Goal: Task Accomplishment & Management: Use online tool/utility

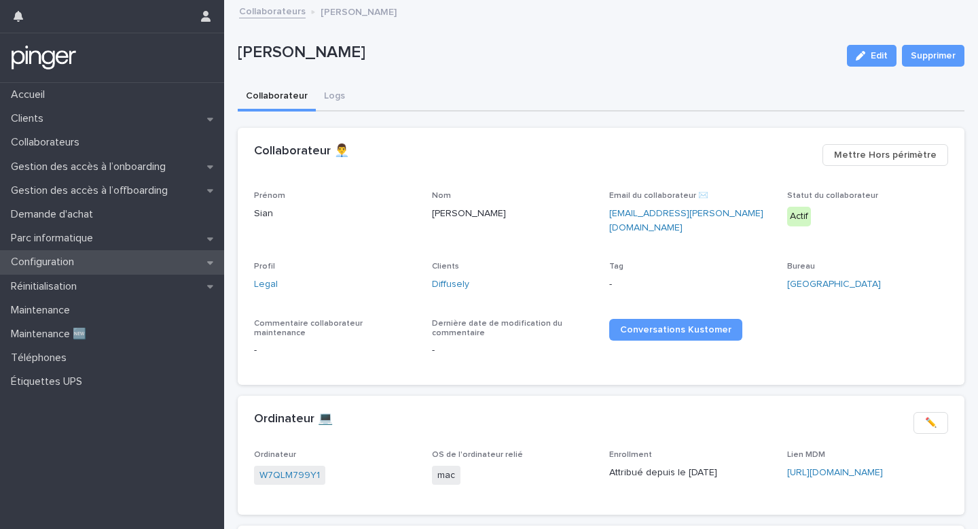
click at [124, 262] on div "Configuration" at bounding box center [112, 262] width 224 height 24
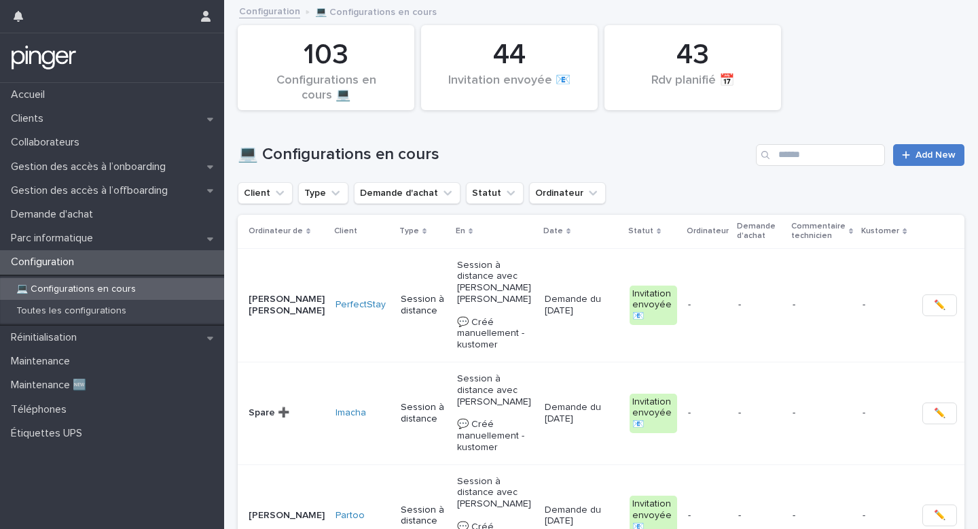
click at [914, 151] on div at bounding box center [909, 155] width 14 height 10
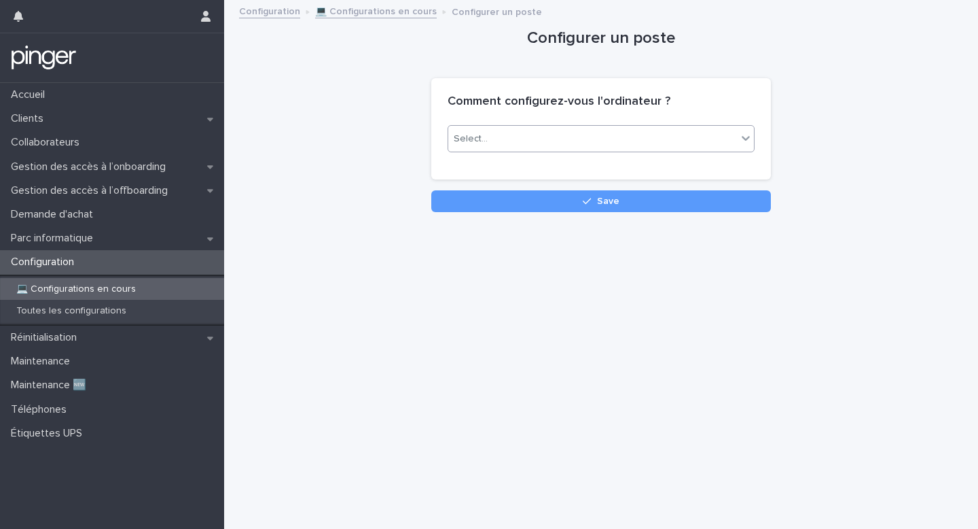
click at [703, 141] on div "Select..." at bounding box center [592, 139] width 289 height 22
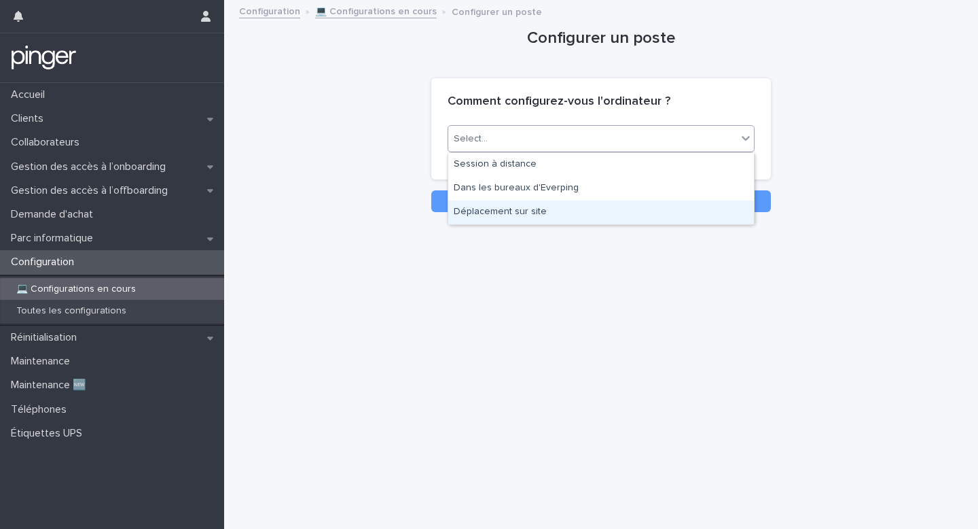
click at [641, 207] on div "Déplacement sur site" at bounding box center [601, 212] width 306 height 24
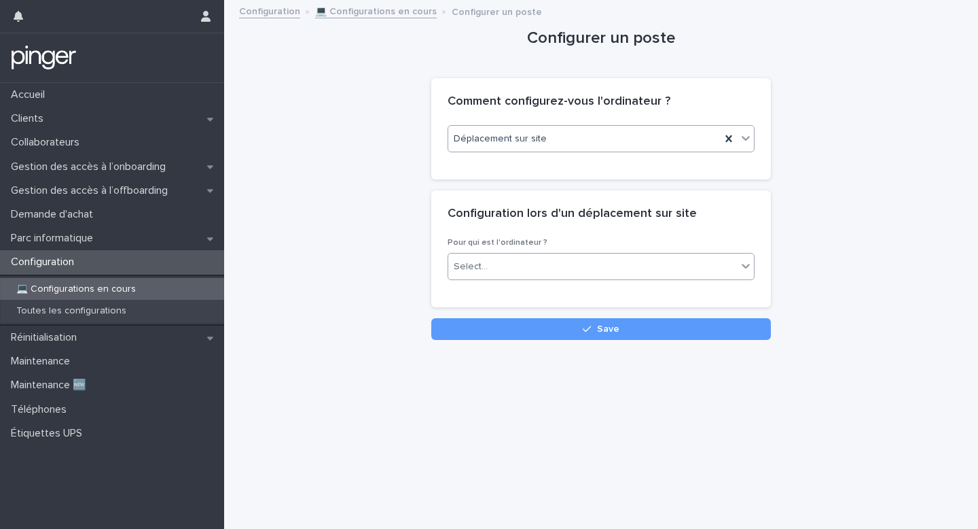
click at [543, 268] on div "Select..." at bounding box center [592, 266] width 289 height 22
click at [534, 312] on div "Spare" at bounding box center [601, 316] width 306 height 24
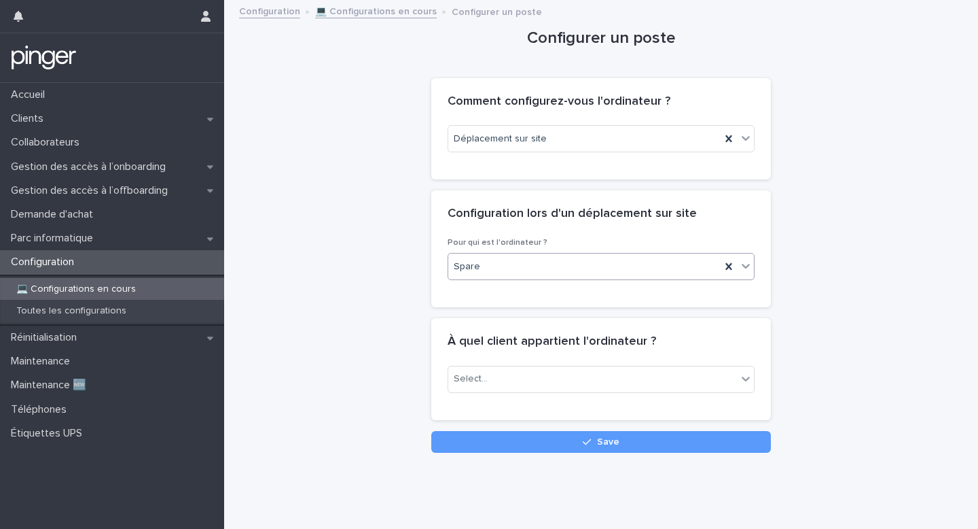
click at [505, 365] on div "Select..." at bounding box center [601, 378] width 307 height 27
click at [502, 372] on div "Select..." at bounding box center [592, 379] width 289 height 22
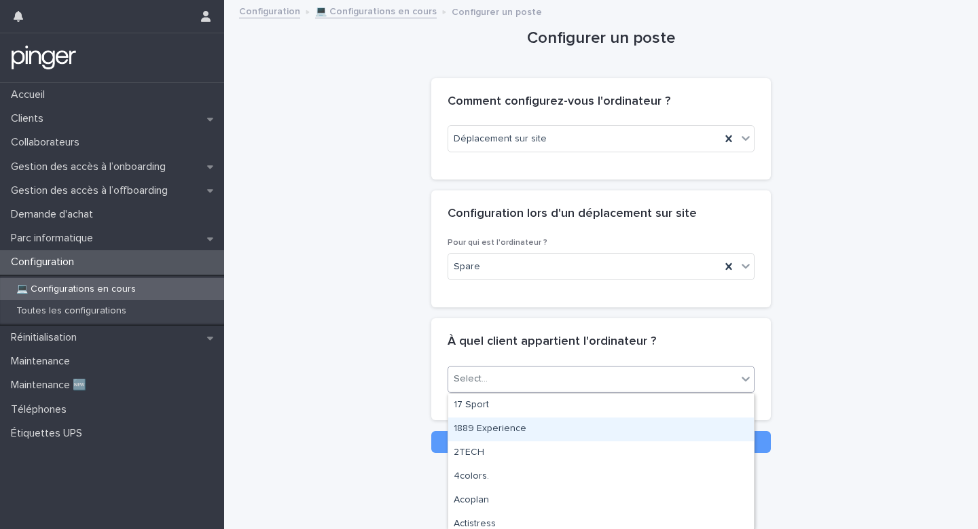
click at [697, 427] on div "1889 Experience" at bounding box center [601, 429] width 306 height 24
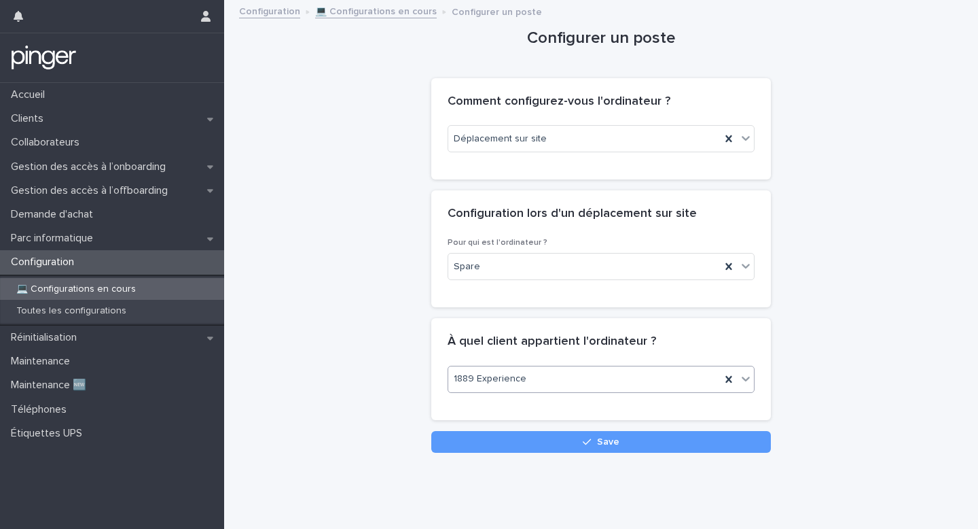
click at [691, 382] on div "1889 Experience" at bounding box center [584, 379] width 272 height 22
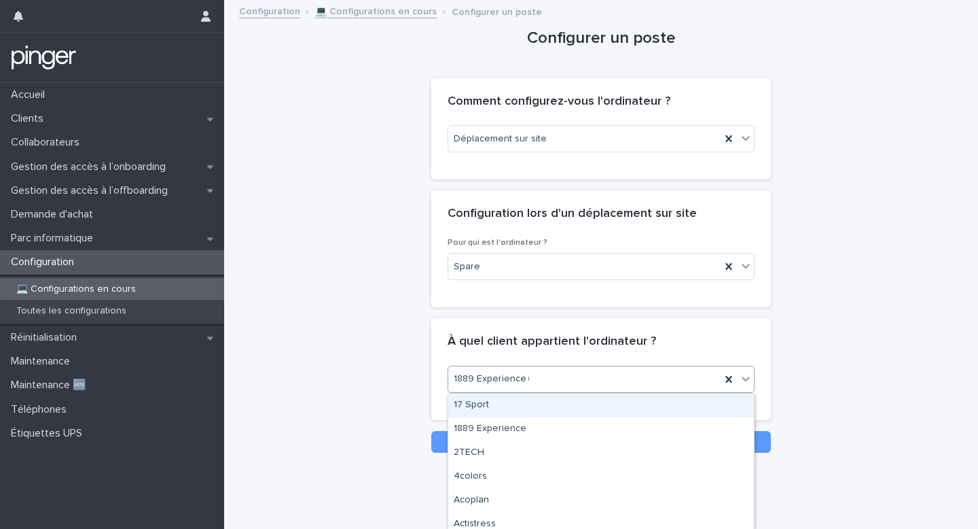
type input "***"
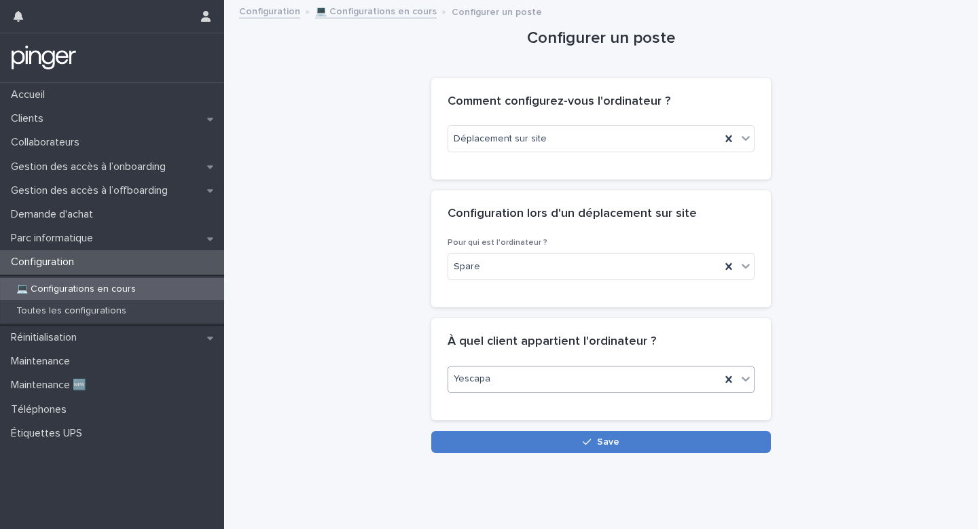
click at [566, 437] on button "Save" at bounding box center [601, 442] width 340 height 22
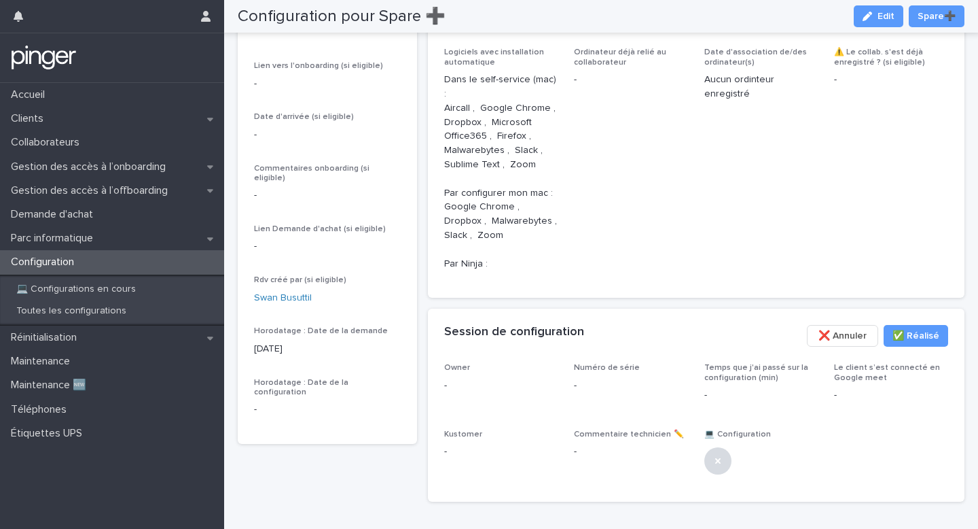
scroll to position [411, 0]
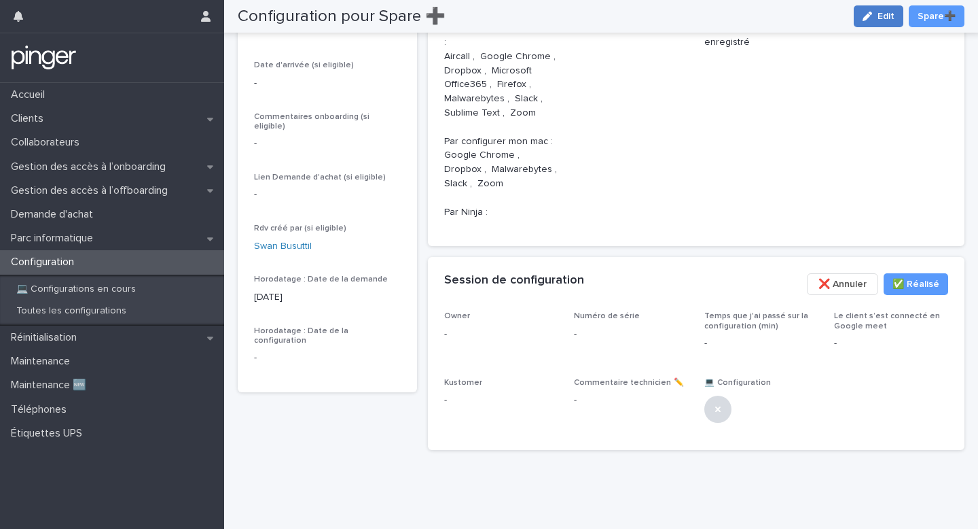
click at [872, 19] on icon "button" at bounding box center [868, 17] width 10 height 10
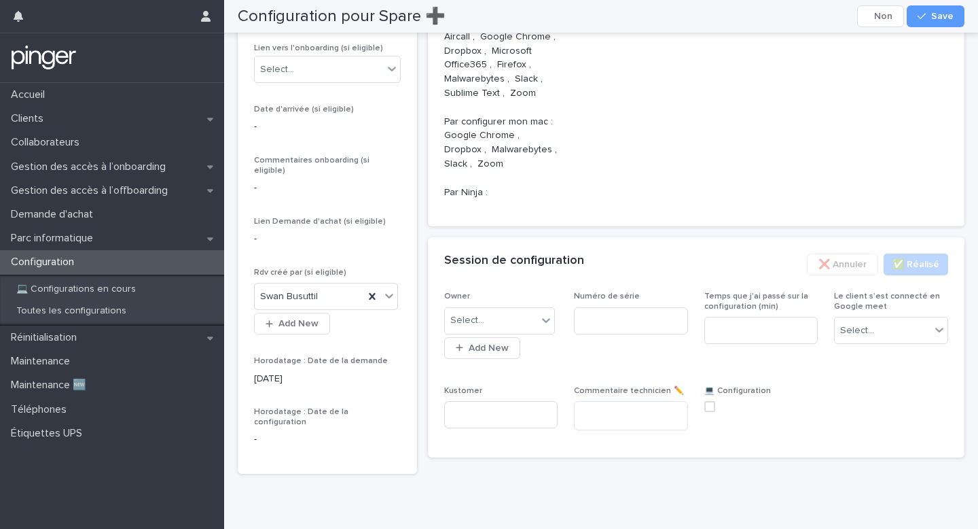
scroll to position [438, 0]
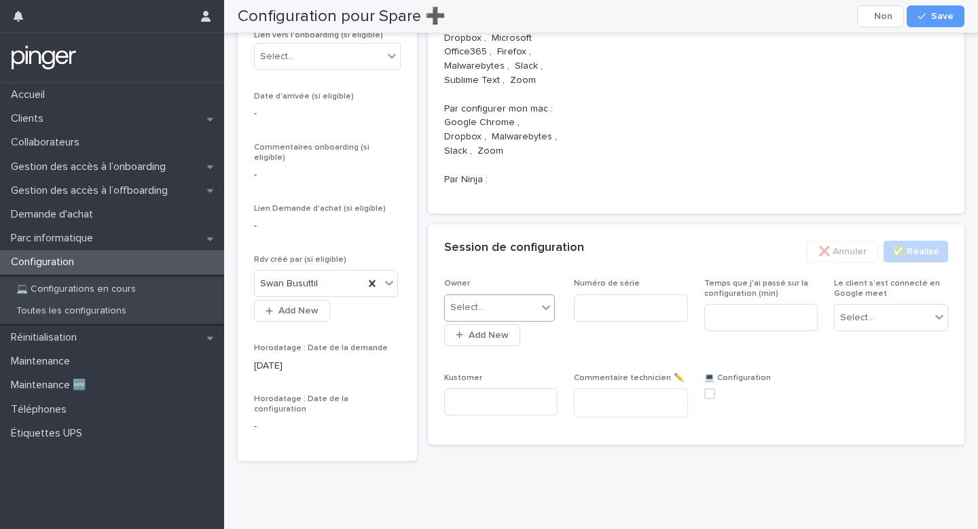
click at [512, 307] on div "Select..." at bounding box center [491, 307] width 93 height 22
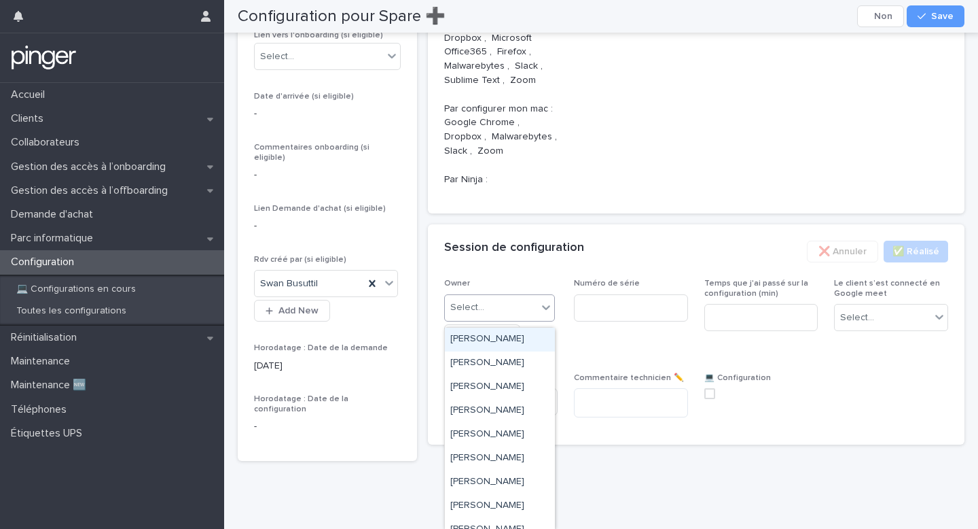
paste input "*******"
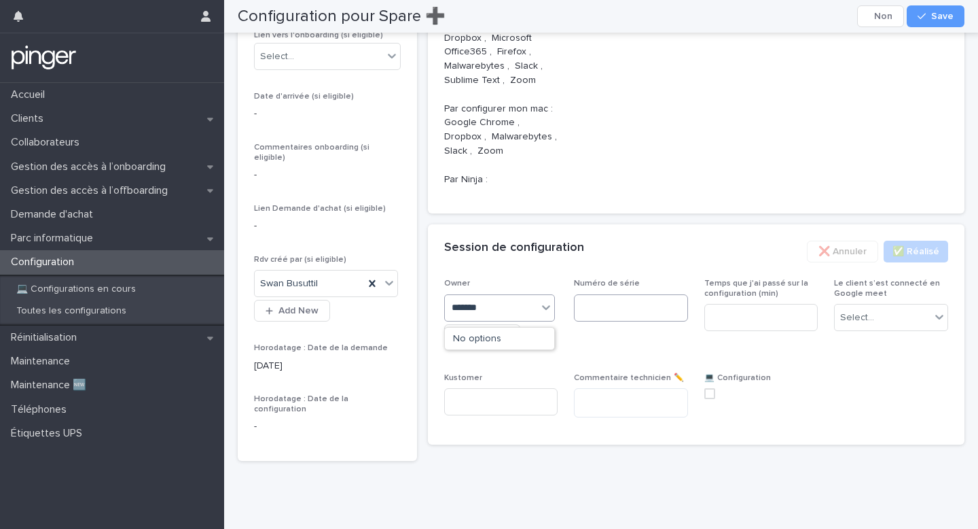
type input "*******"
click at [609, 306] on input at bounding box center [631, 307] width 114 height 27
click at [531, 309] on div "Select..." at bounding box center [491, 307] width 93 height 22
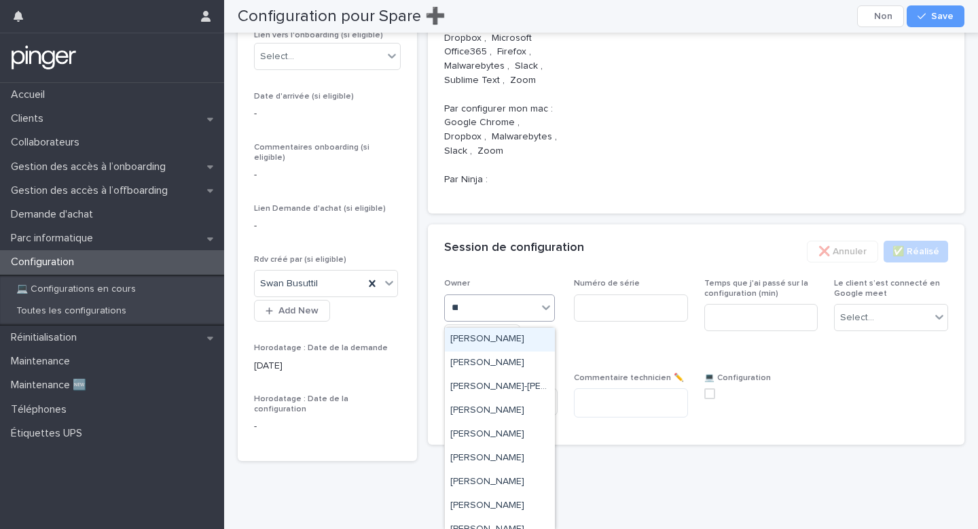
type input "****"
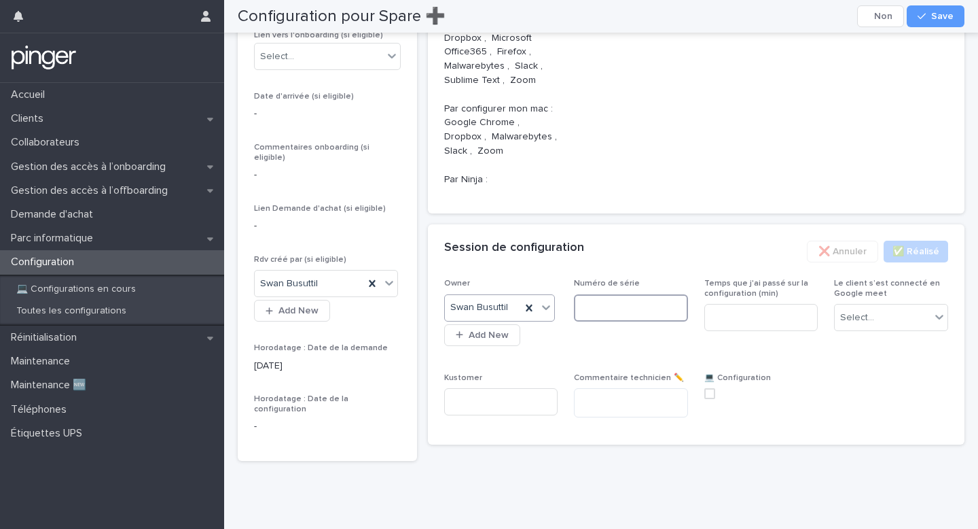
click at [600, 308] on input at bounding box center [631, 307] width 114 height 27
paste input "*******"
type input "*******"
click at [757, 331] on input at bounding box center [761, 317] width 114 height 27
click at [922, 320] on div "Select..." at bounding box center [883, 317] width 96 height 22
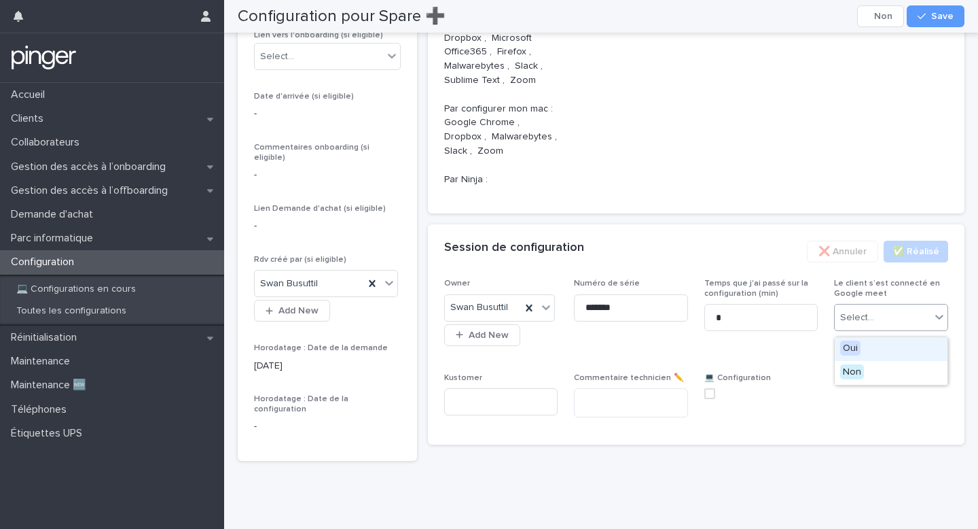
click at [900, 355] on div "Oui" at bounding box center [891, 349] width 113 height 24
click at [887, 329] on div "Oui" at bounding box center [874, 317] width 79 height 22
click at [874, 362] on div "Non" at bounding box center [891, 373] width 113 height 24
click at [707, 396] on span at bounding box center [709, 393] width 11 height 11
click at [728, 323] on input "*" at bounding box center [761, 317] width 114 height 27
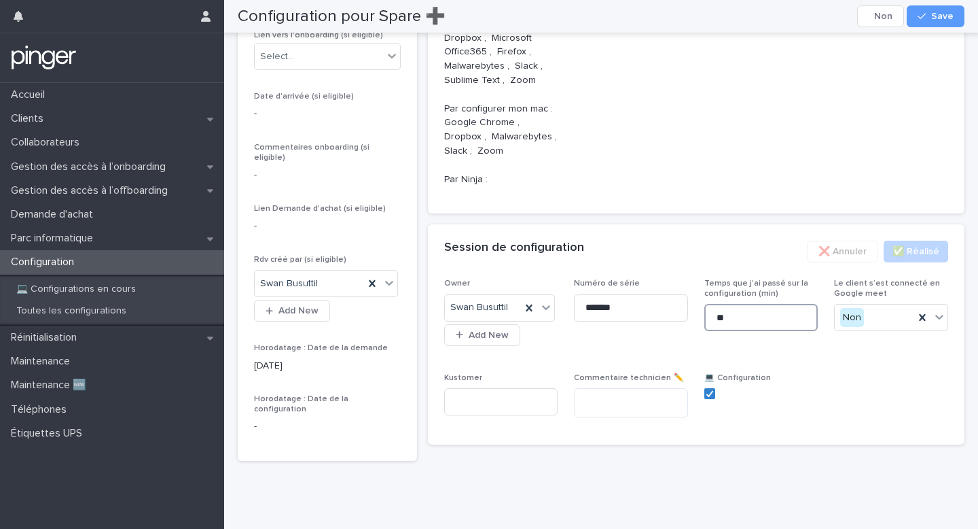
type input "**"
click at [798, 382] on p "💻  Configuration" at bounding box center [761, 378] width 114 height 10
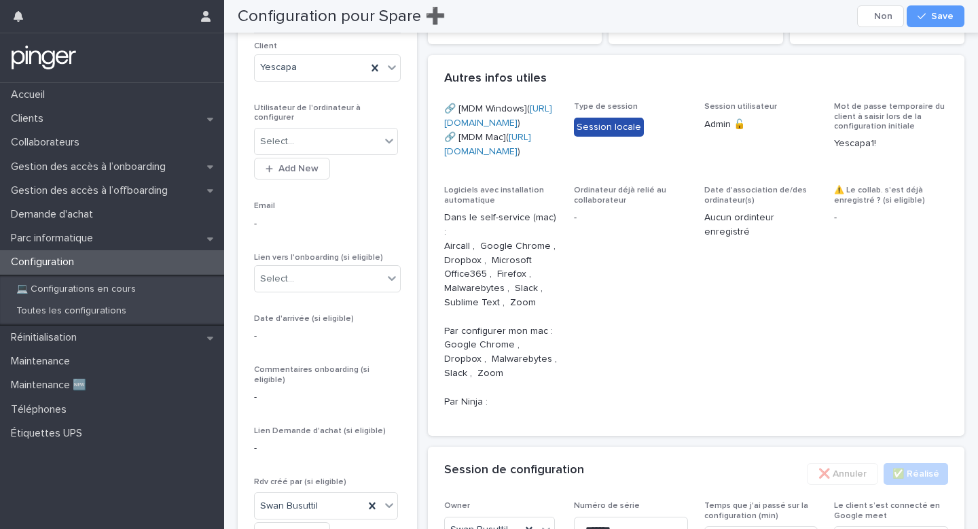
scroll to position [0, 0]
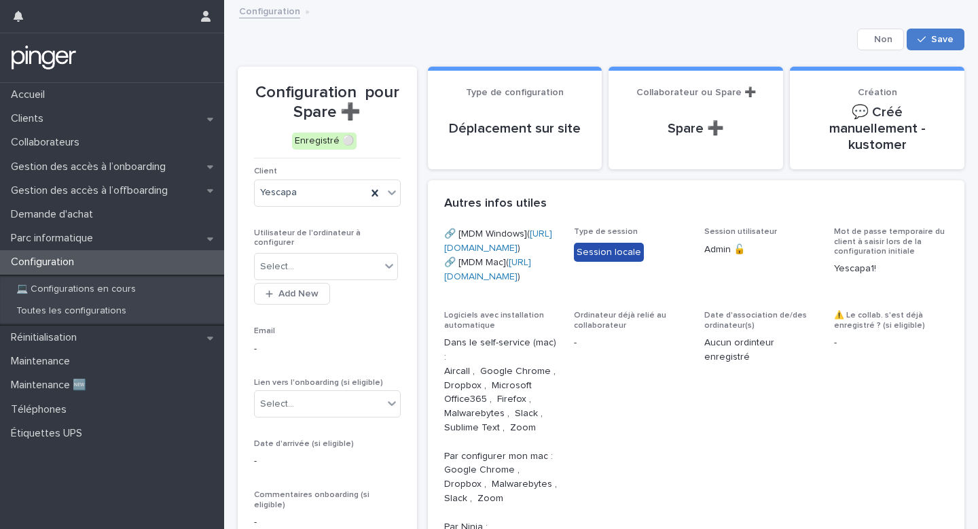
click at [938, 43] on span "Save" at bounding box center [942, 40] width 22 height 10
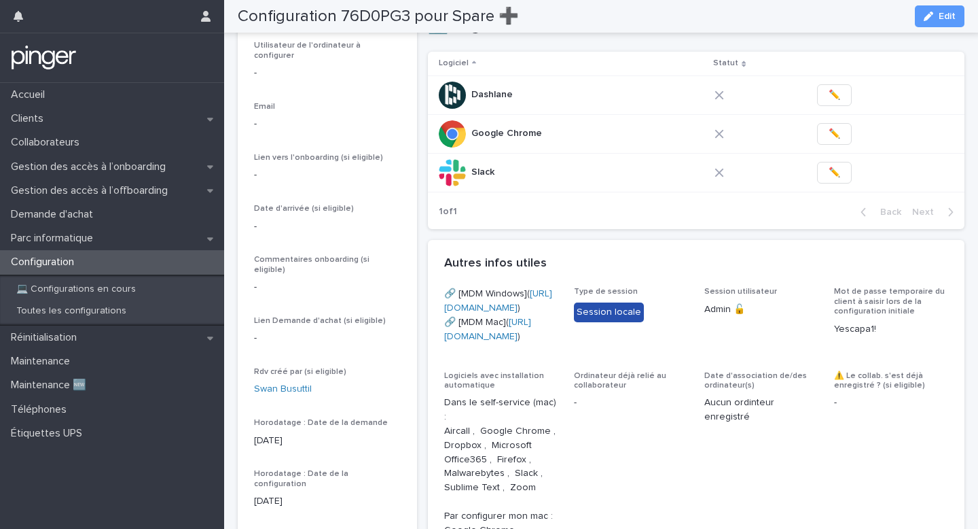
scroll to position [184, 0]
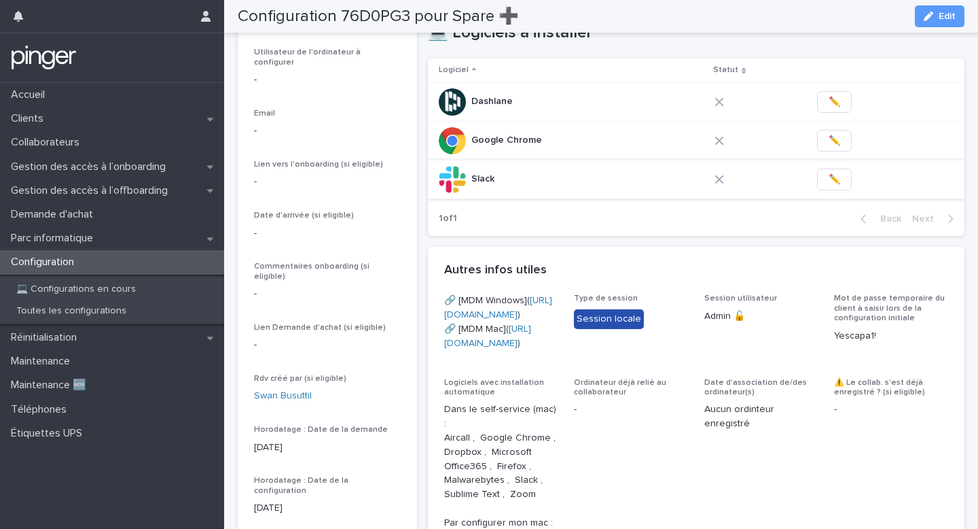
click at [829, 173] on span "✏️" at bounding box center [835, 180] width 12 height 14
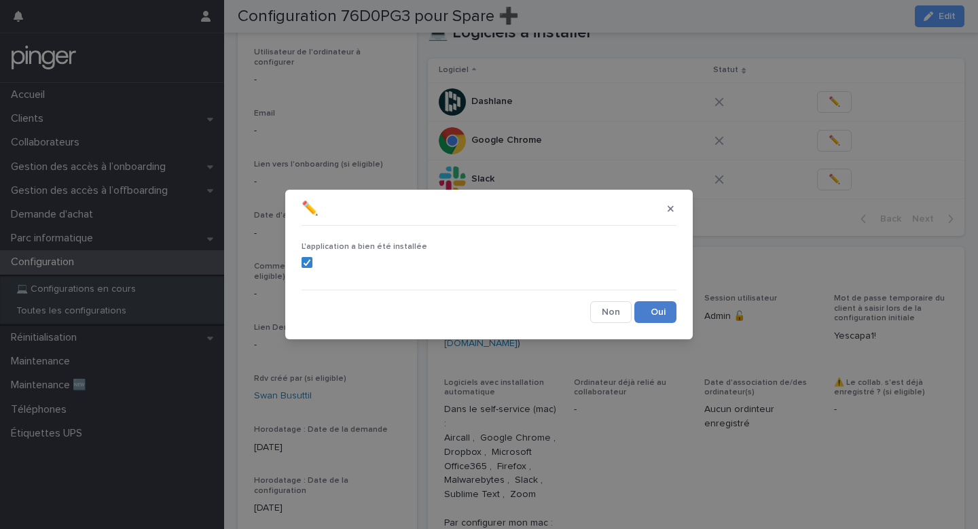
click at [666, 313] on button "Save" at bounding box center [656, 312] width 42 height 22
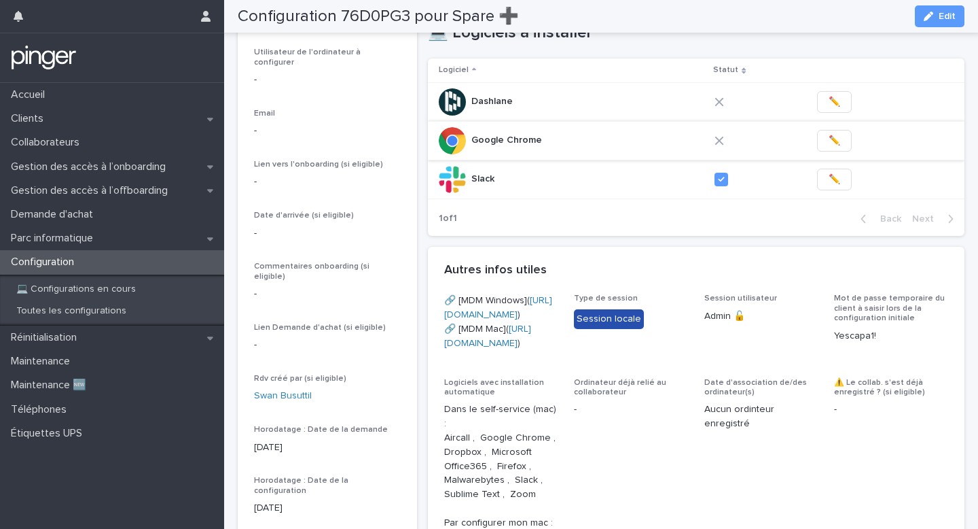
click at [823, 130] on button "✏️" at bounding box center [834, 141] width 35 height 22
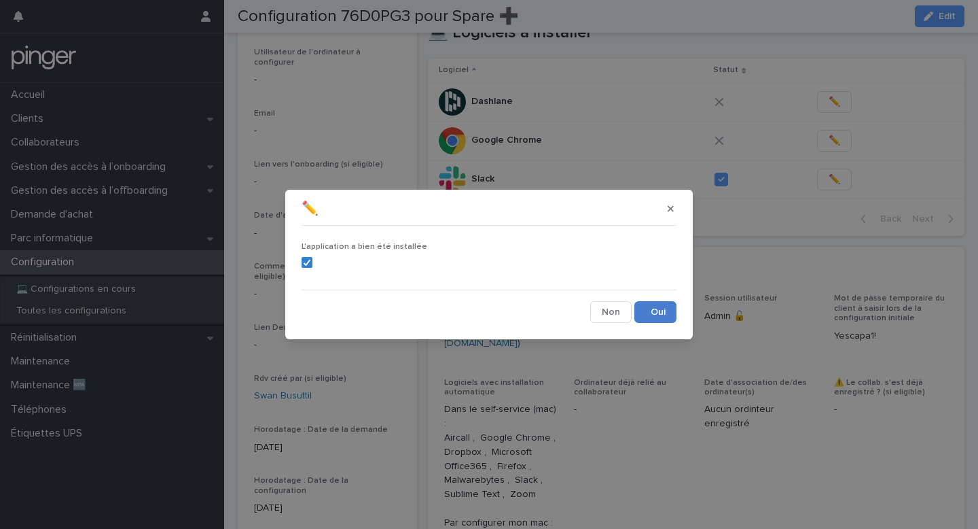
click at [669, 301] on button "Save" at bounding box center [656, 312] width 42 height 22
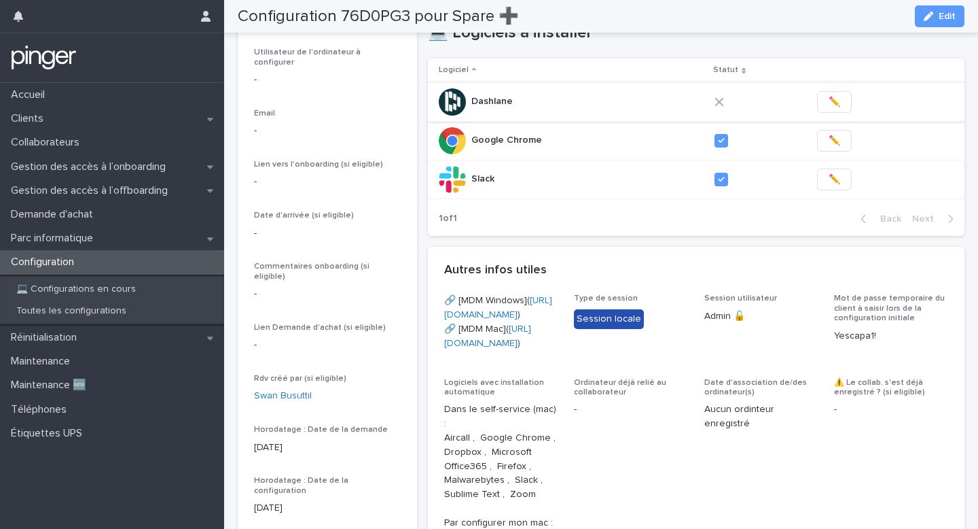
click at [825, 91] on button "✏️" at bounding box center [834, 102] width 35 height 22
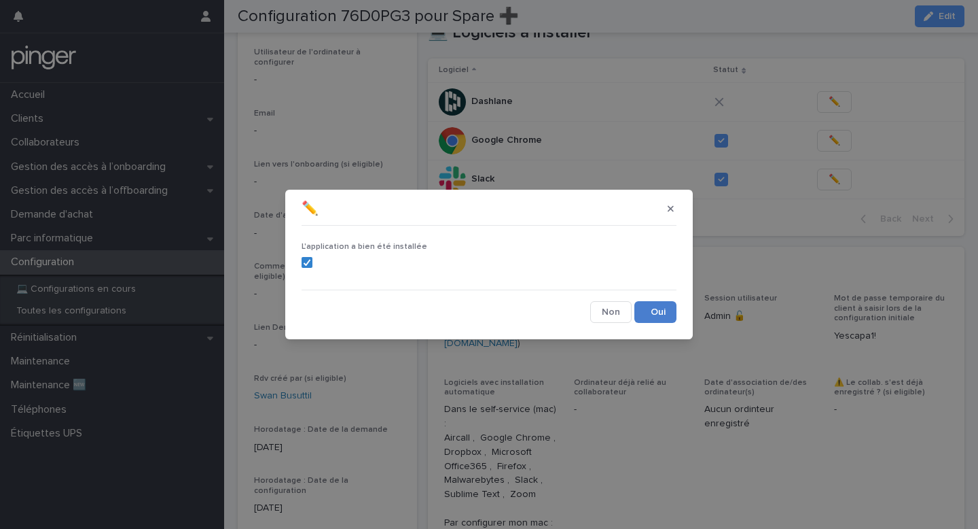
click at [661, 307] on button "Save" at bounding box center [656, 312] width 42 height 22
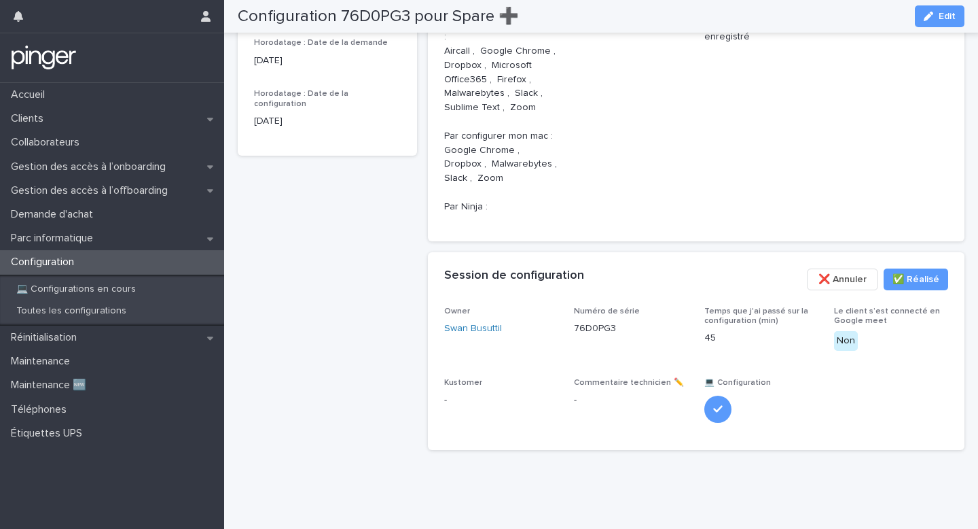
scroll to position [668, 0]
click at [910, 288] on button "✅​ Réalisé" at bounding box center [916, 279] width 65 height 22
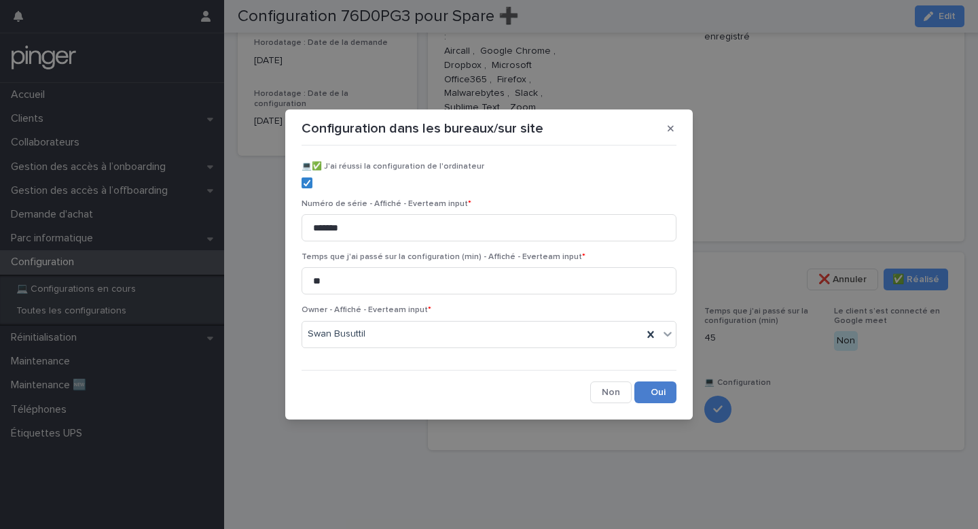
click at [670, 393] on button "Save" at bounding box center [656, 392] width 42 height 22
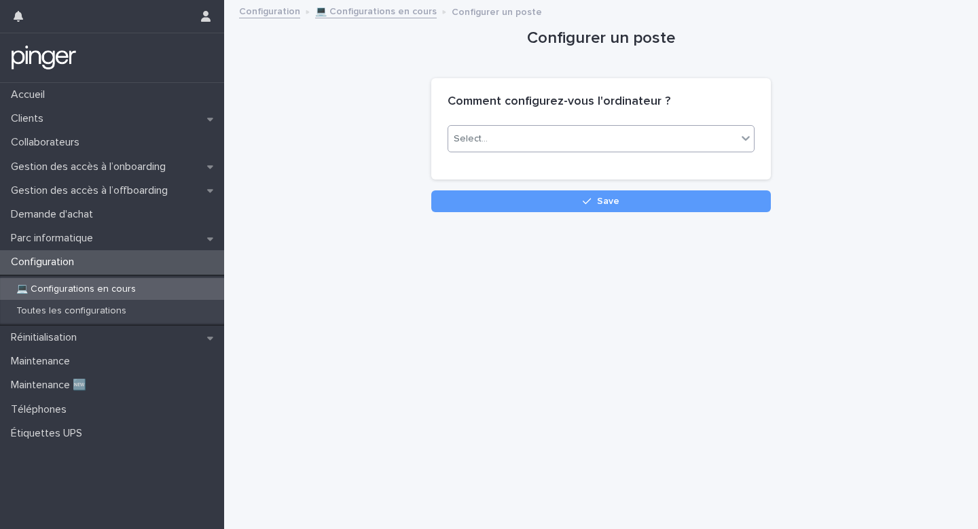
click at [653, 141] on div "Select..." at bounding box center [592, 139] width 289 height 22
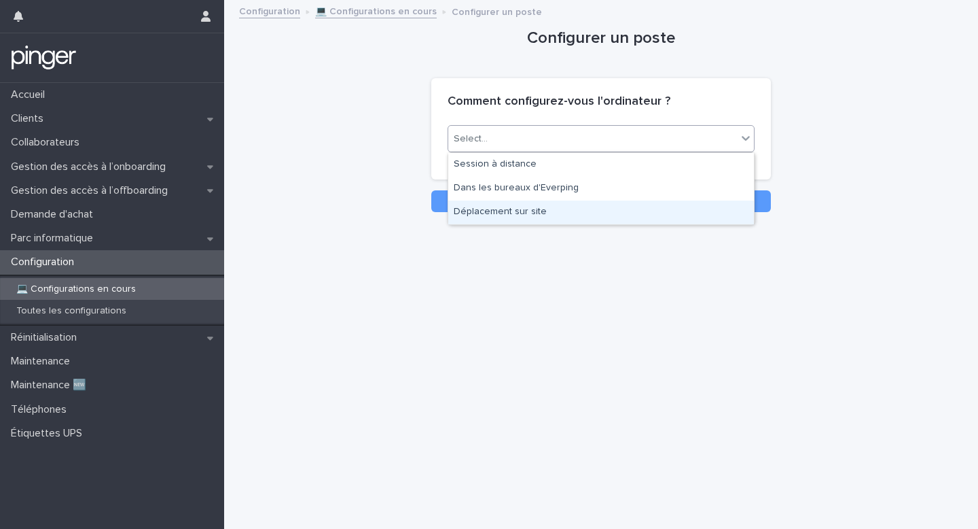
click at [603, 219] on div "Déplacement sur site" at bounding box center [601, 212] width 306 height 24
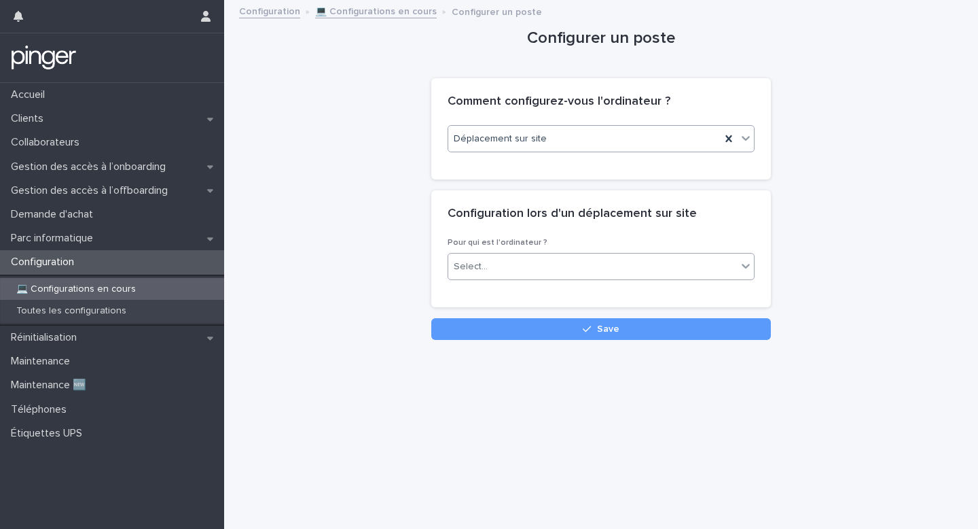
click at [562, 267] on div "Select..." at bounding box center [592, 266] width 289 height 22
click at [567, 317] on div "Spare" at bounding box center [601, 316] width 306 height 24
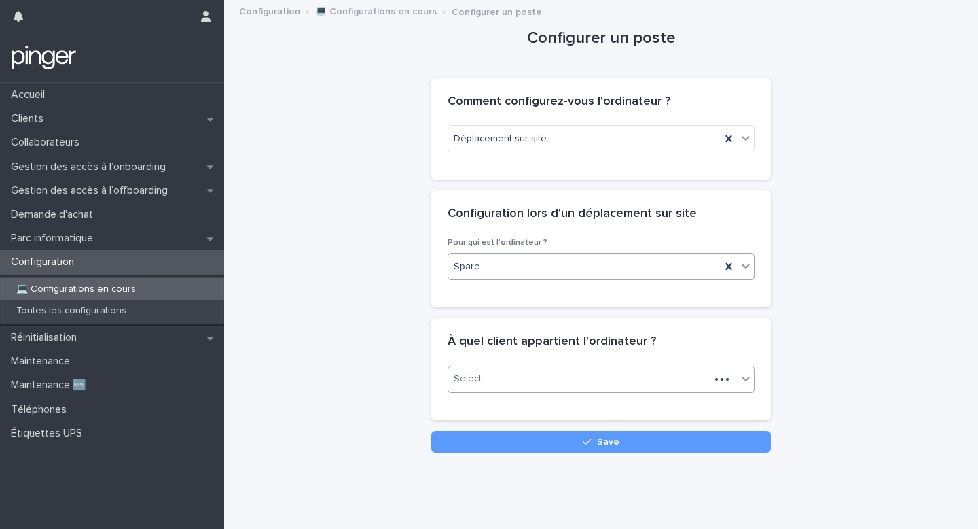
click at [550, 371] on div "Select..." at bounding box center [579, 379] width 262 height 22
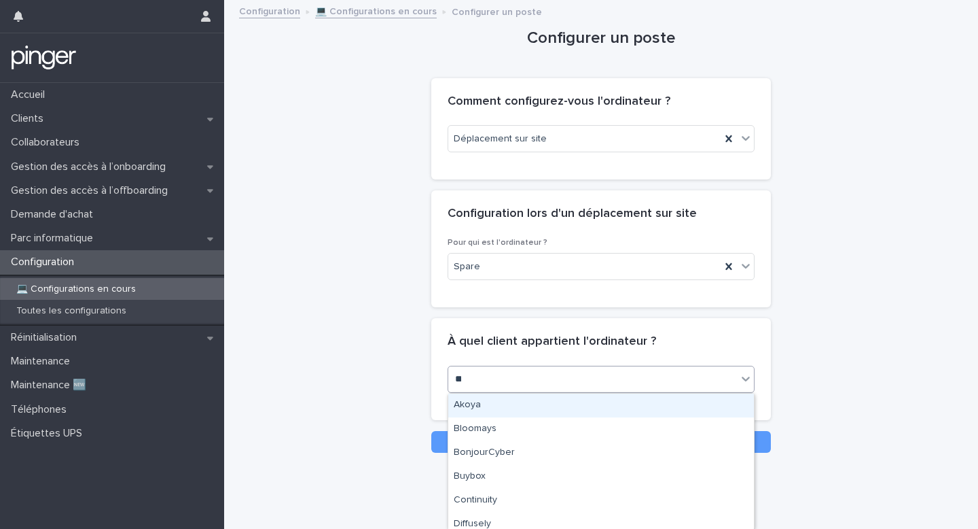
type input "***"
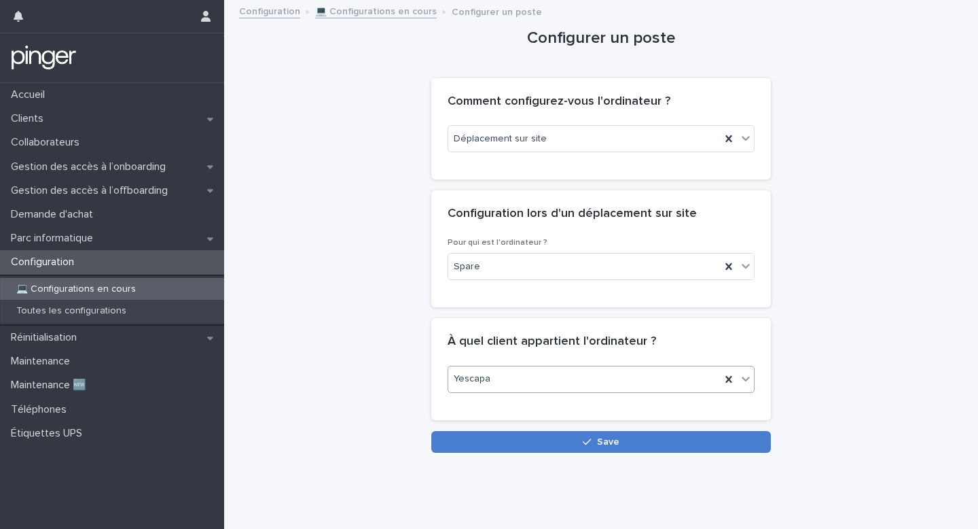
click at [575, 433] on button "Save" at bounding box center [601, 442] width 340 height 22
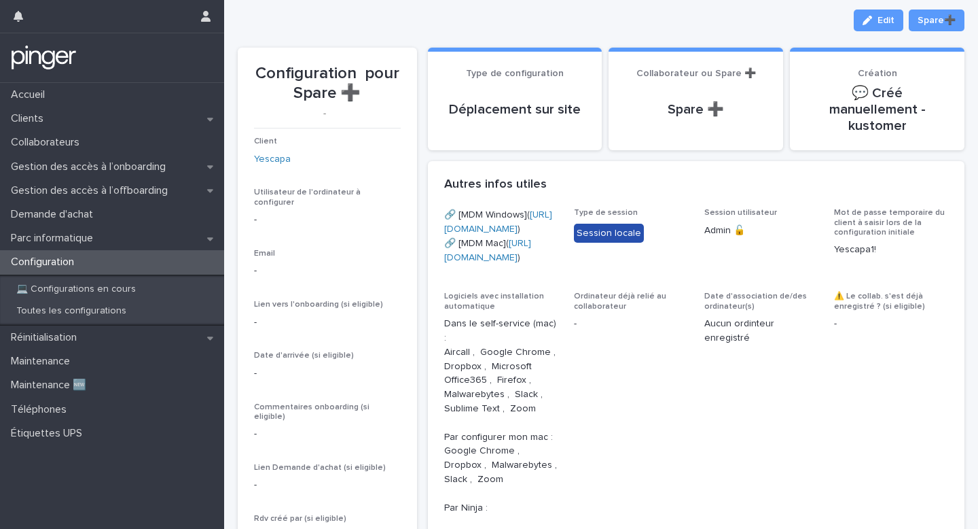
scroll to position [22, 0]
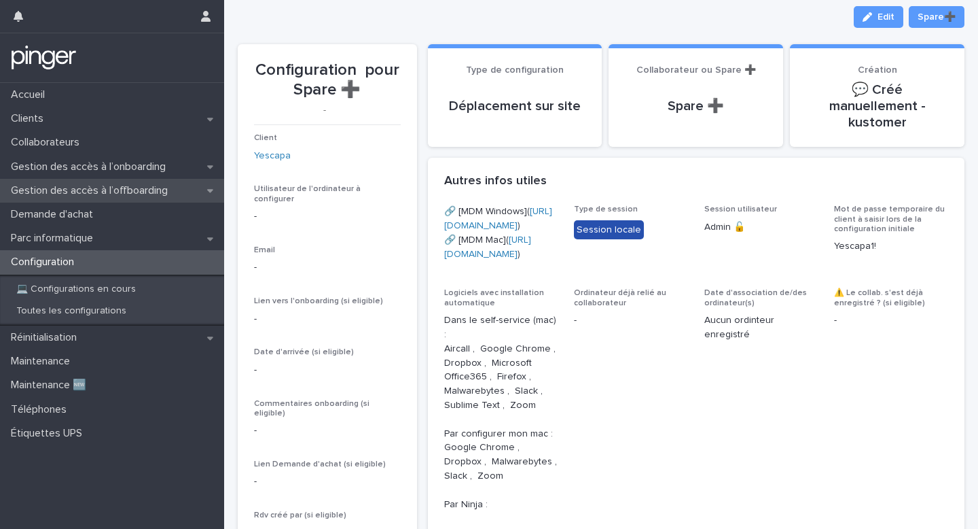
click at [120, 179] on div "Gestion des accès à l’offboarding" at bounding box center [112, 191] width 224 height 24
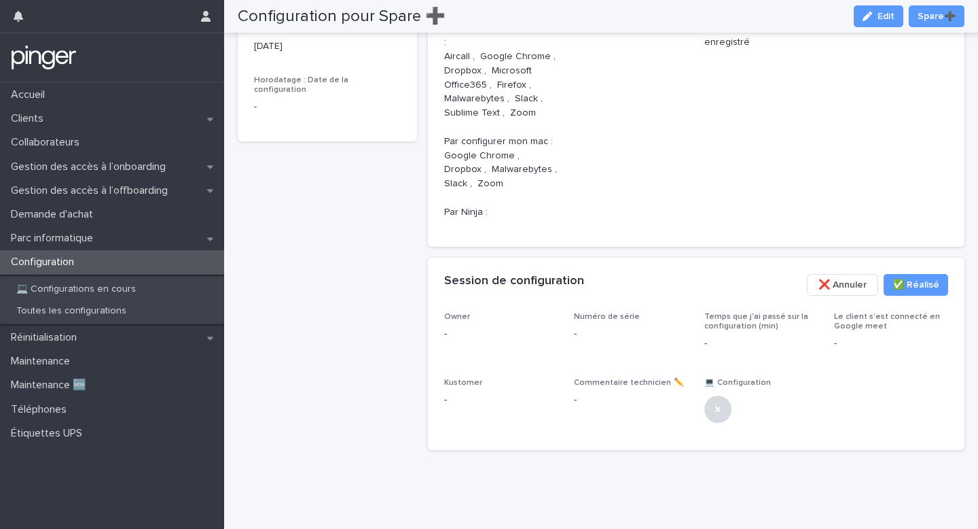
scroll to position [554, 0]
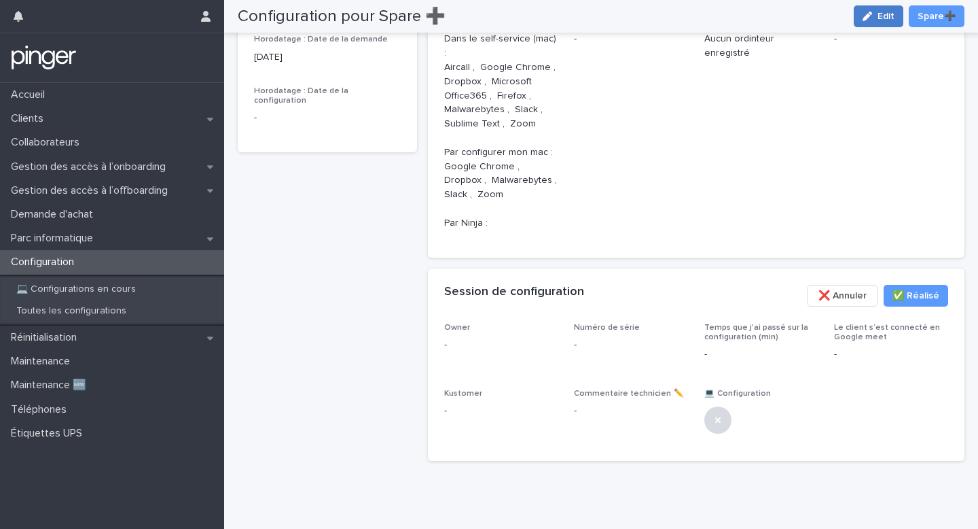
click at [878, 10] on button "Edit" at bounding box center [879, 16] width 50 height 22
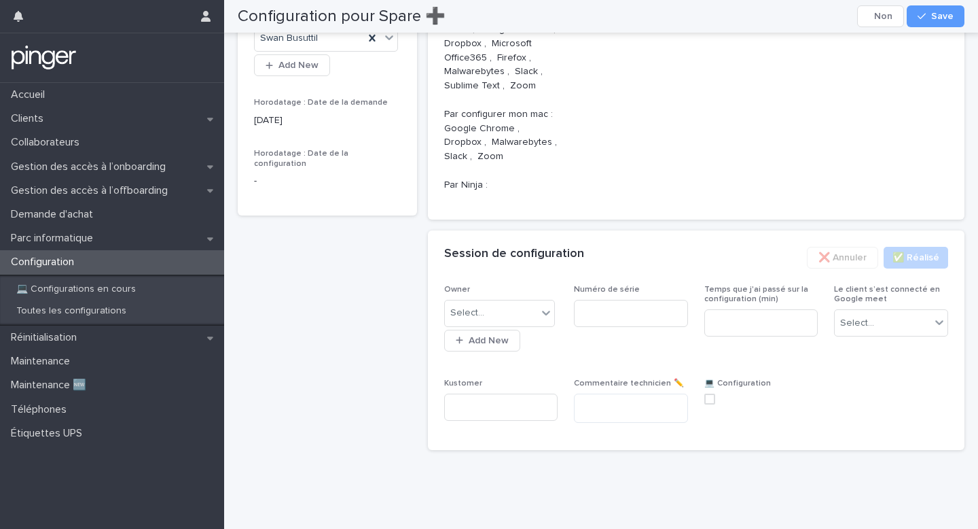
scroll to position [689, 0]
click at [525, 306] on div "Select..." at bounding box center [491, 313] width 93 height 22
type input "****"
click at [614, 320] on input at bounding box center [631, 313] width 114 height 27
paste input "*******"
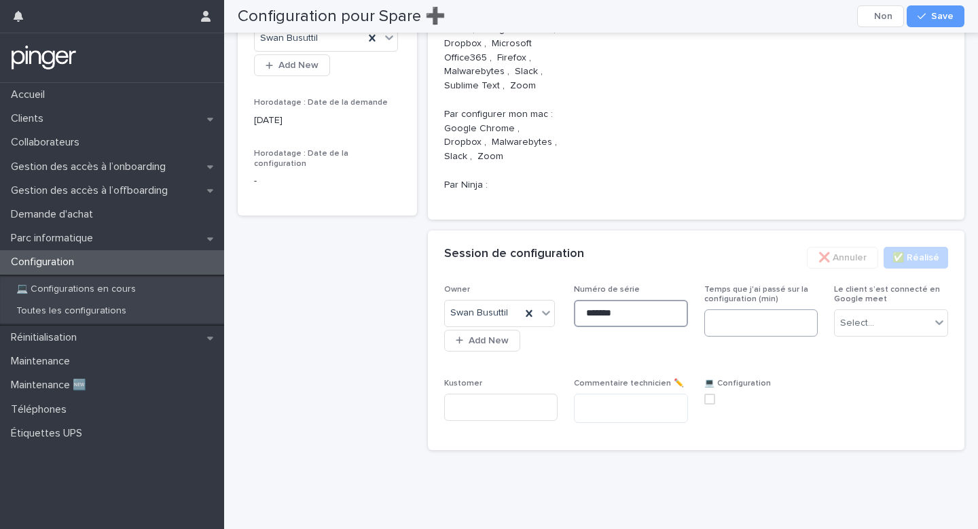
type input "*******"
click at [776, 330] on input at bounding box center [761, 322] width 114 height 27
type input "**"
click at [908, 327] on div "Select..." at bounding box center [883, 323] width 96 height 22
click at [882, 372] on div "Non" at bounding box center [891, 373] width 113 height 24
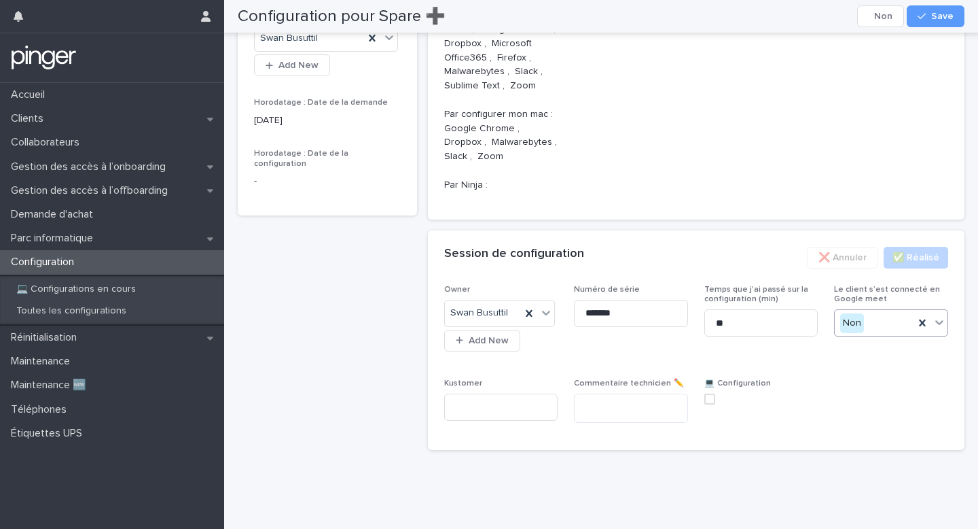
click at [710, 398] on span at bounding box center [709, 398] width 11 height 11
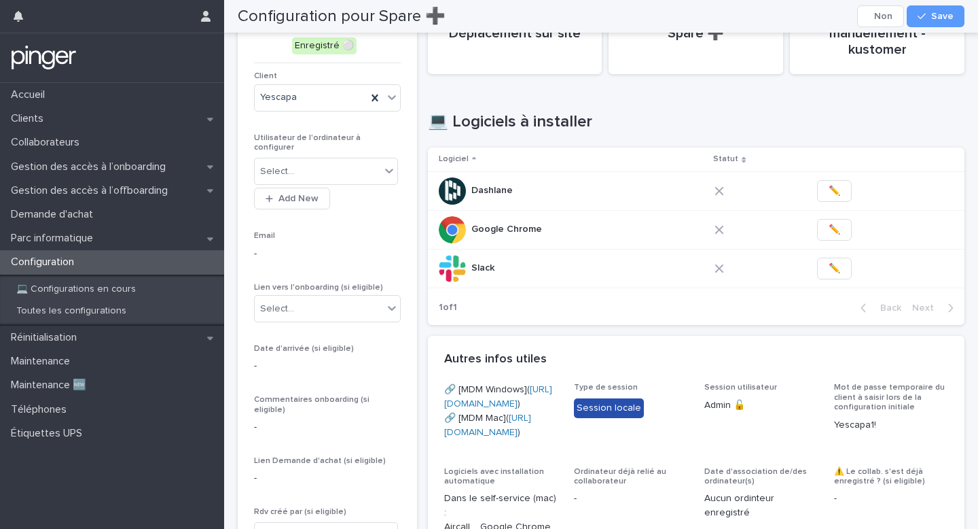
scroll to position [86, 0]
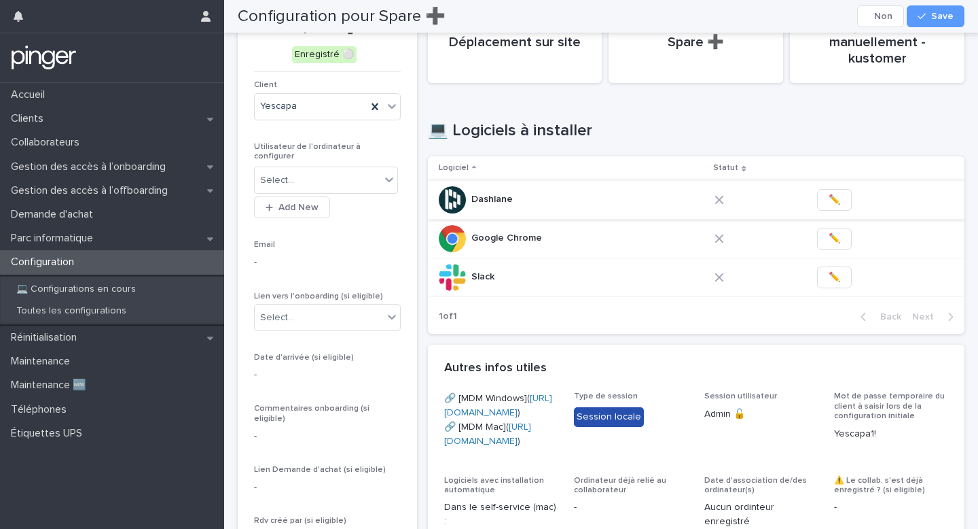
click at [832, 193] on span "✏️" at bounding box center [835, 200] width 12 height 14
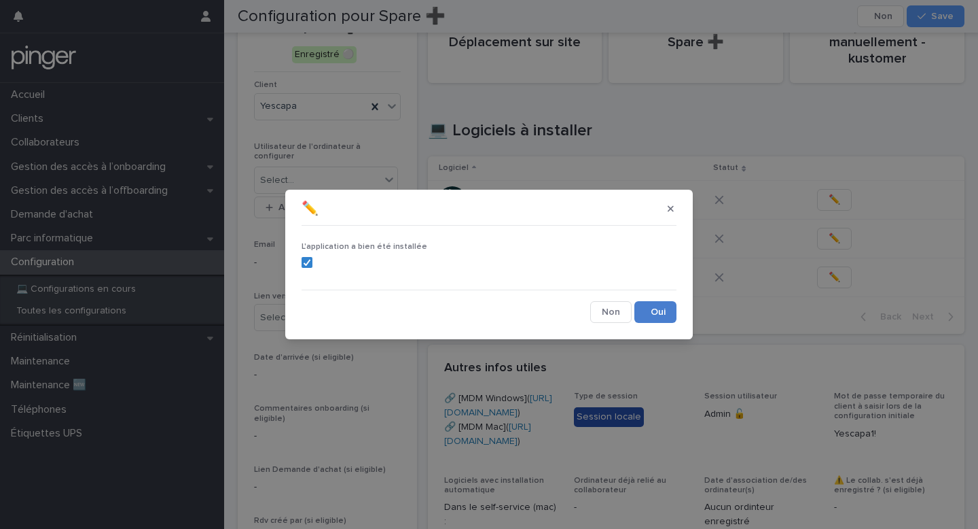
click at [647, 305] on button "Save" at bounding box center [656, 312] width 42 height 22
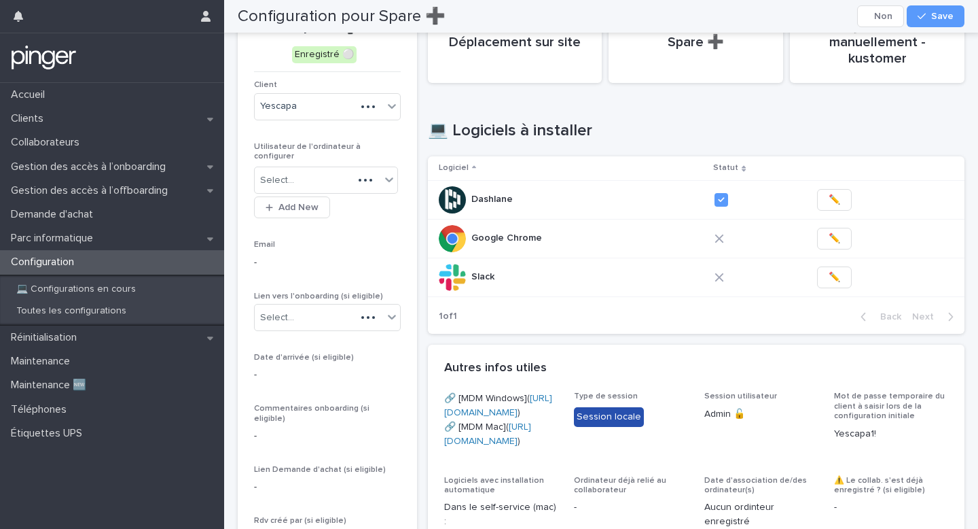
click at [833, 223] on td "✏️" at bounding box center [885, 238] width 158 height 39
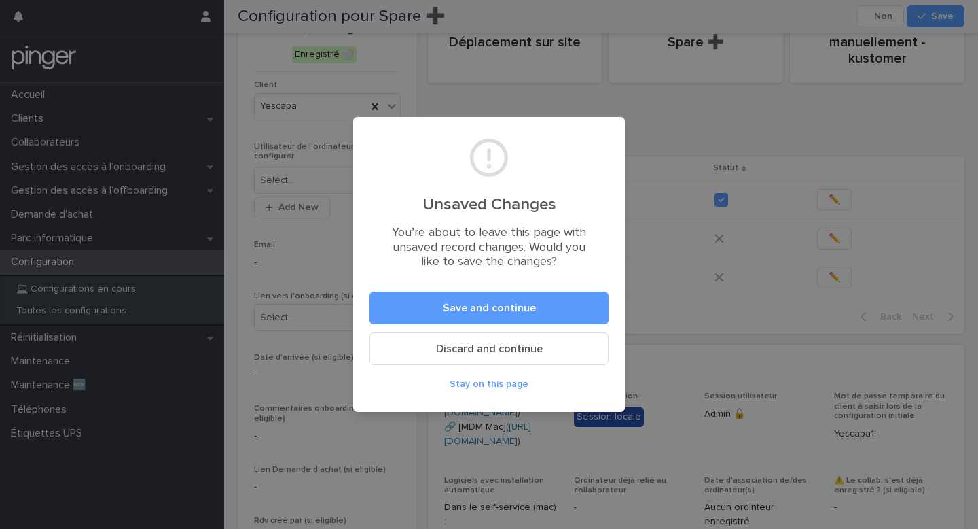
click at [515, 386] on span "Stay on this page" at bounding box center [489, 384] width 79 height 10
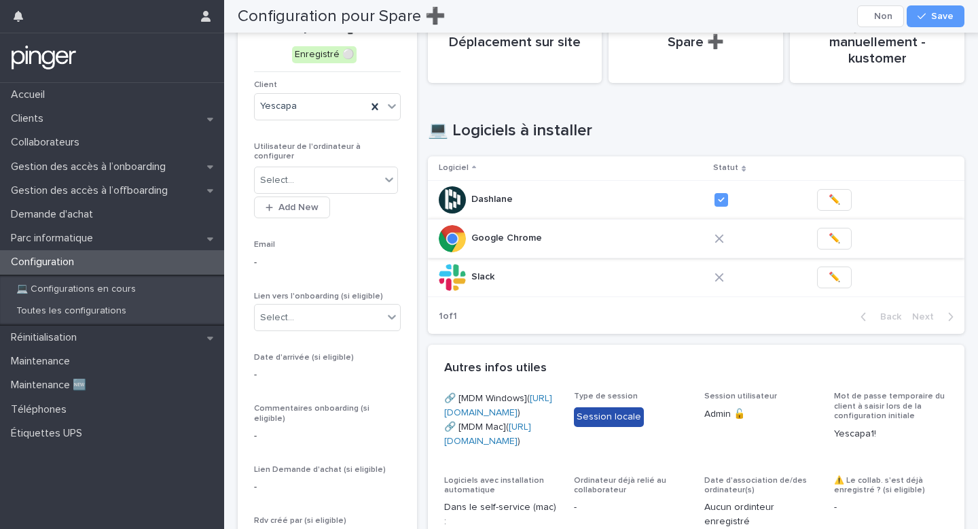
click at [829, 232] on span "✏️" at bounding box center [835, 239] width 12 height 14
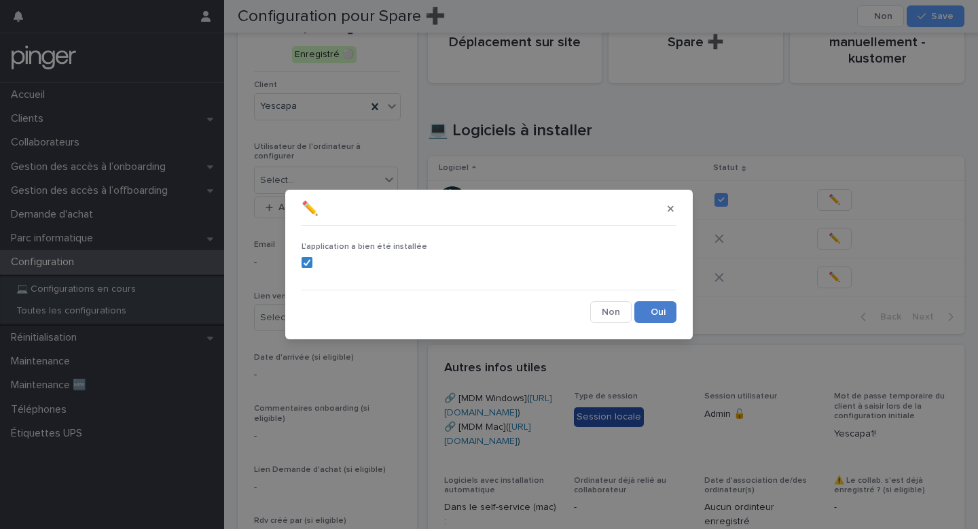
click at [649, 305] on button "Save" at bounding box center [656, 312] width 42 height 22
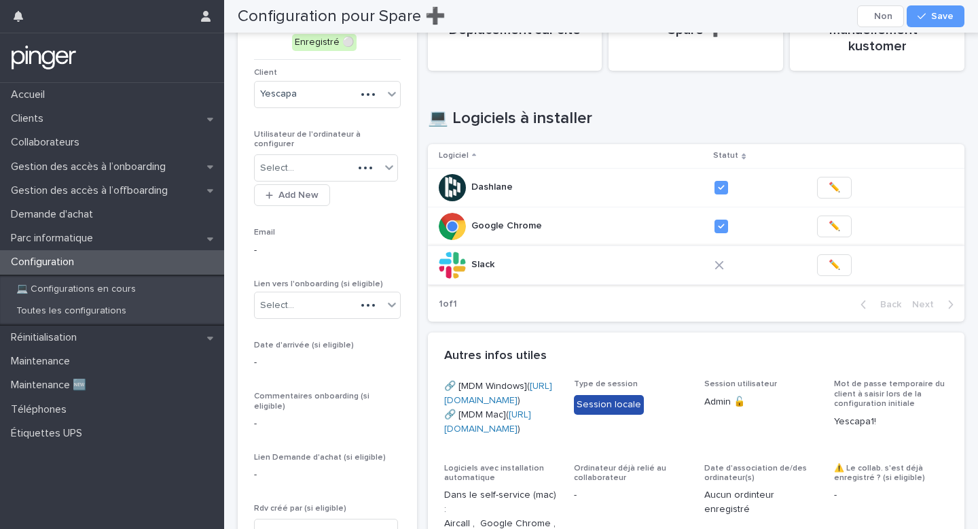
click at [832, 255] on button "✏️" at bounding box center [834, 265] width 35 height 22
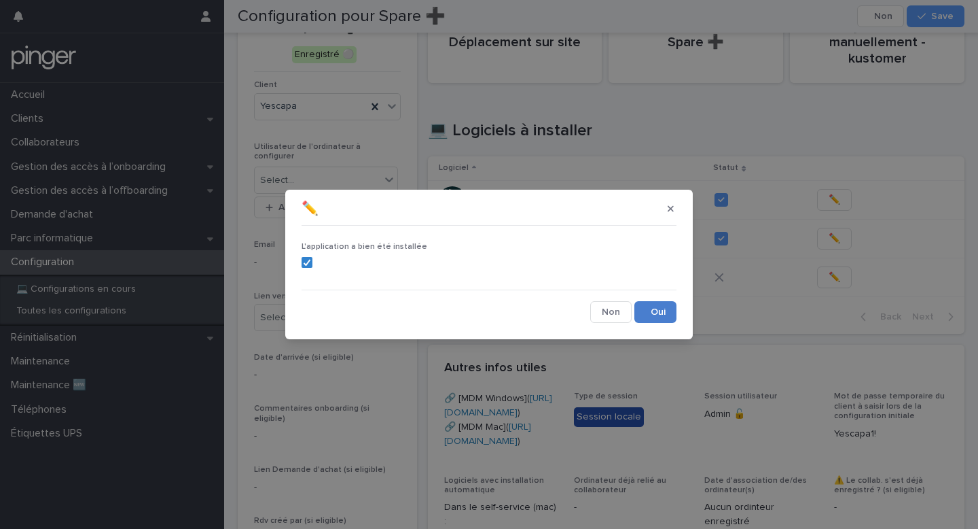
click at [658, 307] on button "Save" at bounding box center [656, 312] width 42 height 22
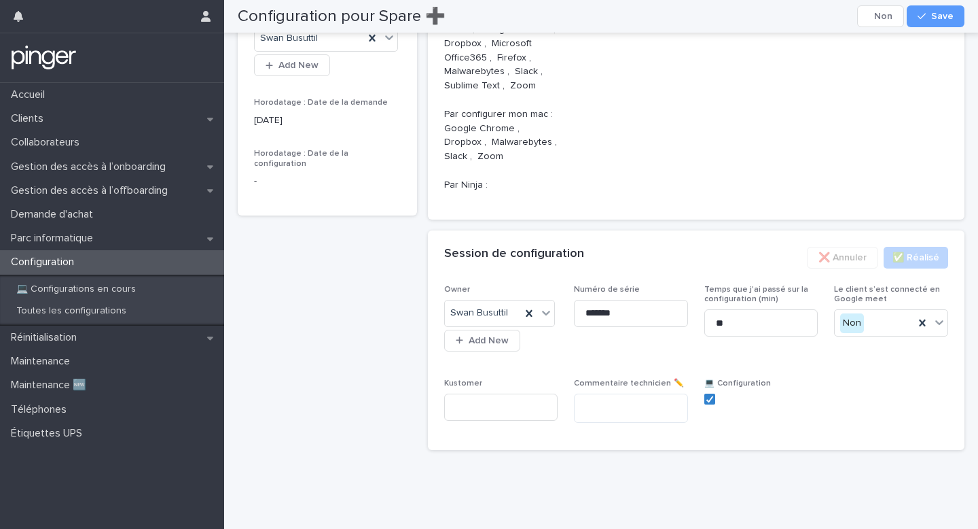
scroll to position [689, 0]
click at [948, 12] on span "Save" at bounding box center [942, 17] width 22 height 10
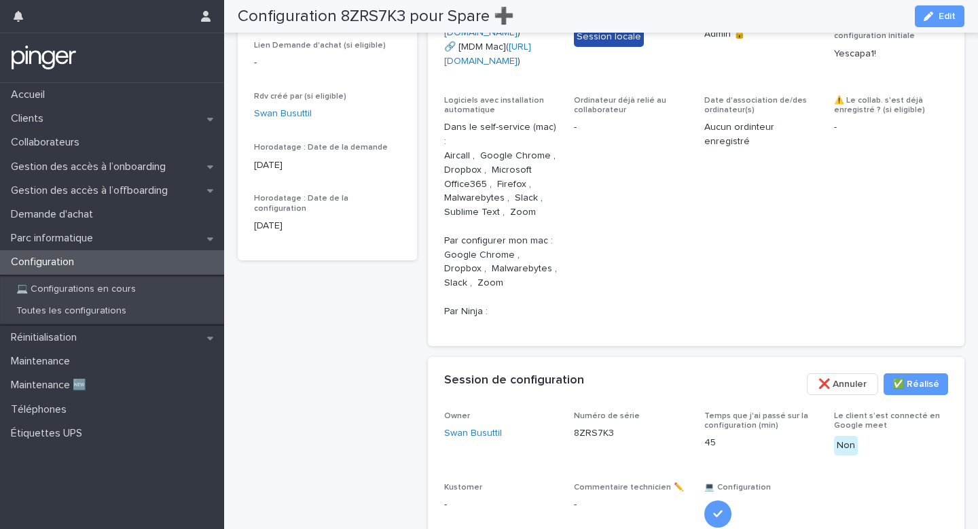
scroll to position [318, 0]
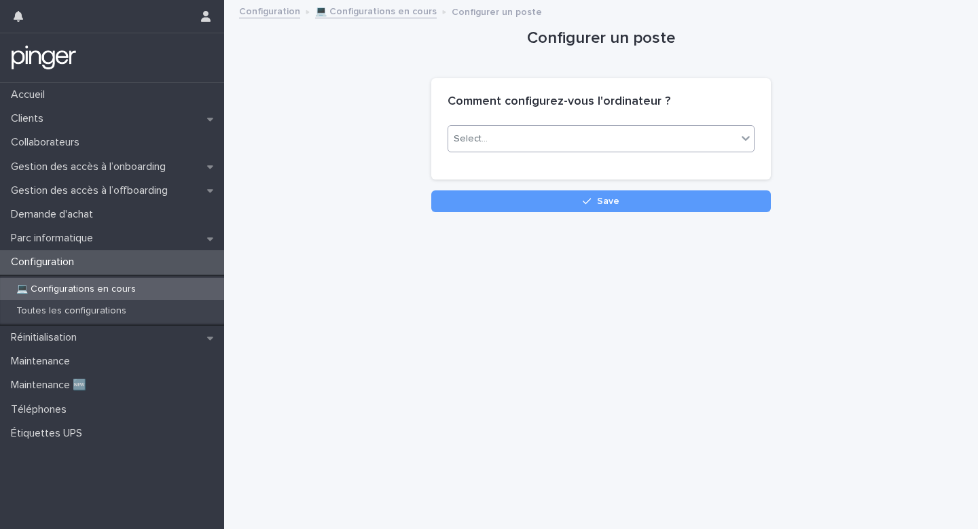
click at [607, 137] on div "Select..." at bounding box center [592, 139] width 289 height 22
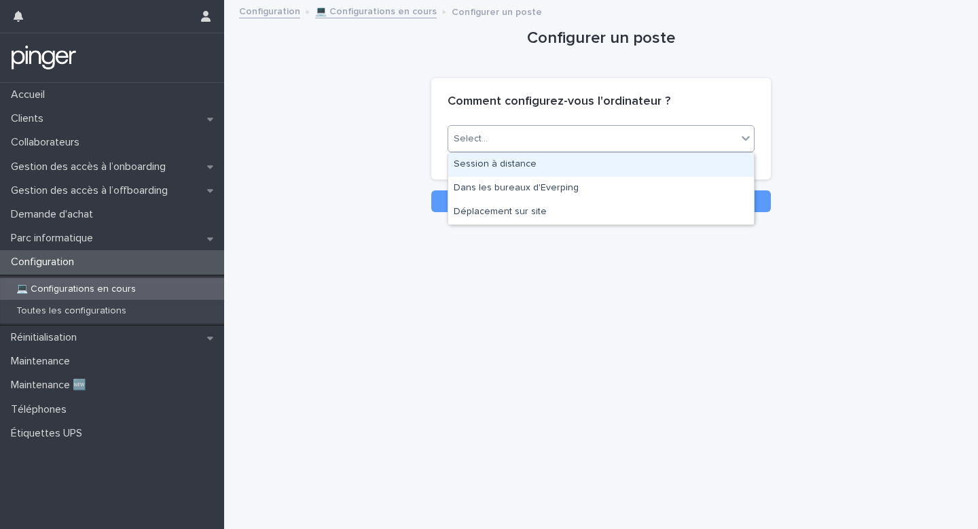
click at [590, 175] on div "Session à distance" at bounding box center [601, 165] width 306 height 24
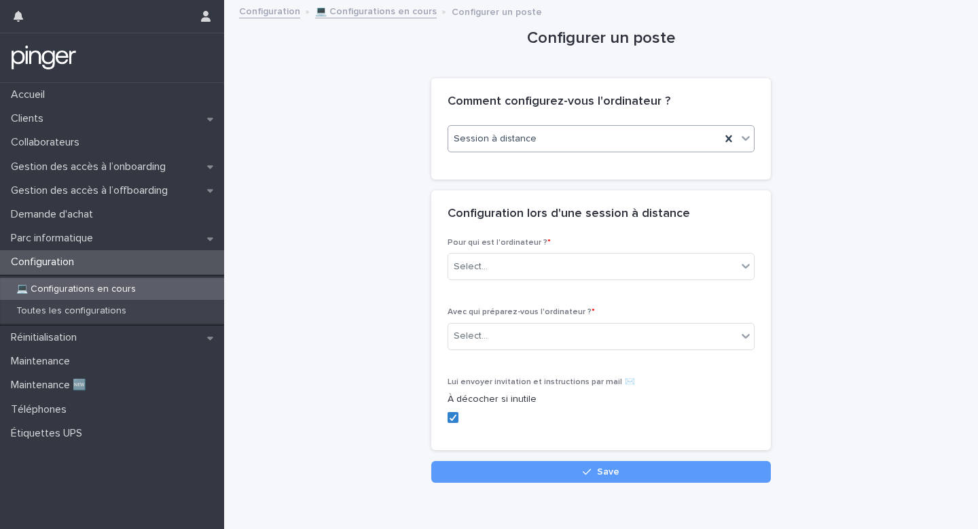
click at [535, 245] on span "Pour qui est l'ordinateur ? *" at bounding box center [499, 242] width 103 height 8
click at [532, 257] on div "Select..." at bounding box center [592, 266] width 289 height 22
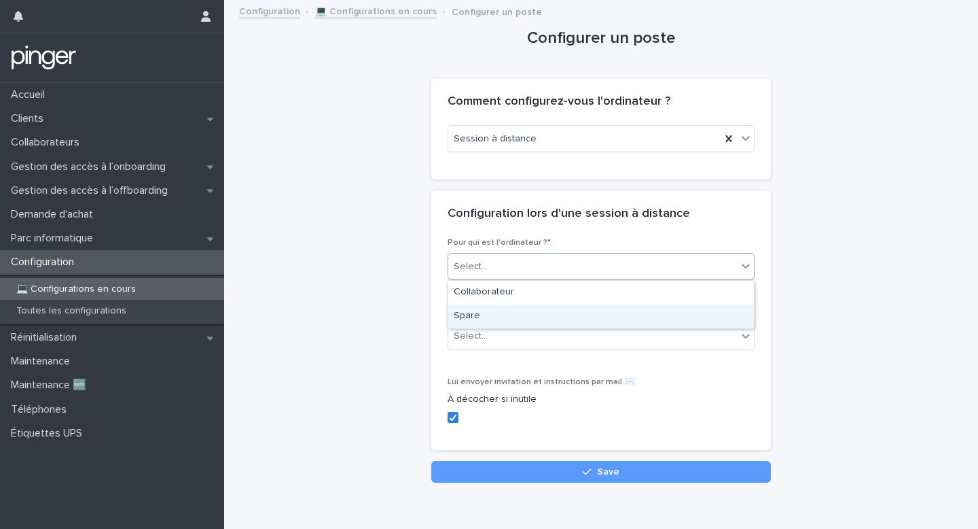
click at [544, 309] on div "Spare" at bounding box center [601, 316] width 306 height 24
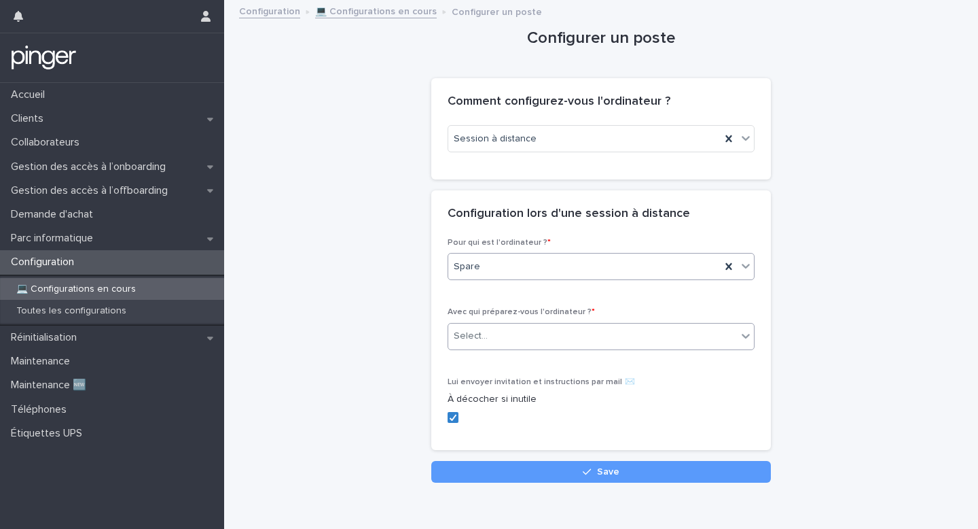
click at [543, 332] on div "Select..." at bounding box center [592, 336] width 289 height 22
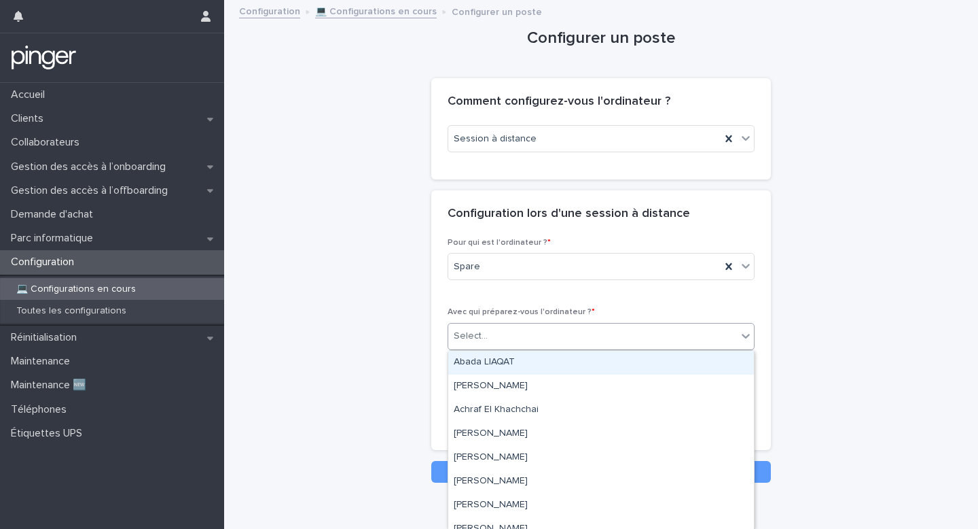
click at [586, 154] on div "Session à distance" at bounding box center [601, 144] width 307 height 38
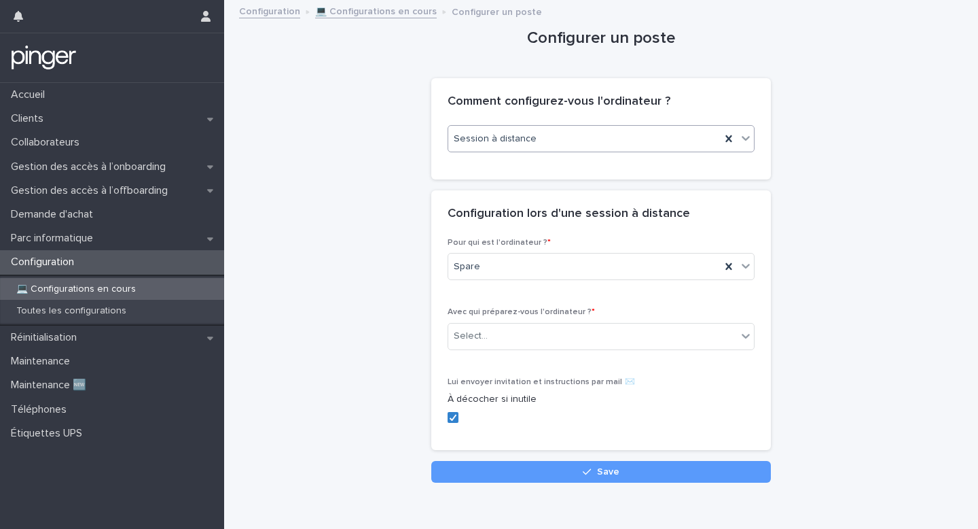
click at [598, 137] on div "Session à distance" at bounding box center [584, 139] width 272 height 22
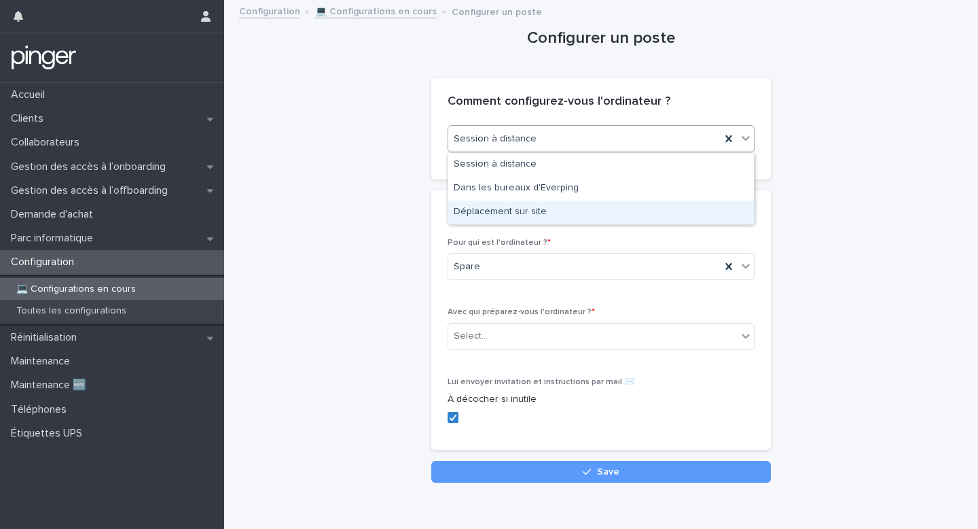
click at [605, 210] on div "Déplacement sur site" at bounding box center [601, 212] width 306 height 24
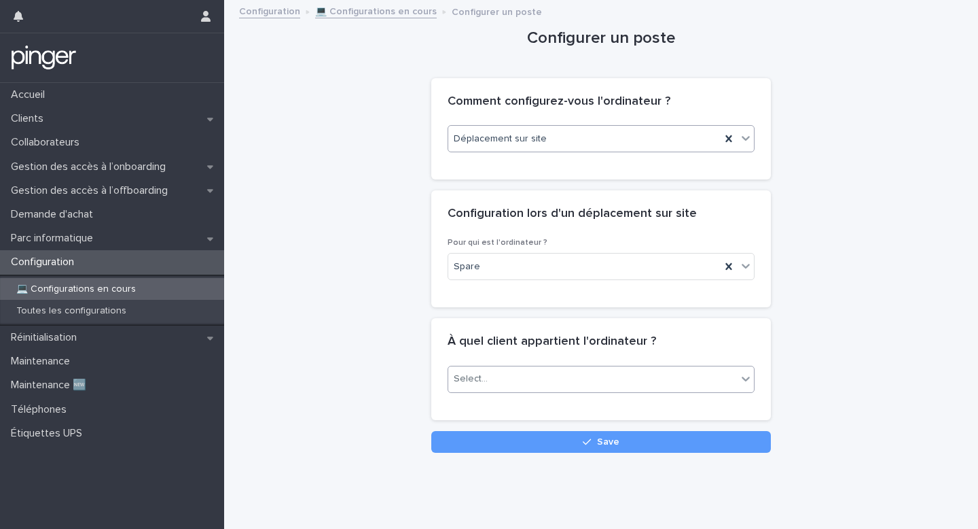
click at [562, 380] on div "Select..." at bounding box center [592, 379] width 289 height 22
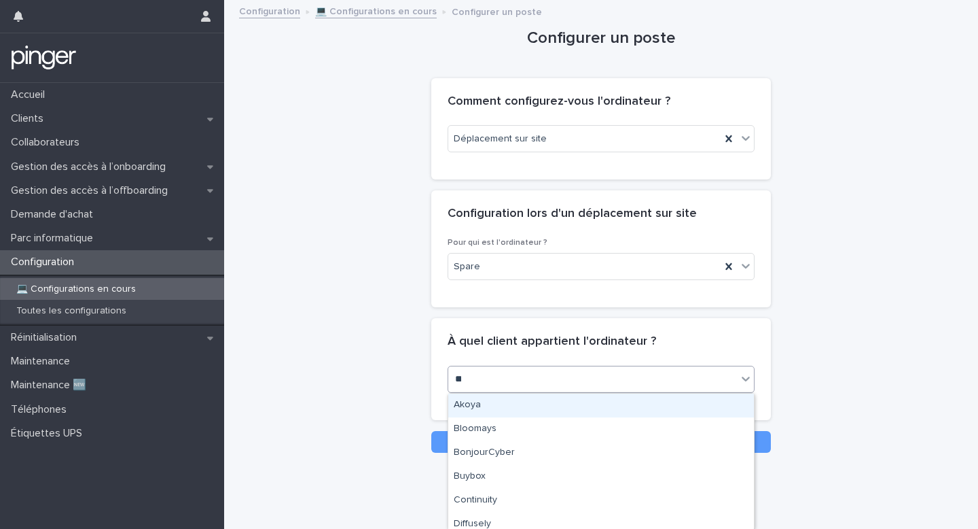
type input "***"
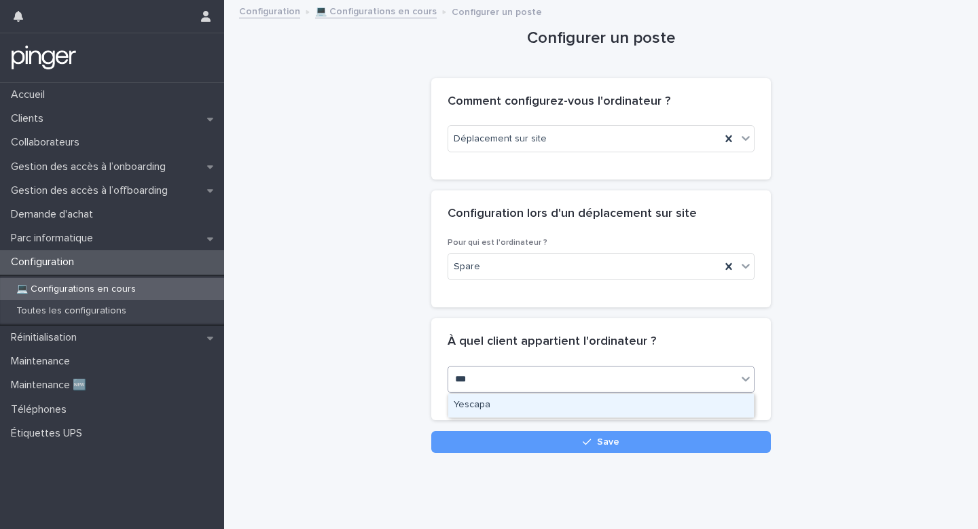
click at [535, 393] on div "Yescapa" at bounding box center [601, 405] width 306 height 24
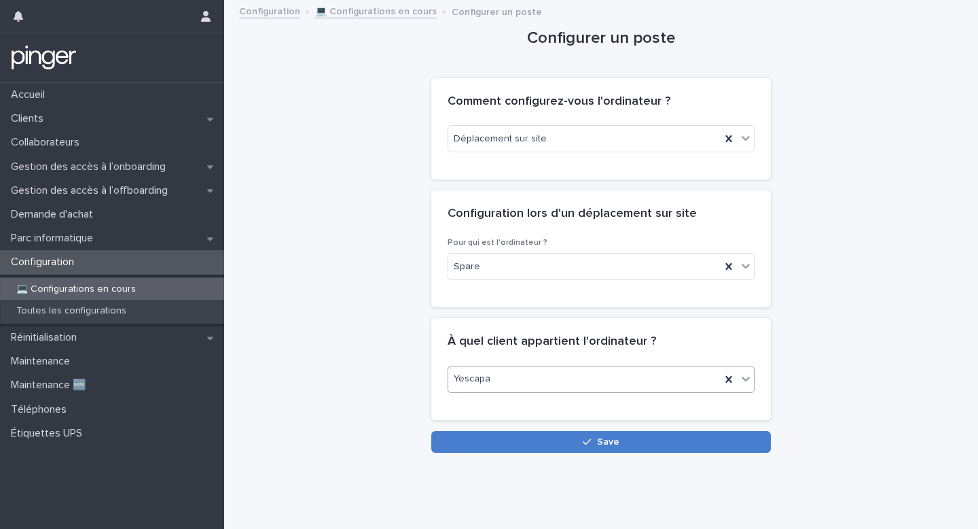
click at [529, 449] on button "Save" at bounding box center [601, 442] width 340 height 22
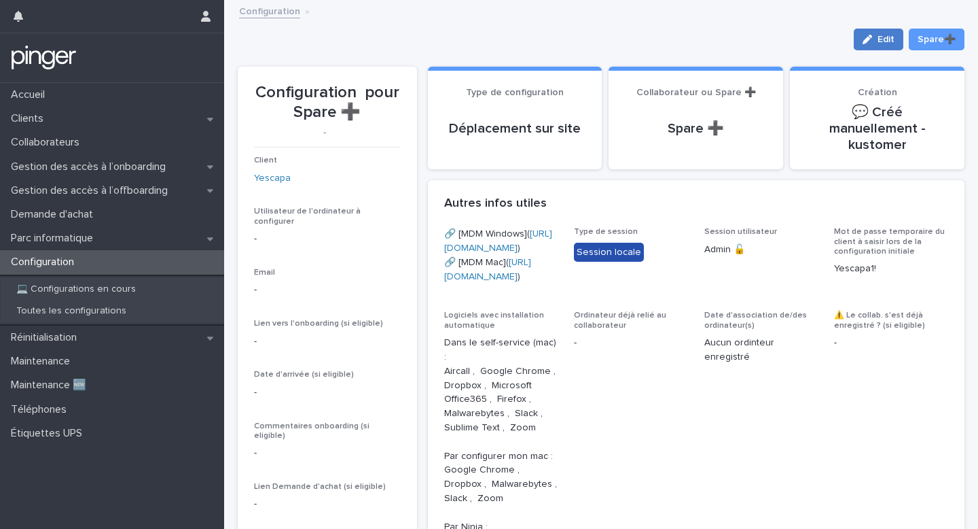
click at [899, 39] on button "Edit" at bounding box center [879, 40] width 50 height 22
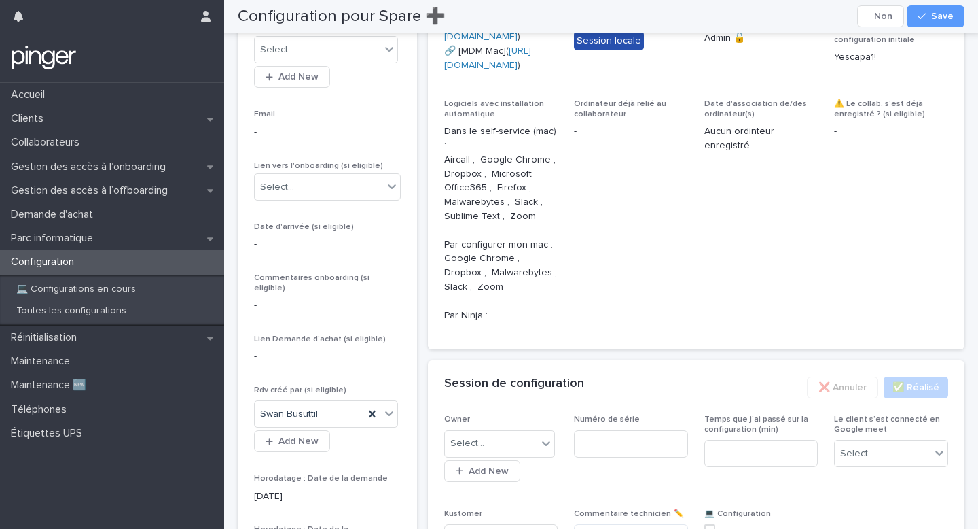
scroll to position [293, 0]
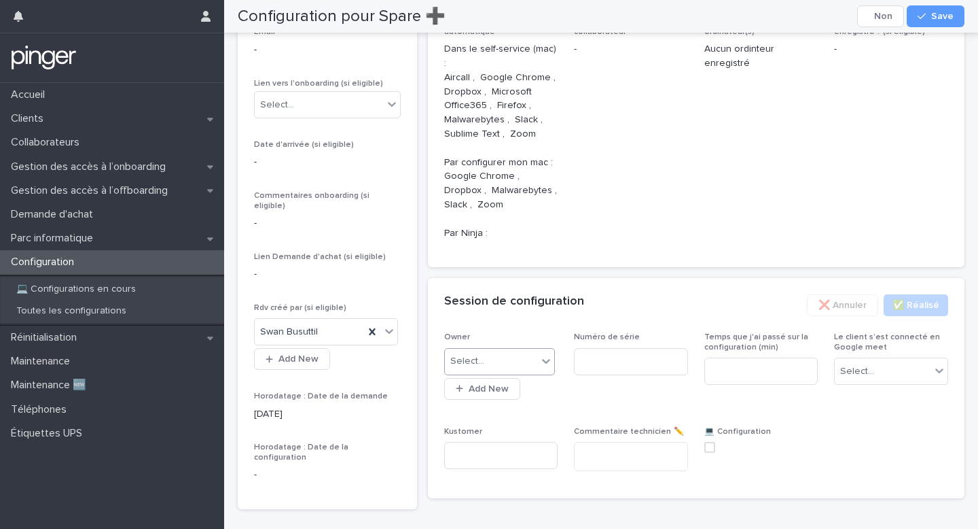
click at [512, 372] on div "Select..." at bounding box center [491, 361] width 93 height 22
type input "****"
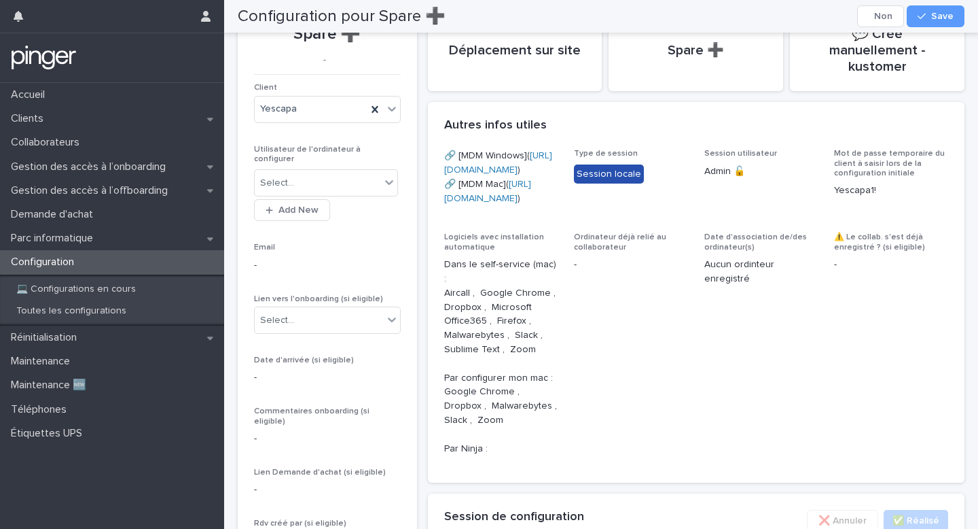
scroll to position [53, 0]
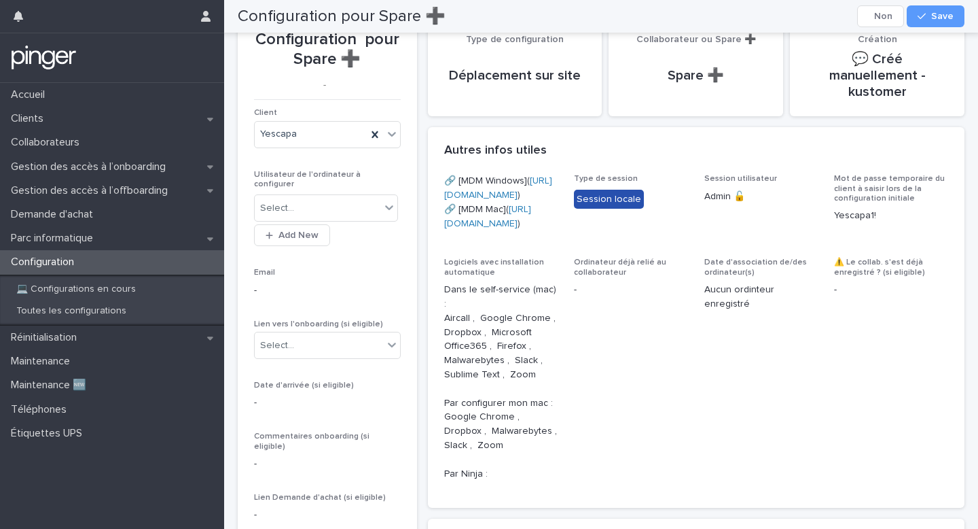
click at [535, 174] on p "🔗 [MDM Windows]( [URL][DOMAIN_NAME] ) 🔗 [MDM Mac]( [URL][DOMAIN_NAME] )" at bounding box center [501, 202] width 114 height 56
copy link "[URL][DOMAIN_NAME]"
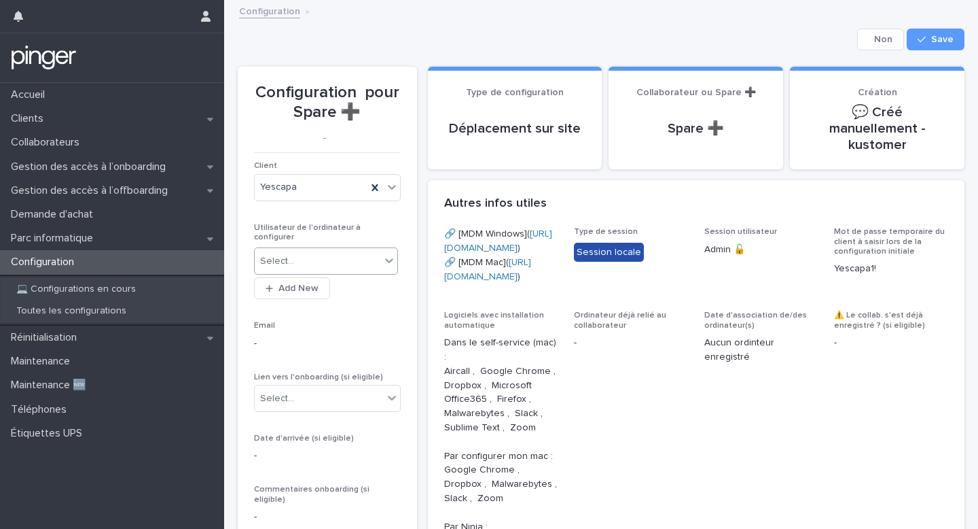
scroll to position [438, 0]
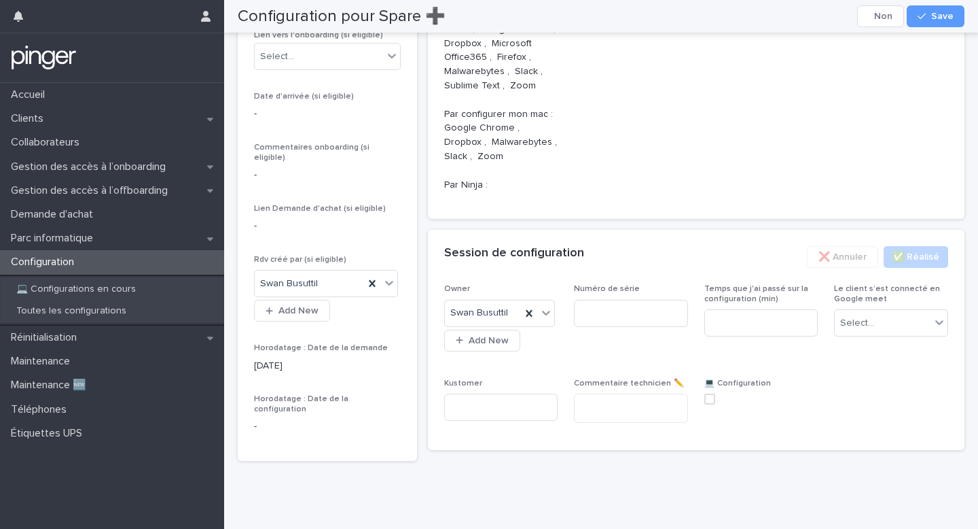
click at [603, 327] on div "Numéro de série" at bounding box center [631, 310] width 114 height 53
click at [613, 317] on input at bounding box center [631, 313] width 114 height 27
paste input "*******"
type input "*******"
click at [737, 321] on input at bounding box center [761, 322] width 114 height 27
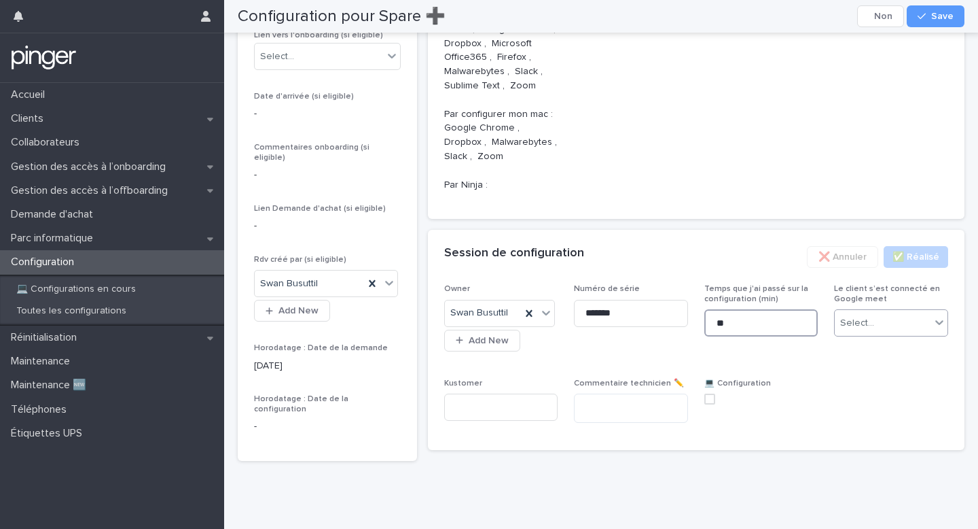
type input "**"
click at [885, 323] on div "Select..." at bounding box center [883, 323] width 96 height 22
click at [866, 371] on div "Non" at bounding box center [891, 373] width 113 height 24
click at [719, 402] on label at bounding box center [761, 398] width 114 height 11
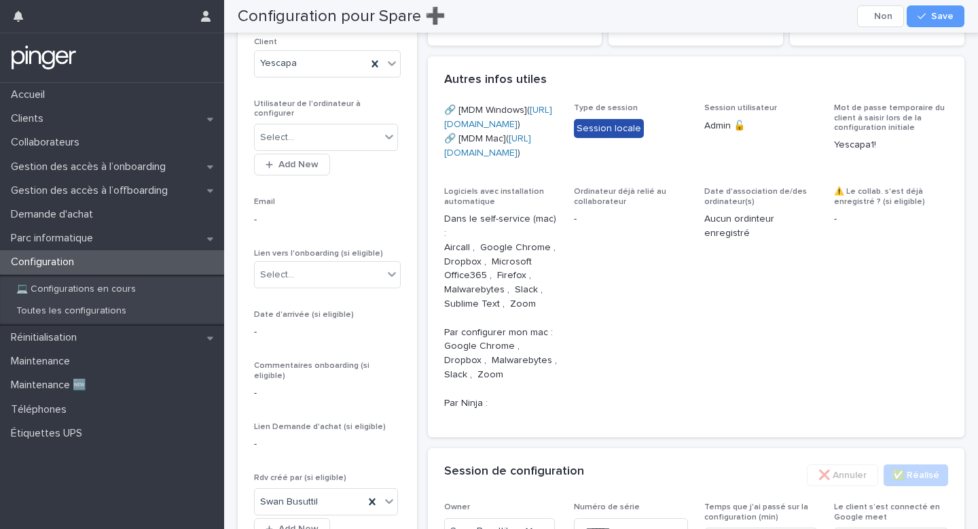
scroll to position [0, 0]
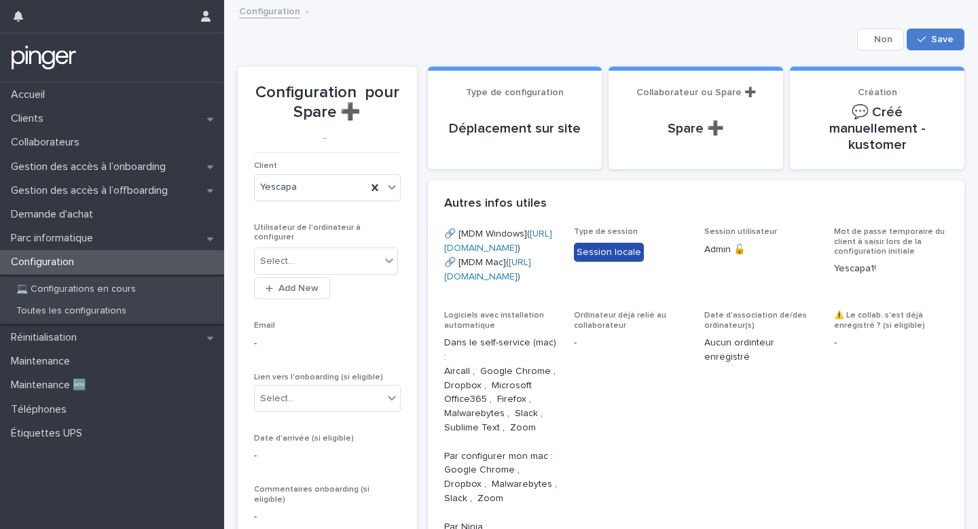
click at [950, 40] on span "Save" at bounding box center [942, 40] width 22 height 10
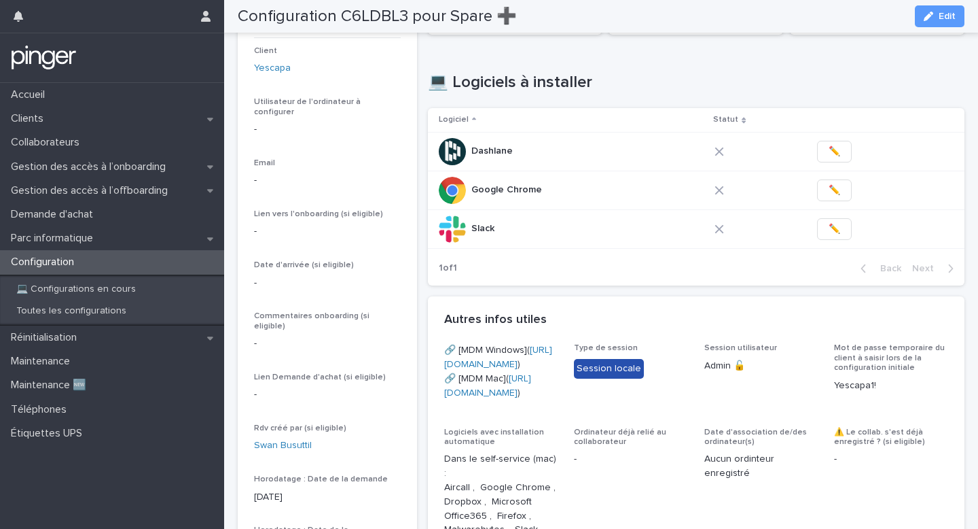
scroll to position [76, 0]
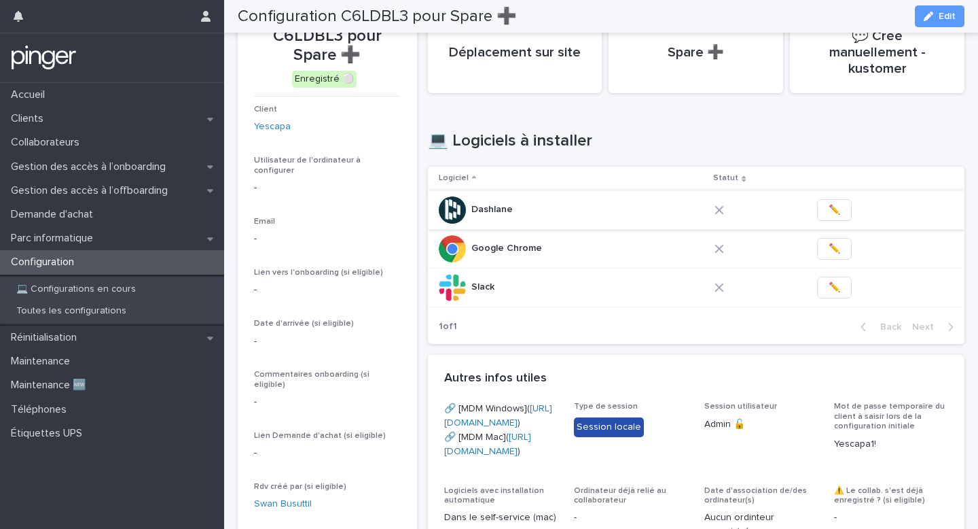
click at [832, 203] on span "✏️" at bounding box center [835, 210] width 12 height 14
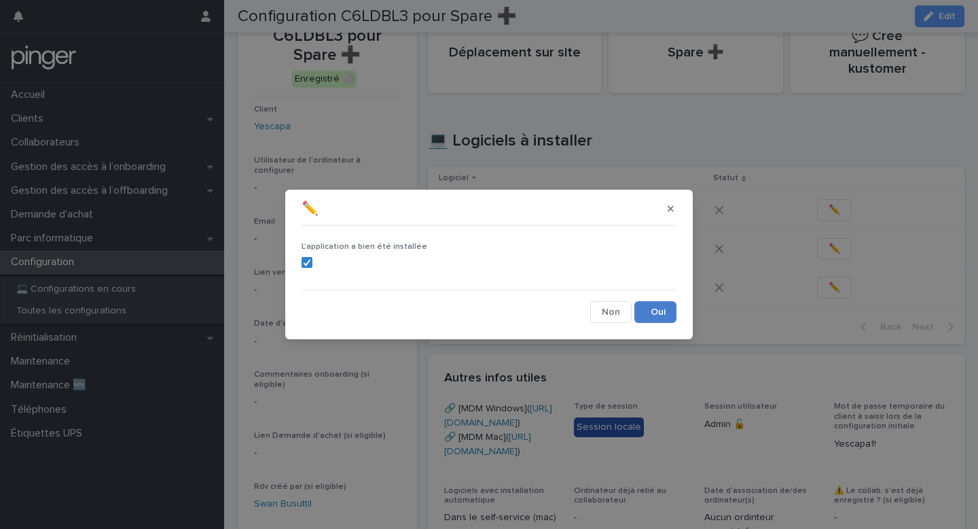
click at [671, 308] on button "Save" at bounding box center [656, 312] width 42 height 22
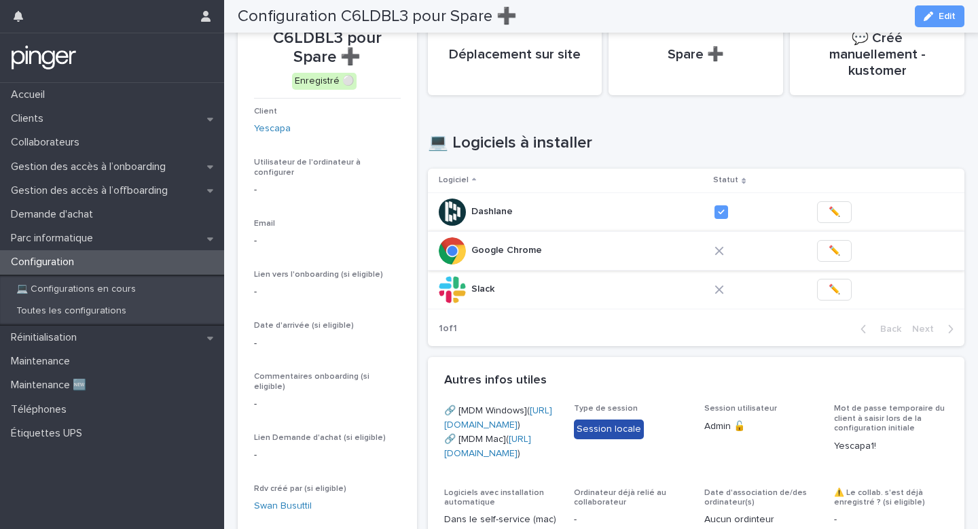
scroll to position [65, 0]
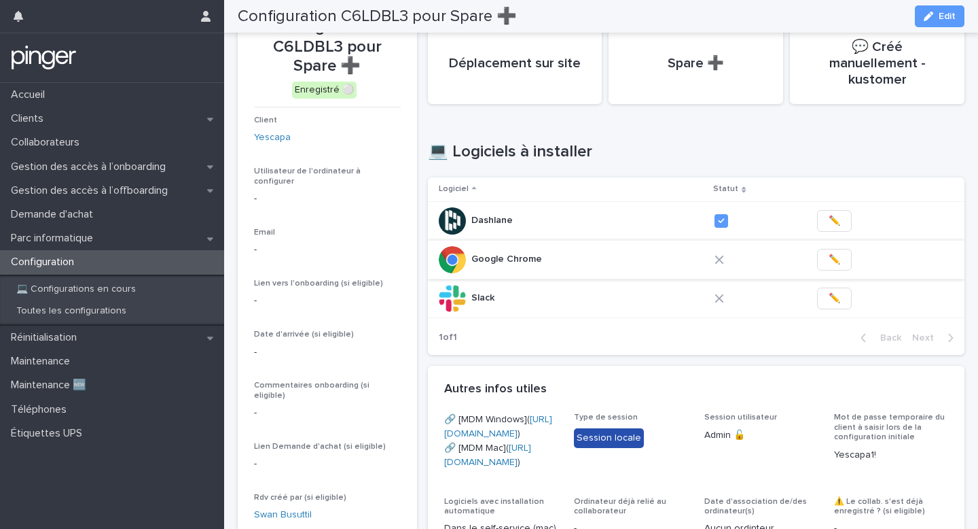
click at [834, 253] on span "✏️" at bounding box center [835, 260] width 12 height 14
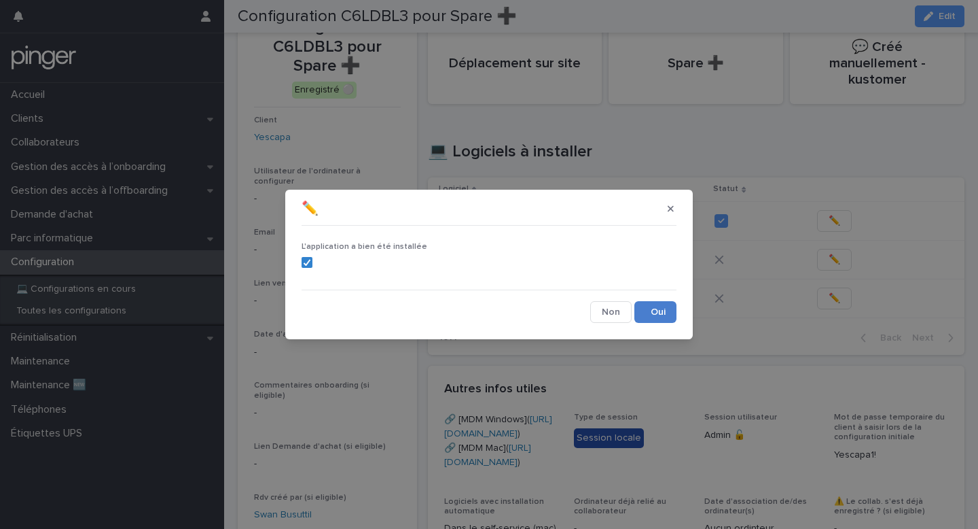
click at [668, 305] on button "Save" at bounding box center [656, 312] width 42 height 22
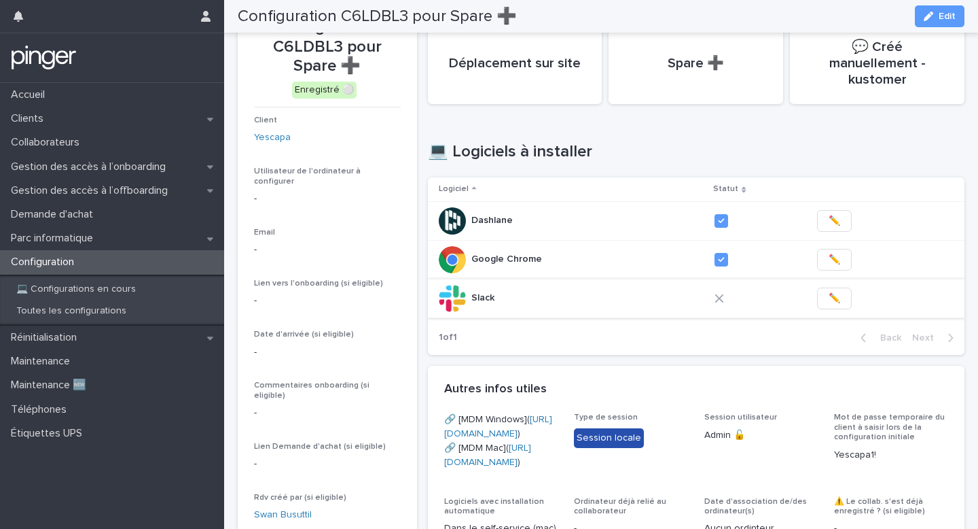
click at [839, 287] on button "✏️" at bounding box center [834, 298] width 35 height 22
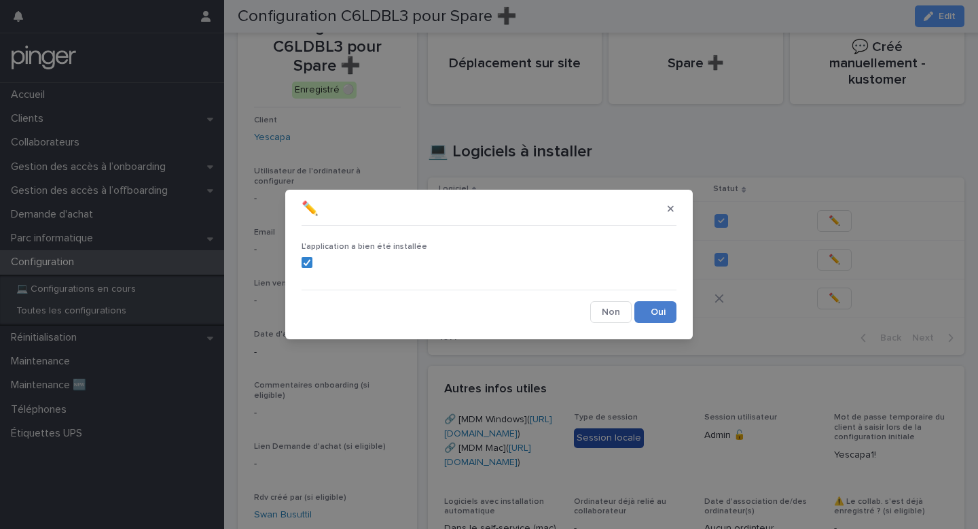
click at [665, 309] on button "Save" at bounding box center [656, 312] width 42 height 22
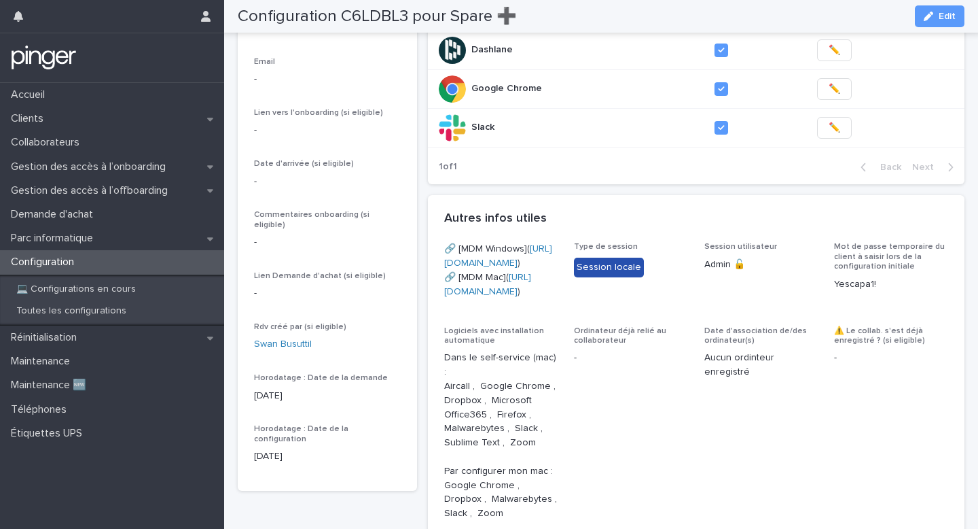
scroll to position [0, 0]
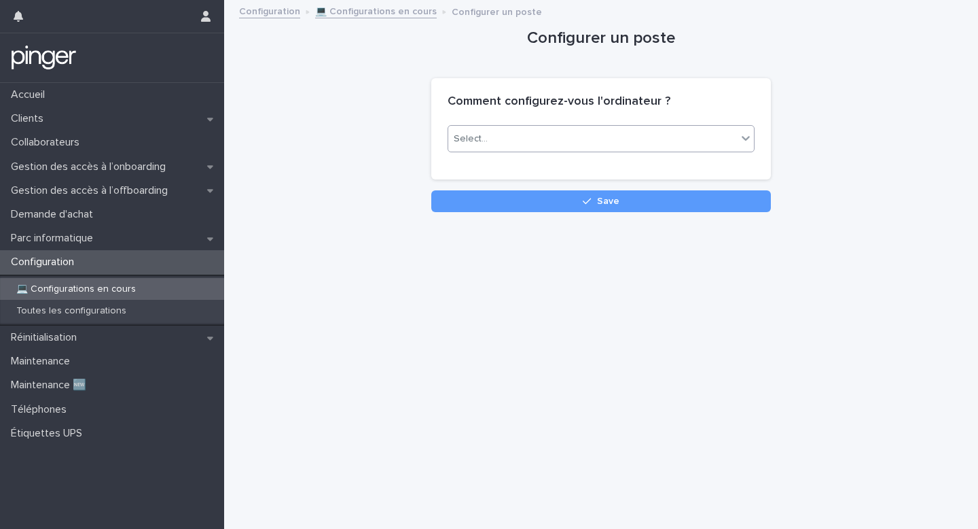
click at [604, 140] on div "Select..." at bounding box center [592, 139] width 289 height 22
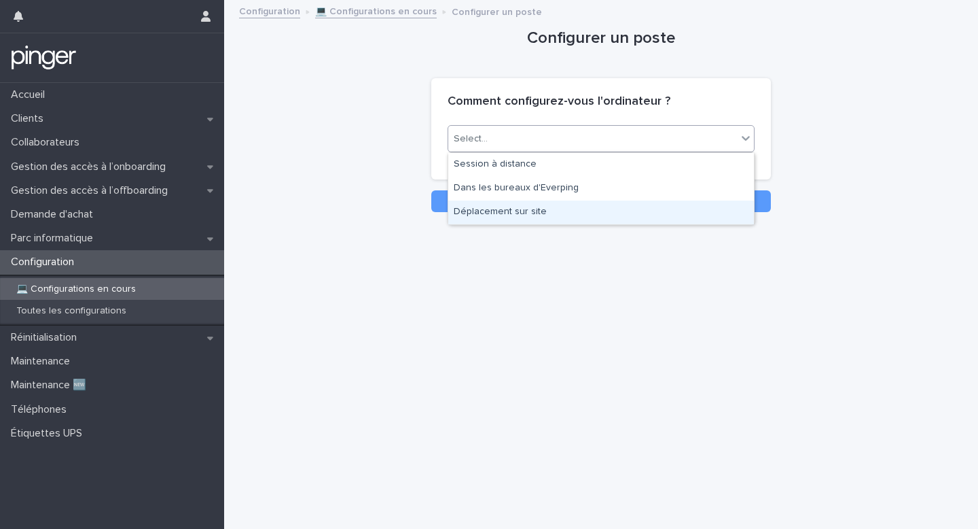
click at [553, 208] on div "Déplacement sur site" at bounding box center [601, 212] width 306 height 24
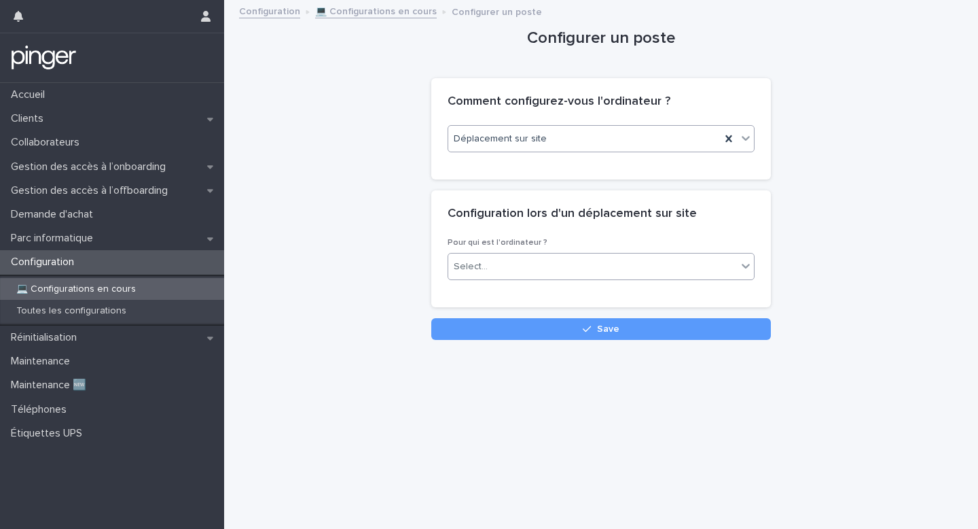
click at [529, 273] on div "Select..." at bounding box center [592, 266] width 289 height 22
click at [525, 308] on div "Spare" at bounding box center [601, 316] width 306 height 24
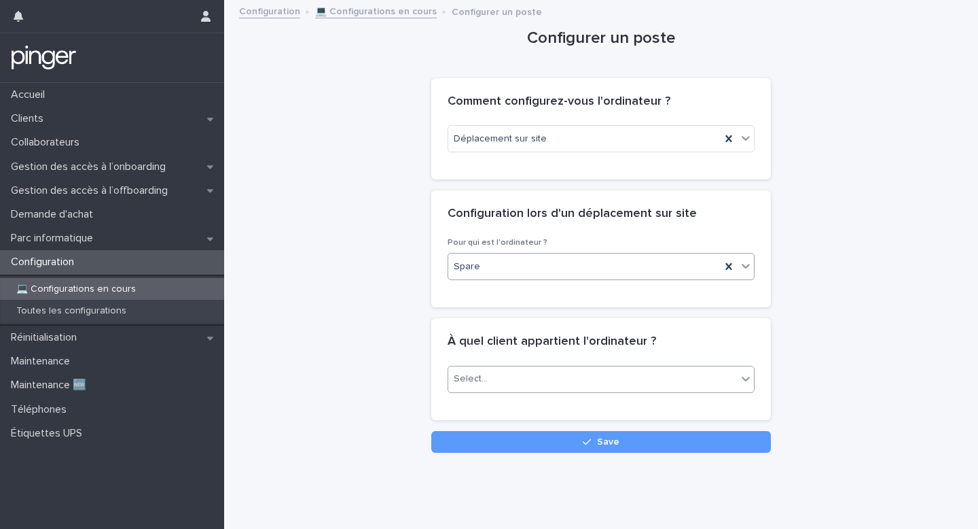
click at [510, 376] on div "Select..." at bounding box center [592, 379] width 289 height 22
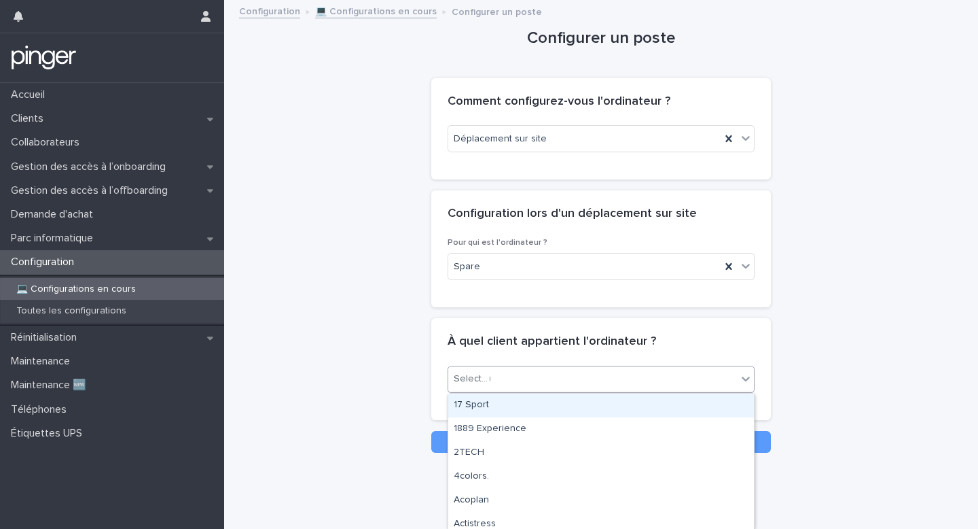
type input "***"
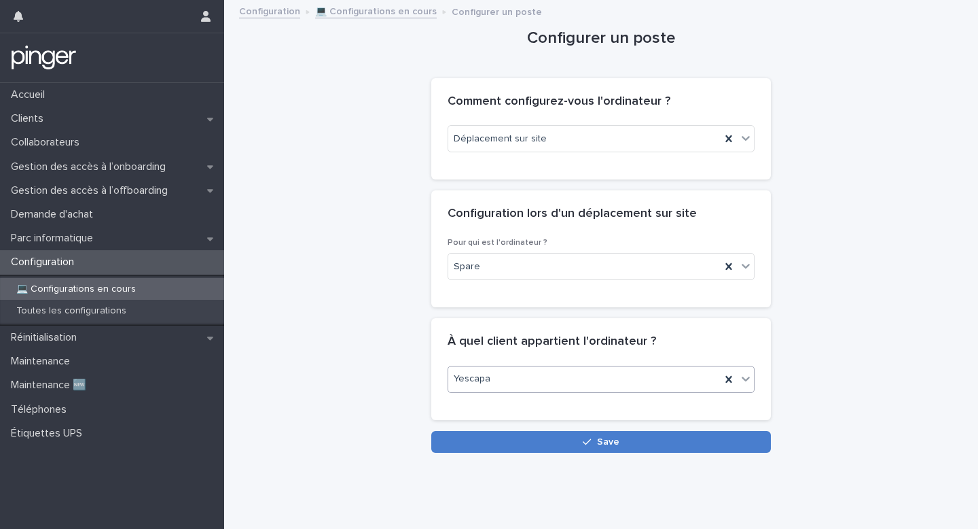
click at [534, 445] on button "Save" at bounding box center [601, 442] width 340 height 22
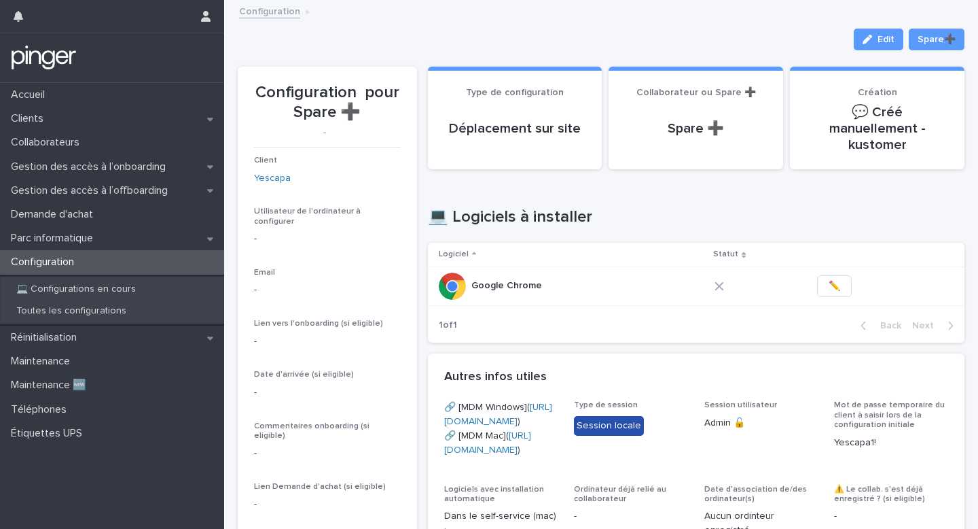
click at [813, 190] on div "Loading... Saving… 💻 Logiciels à installer Logiciel Statut Google Chrome Google…" at bounding box center [696, 266] width 537 height 173
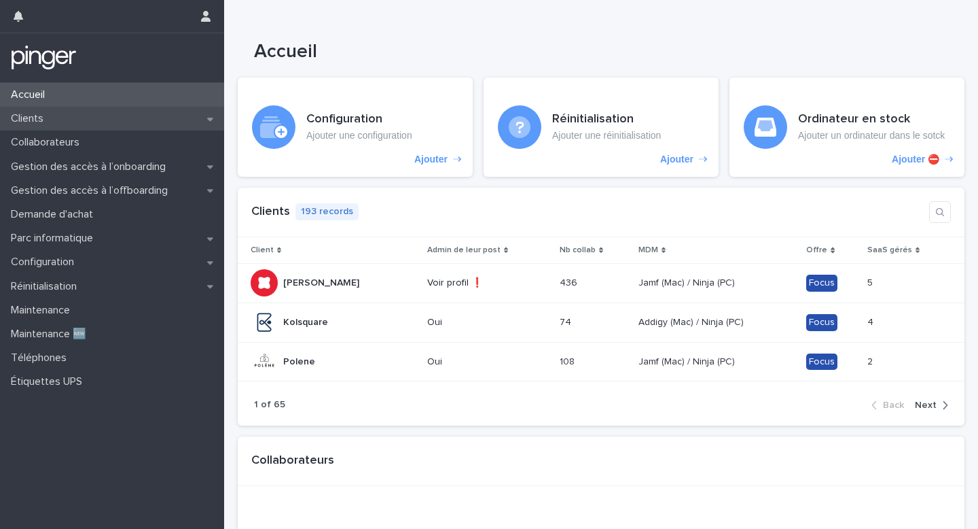
click at [122, 121] on div "Clients" at bounding box center [112, 119] width 224 height 24
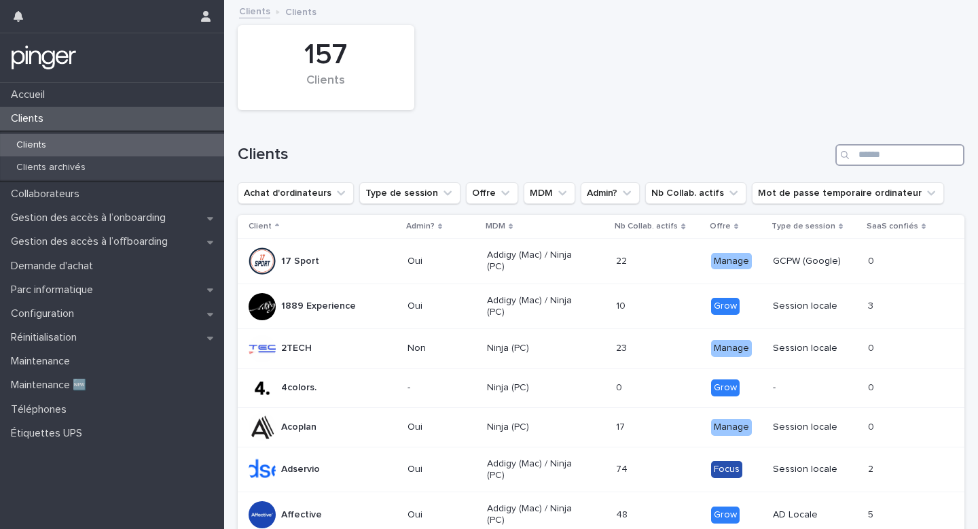
click at [865, 152] on input "Search" at bounding box center [900, 155] width 129 height 22
type input "***"
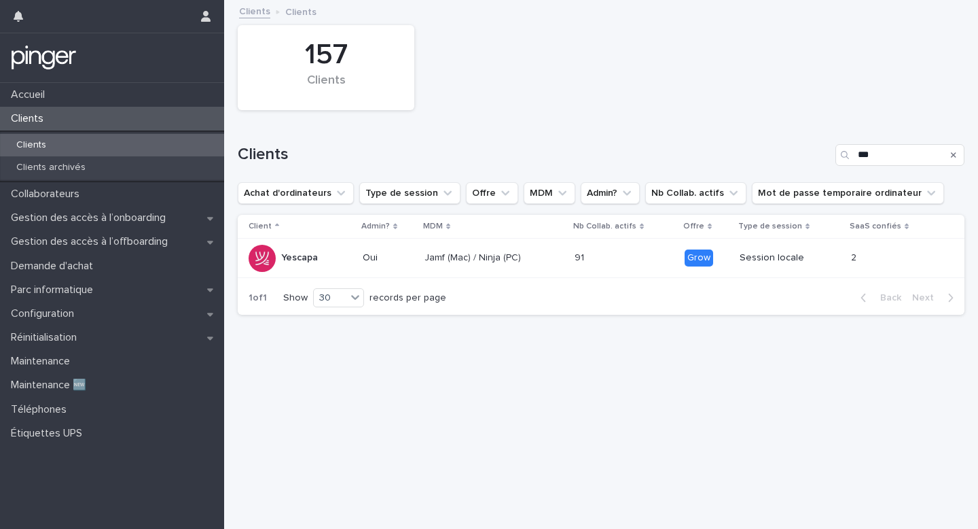
click at [765, 250] on div "Session locale" at bounding box center [788, 256] width 97 height 14
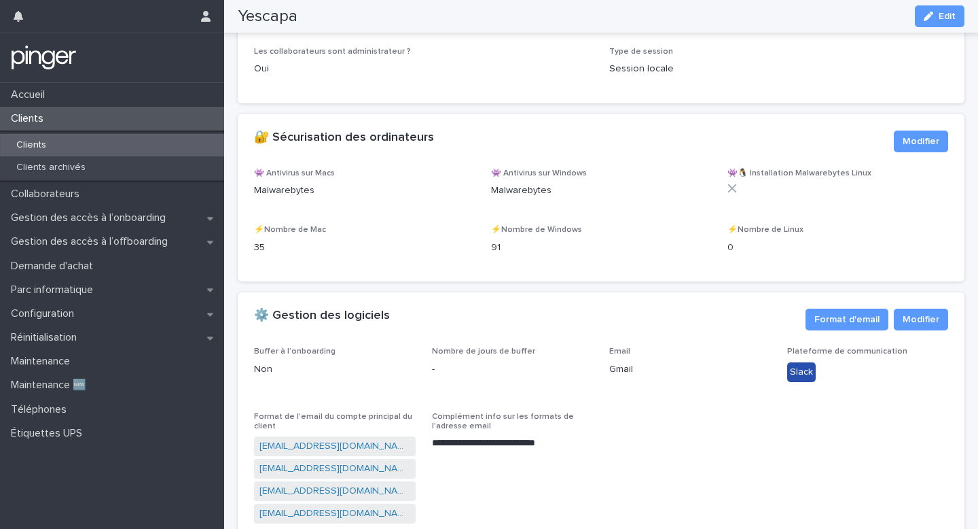
scroll to position [1492, 0]
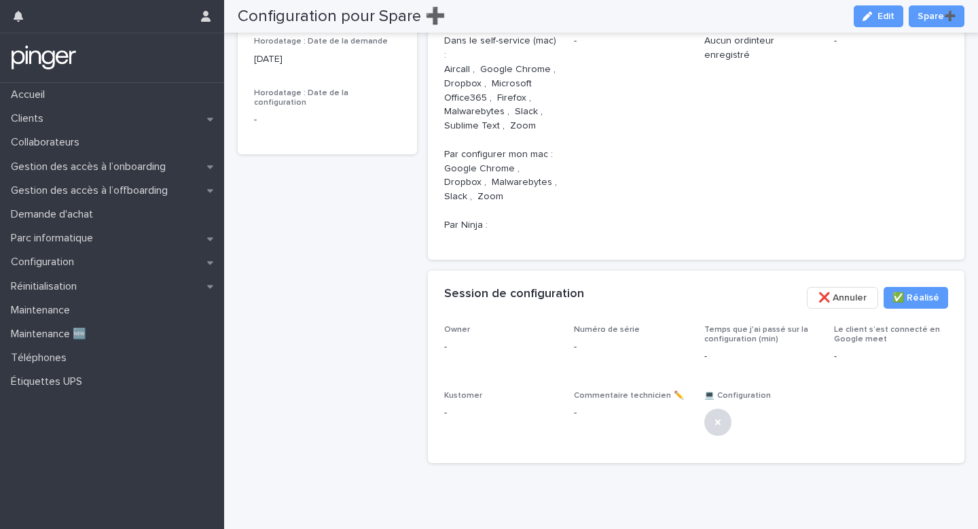
scroll to position [662, 0]
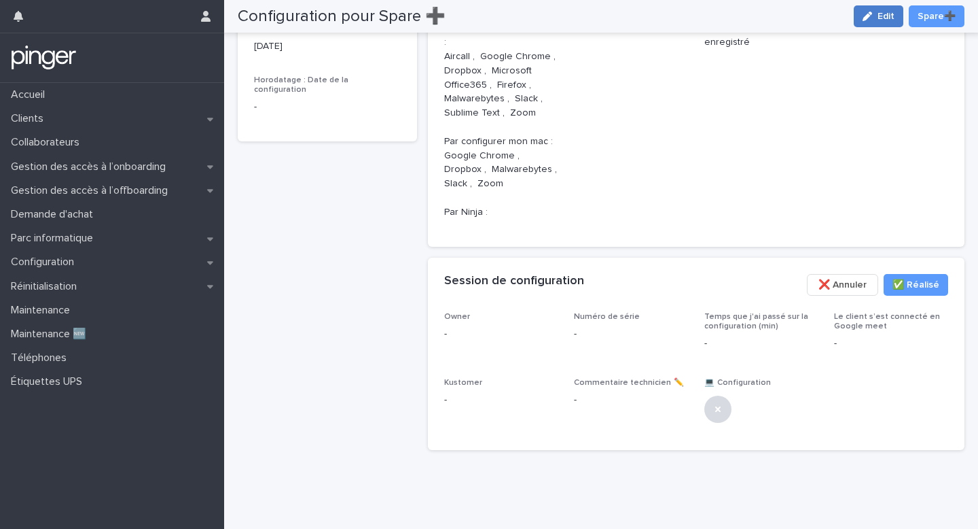
click at [878, 22] on button "Edit" at bounding box center [879, 16] width 50 height 22
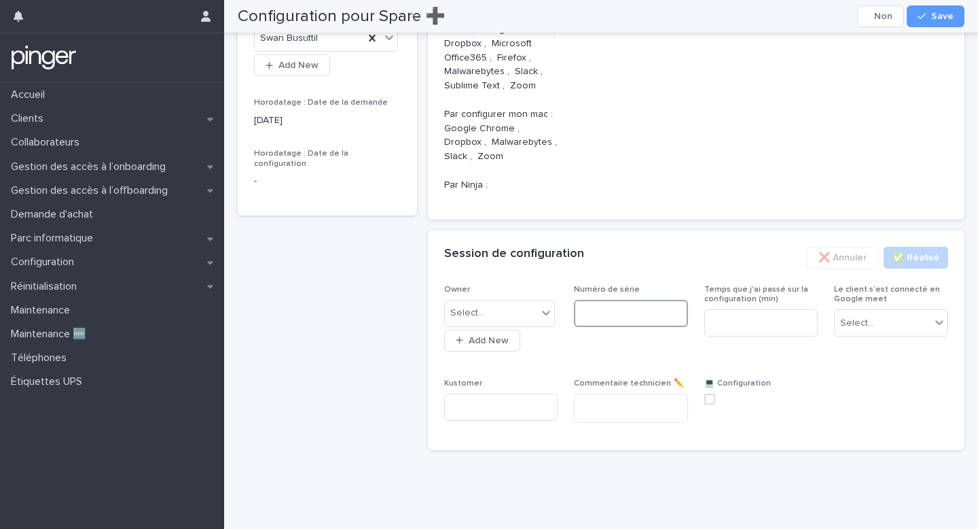
click at [605, 327] on input at bounding box center [631, 313] width 114 height 27
paste input "*******"
type input "*******"
click at [778, 336] on input at bounding box center [761, 322] width 114 height 27
type input "**"
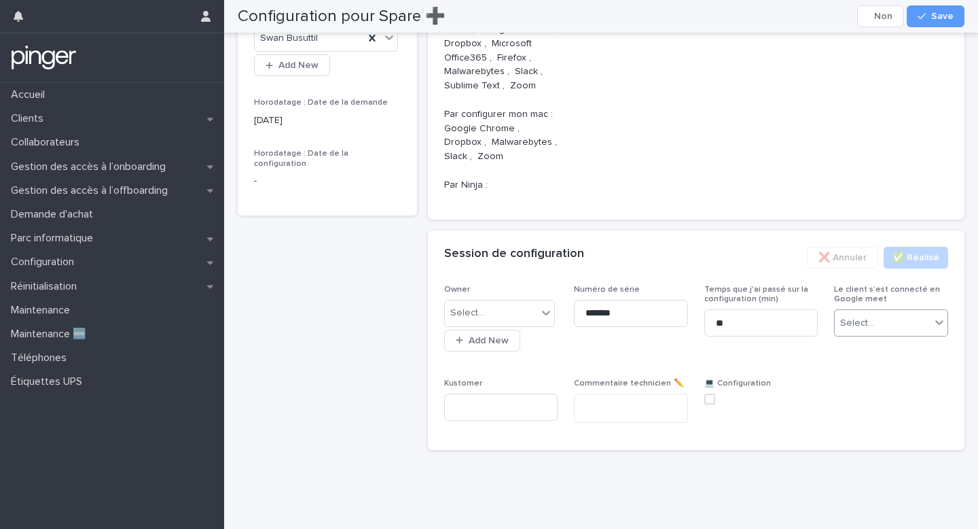
click at [894, 334] on div "Select..." at bounding box center [883, 323] width 96 height 22
click at [870, 399] on div "Non" at bounding box center [891, 400] width 113 height 24
click at [707, 404] on span at bounding box center [709, 398] width 11 height 11
click at [522, 324] on div "Select..." at bounding box center [491, 313] width 93 height 22
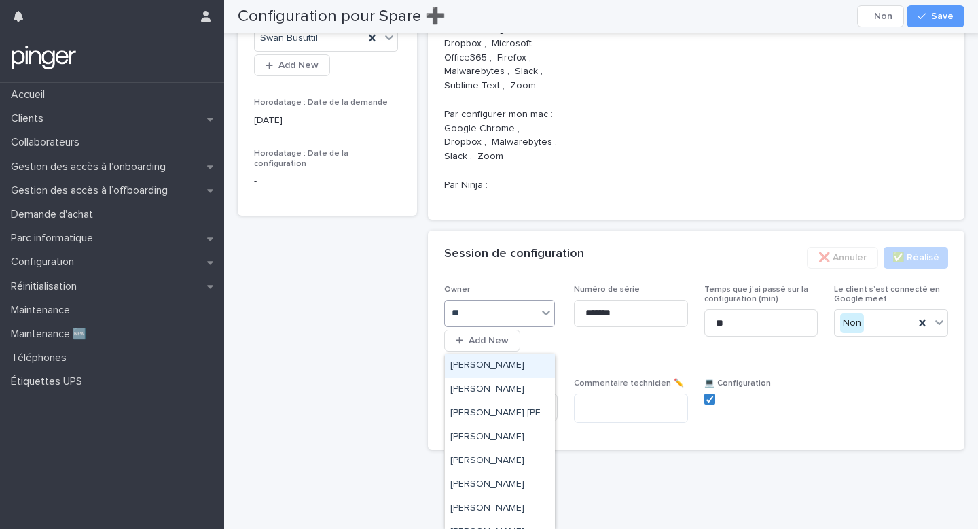
type input "****"
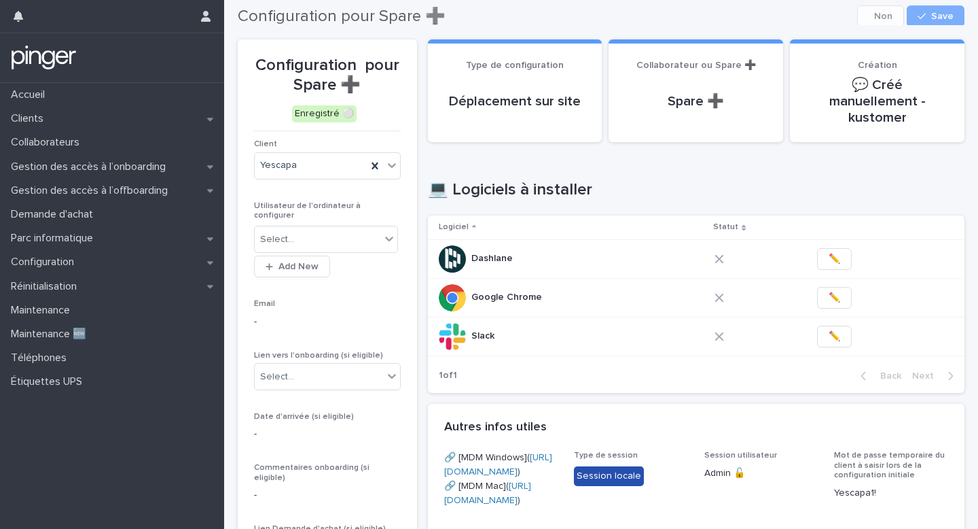
scroll to position [0, 0]
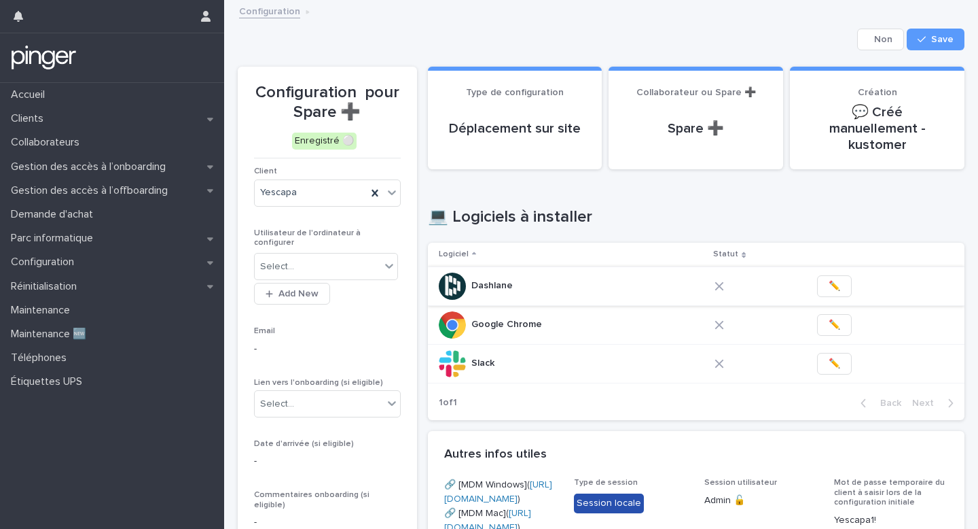
click at [831, 279] on span "✏️" at bounding box center [835, 286] width 12 height 14
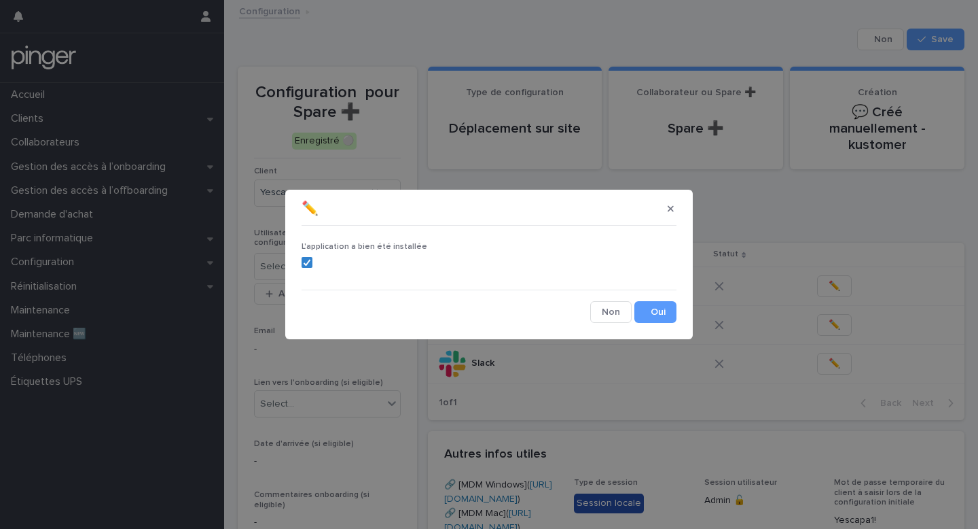
click at [649, 323] on div "L'application a bien été installée Cancel Save" at bounding box center [489, 277] width 382 height 99
click at [660, 313] on button "Save" at bounding box center [656, 312] width 42 height 22
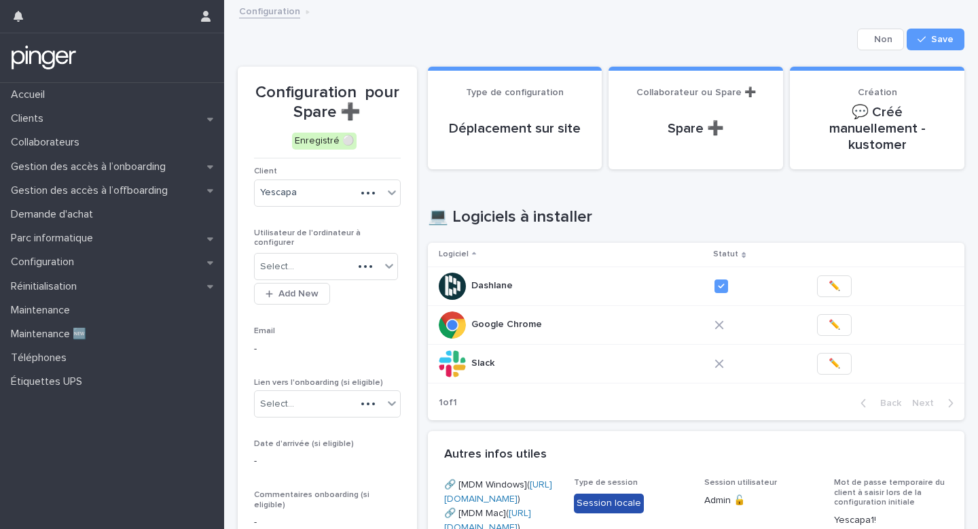
click at [831, 318] on span "✏️" at bounding box center [835, 325] width 12 height 14
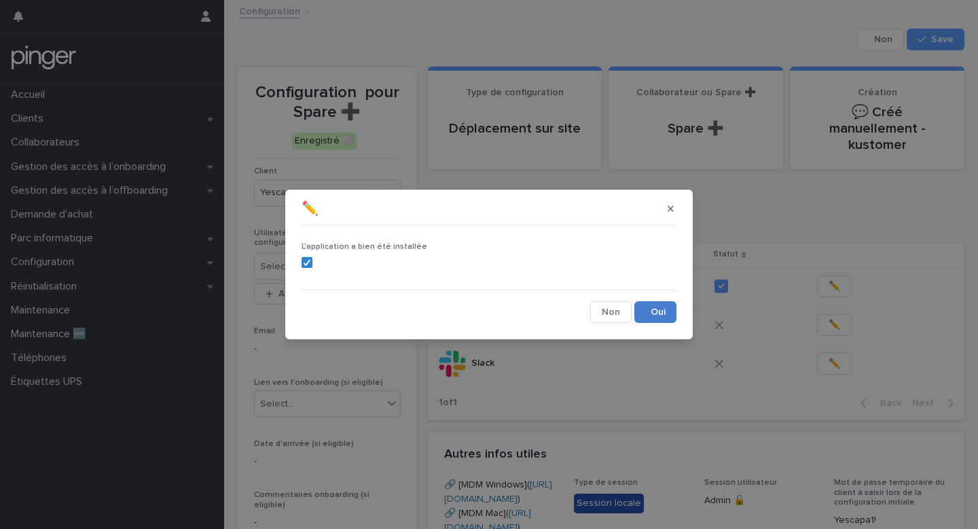
click at [673, 304] on button "Save" at bounding box center [656, 312] width 42 height 22
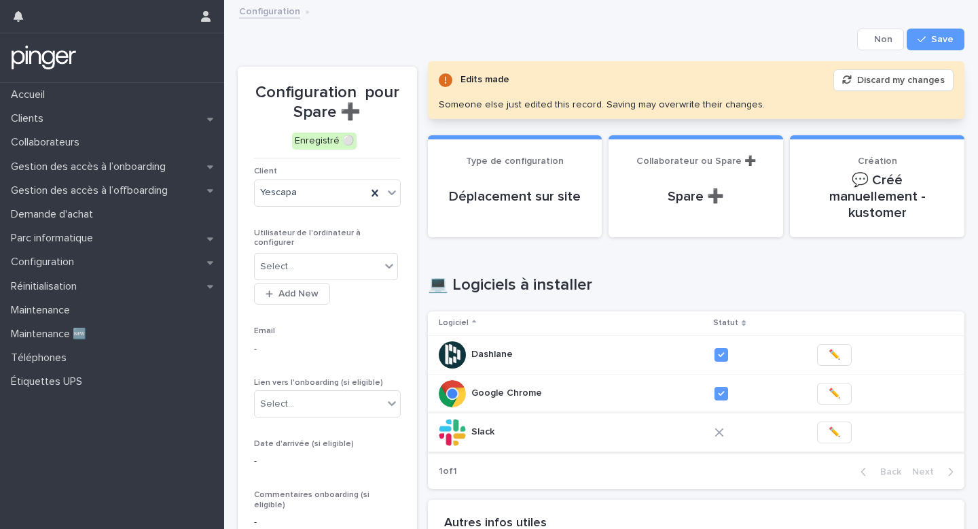
click at [830, 425] on span "✏️" at bounding box center [835, 432] width 12 height 14
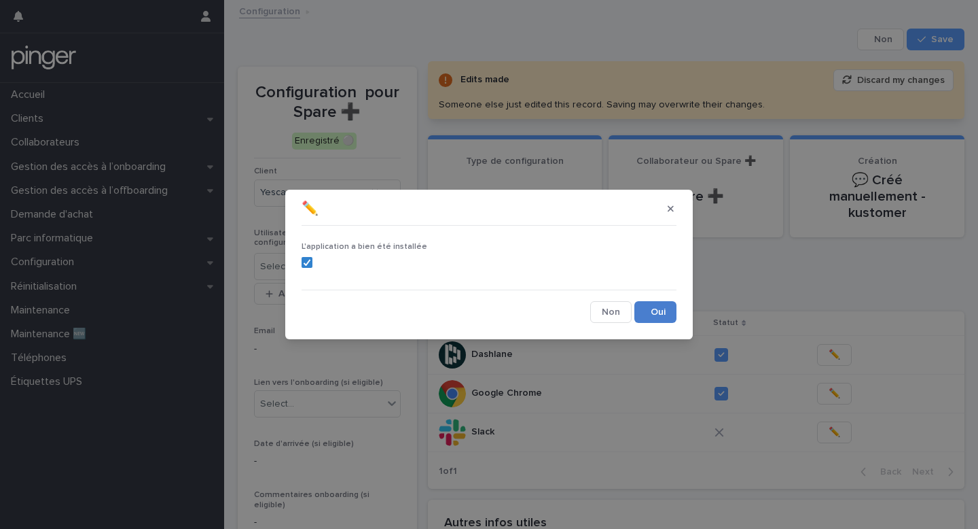
click at [666, 306] on button "Save" at bounding box center [656, 312] width 42 height 22
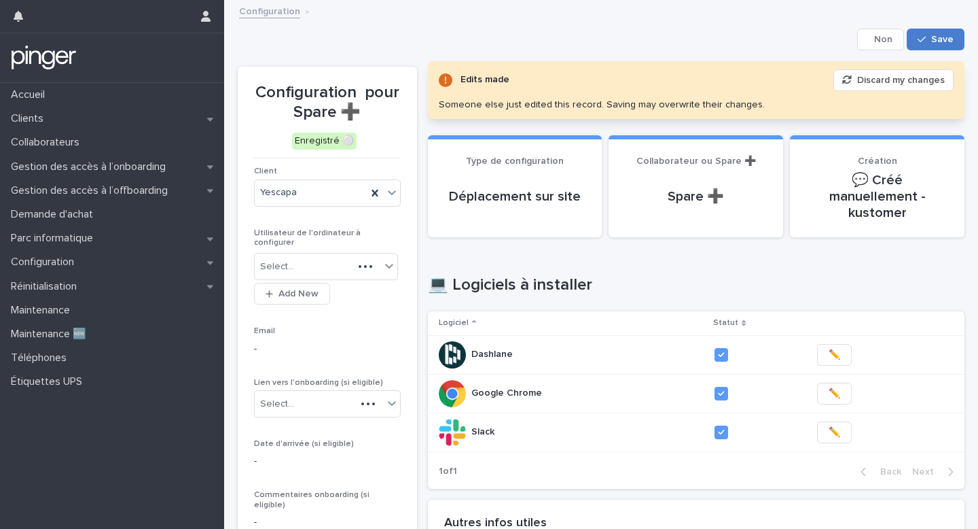
click at [929, 43] on div "button" at bounding box center [925, 40] width 14 height 10
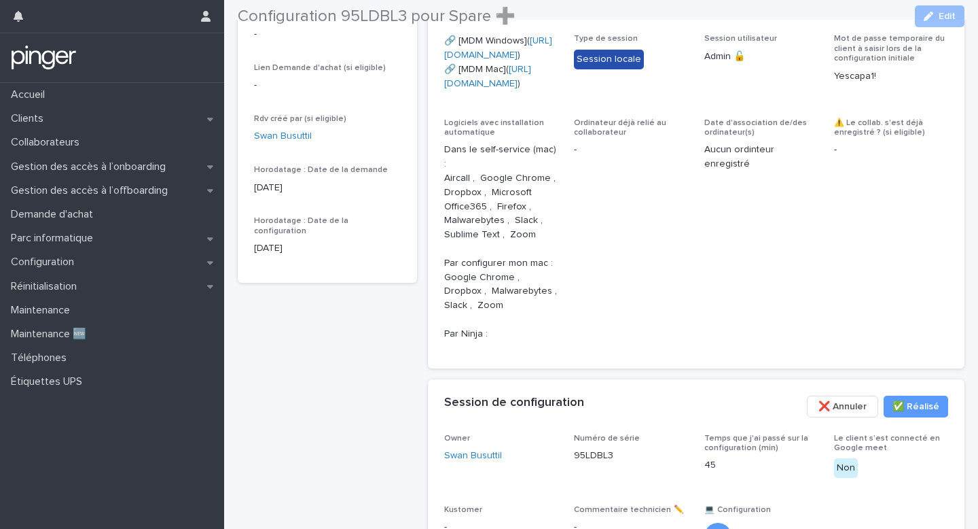
scroll to position [668, 0]
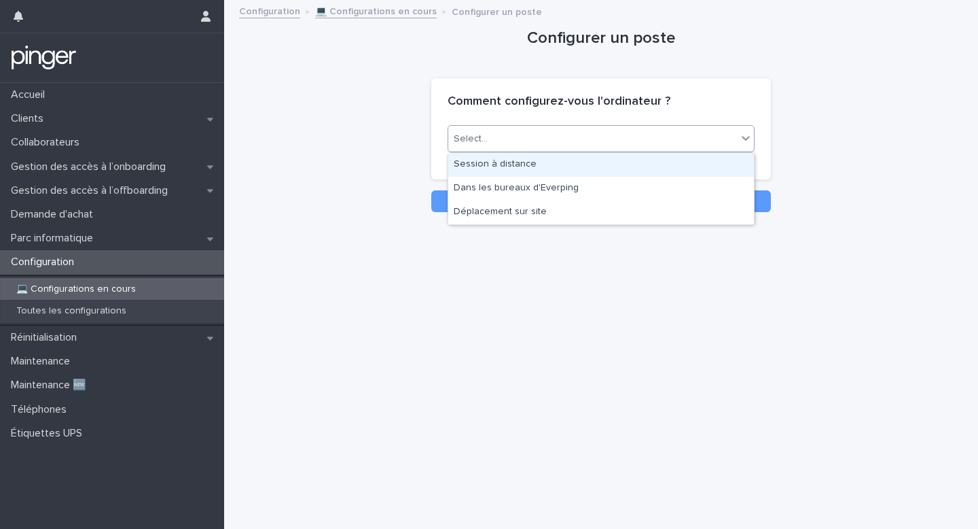
click at [735, 146] on div "Select..." at bounding box center [592, 139] width 289 height 22
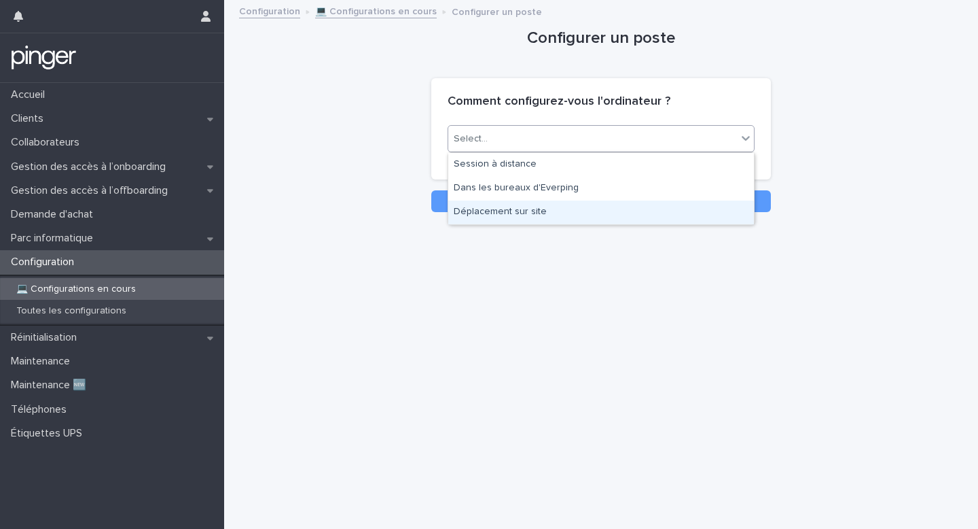
click at [671, 202] on div "Déplacement sur site" at bounding box center [601, 212] width 306 height 24
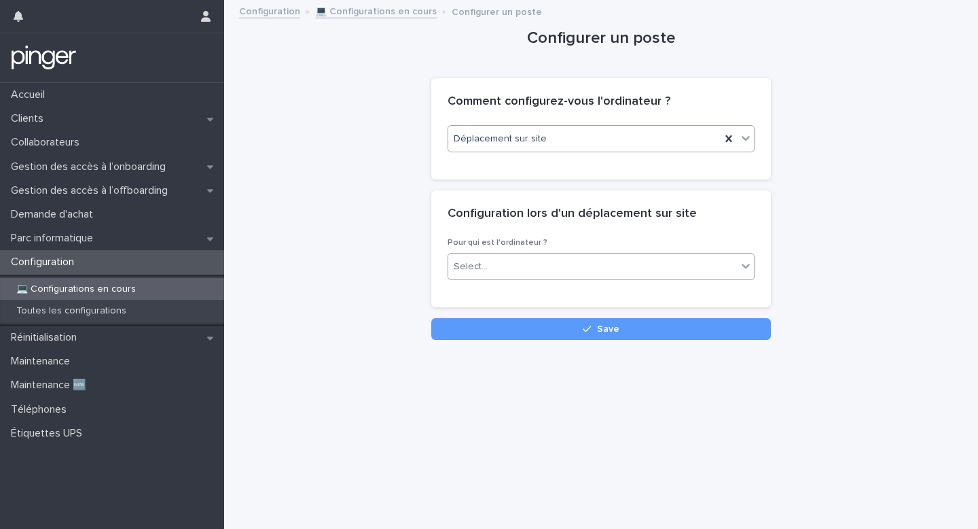
click at [529, 259] on div "Select..." at bounding box center [592, 266] width 289 height 22
click at [518, 312] on div "Spare" at bounding box center [601, 316] width 306 height 24
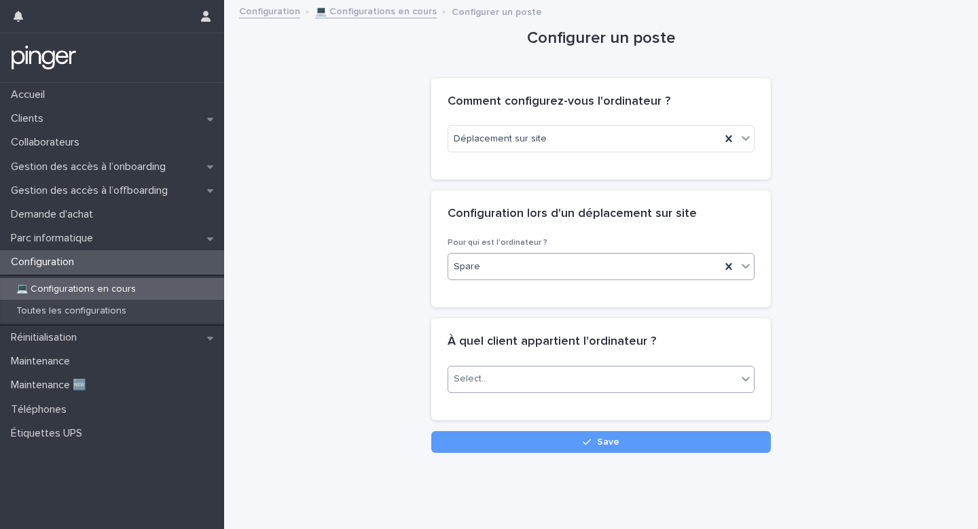
click at [508, 381] on div "Select..." at bounding box center [592, 379] width 289 height 22
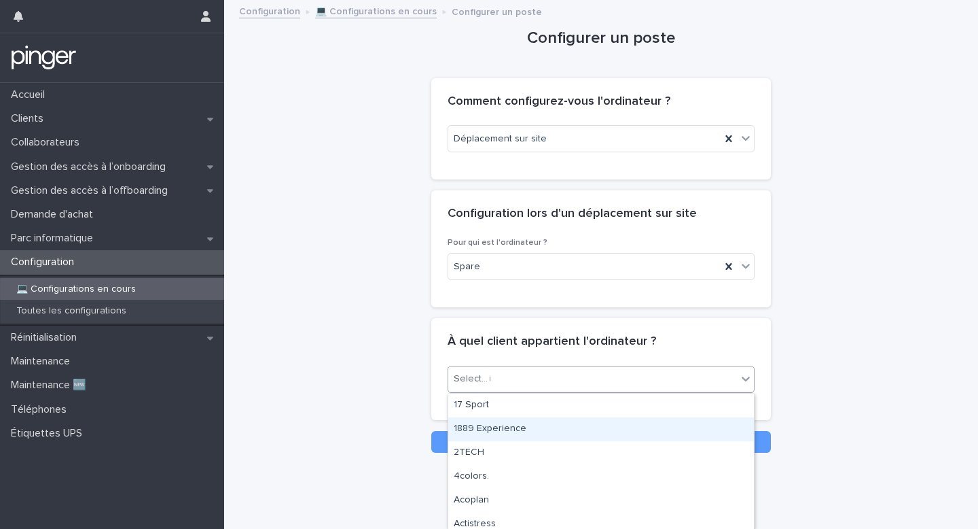
type input "***"
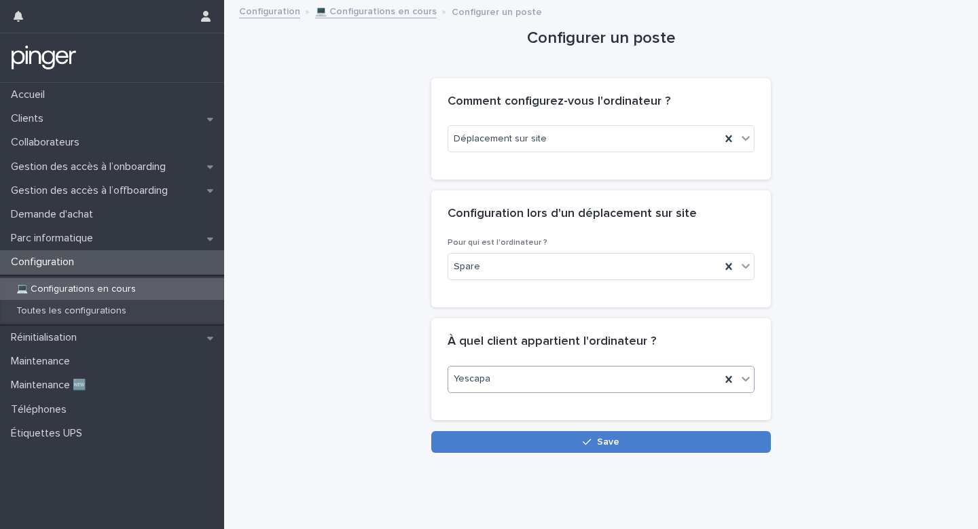
click at [563, 438] on button "Save" at bounding box center [601, 442] width 340 height 22
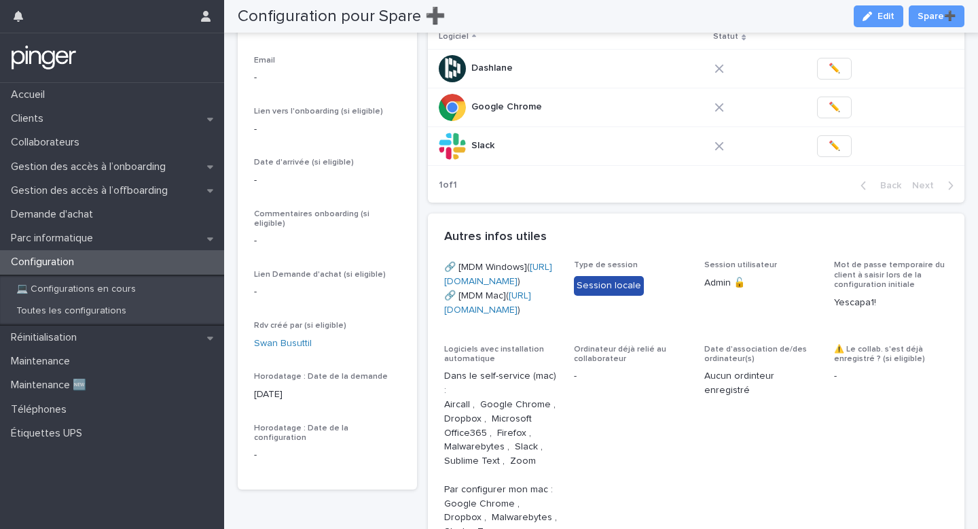
scroll to position [354, 0]
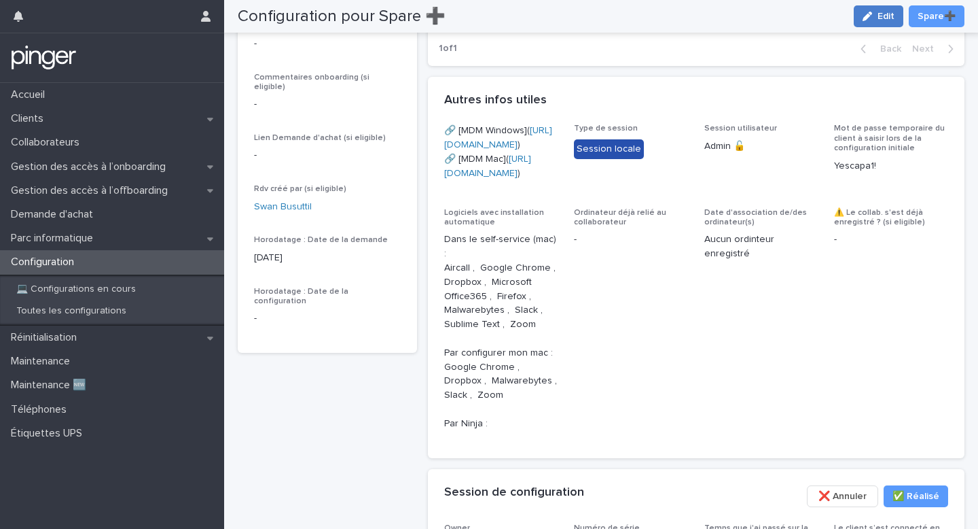
click at [877, 18] on div "button" at bounding box center [870, 17] width 15 height 10
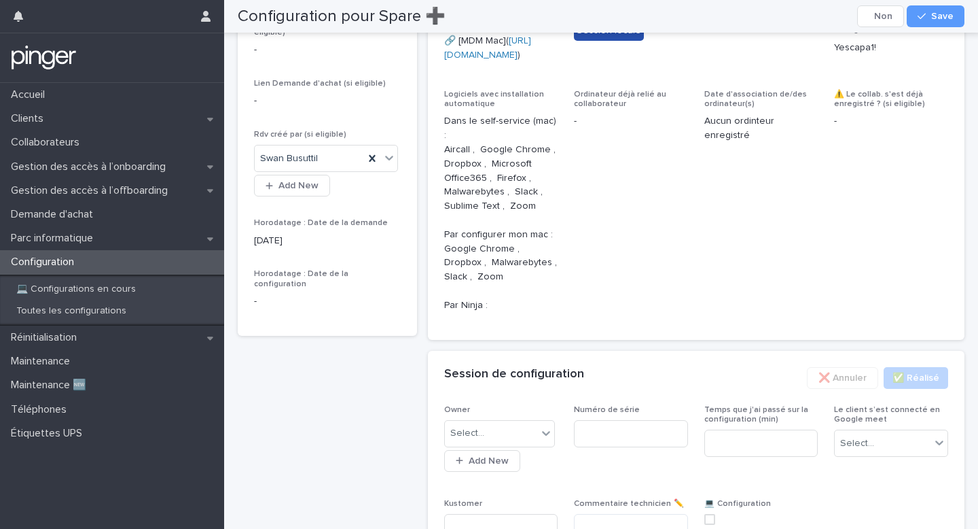
scroll to position [689, 0]
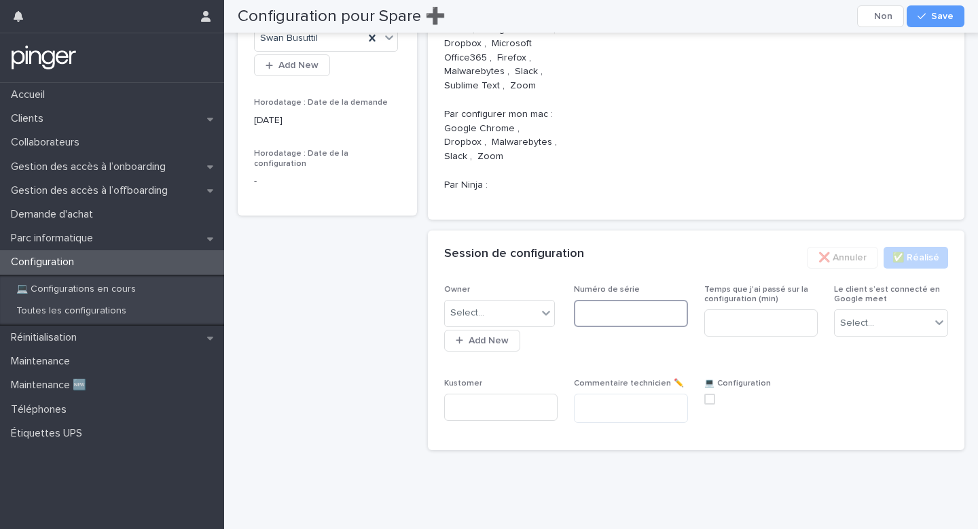
click at [634, 320] on input at bounding box center [631, 313] width 114 height 27
paste input "**********"
type input "**********"
click at [470, 317] on div "Select..." at bounding box center [467, 313] width 34 height 14
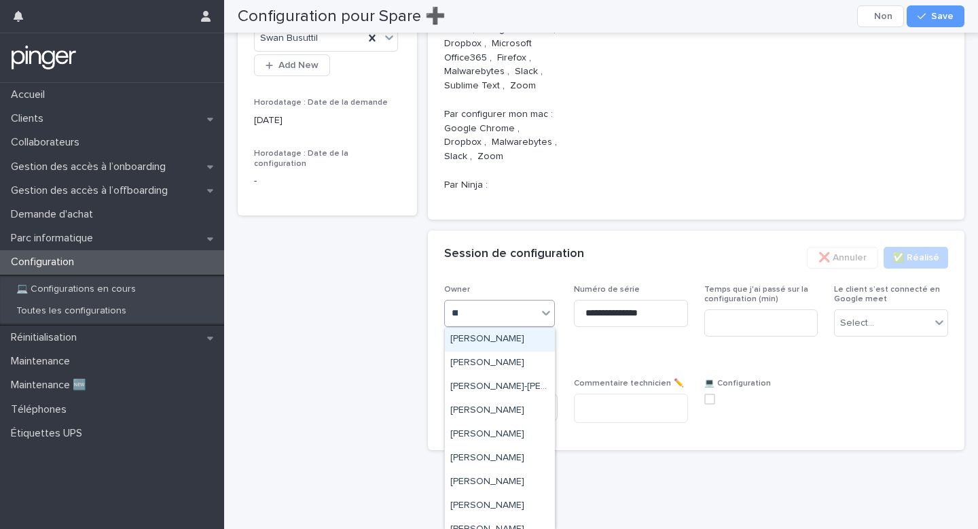
type input "****"
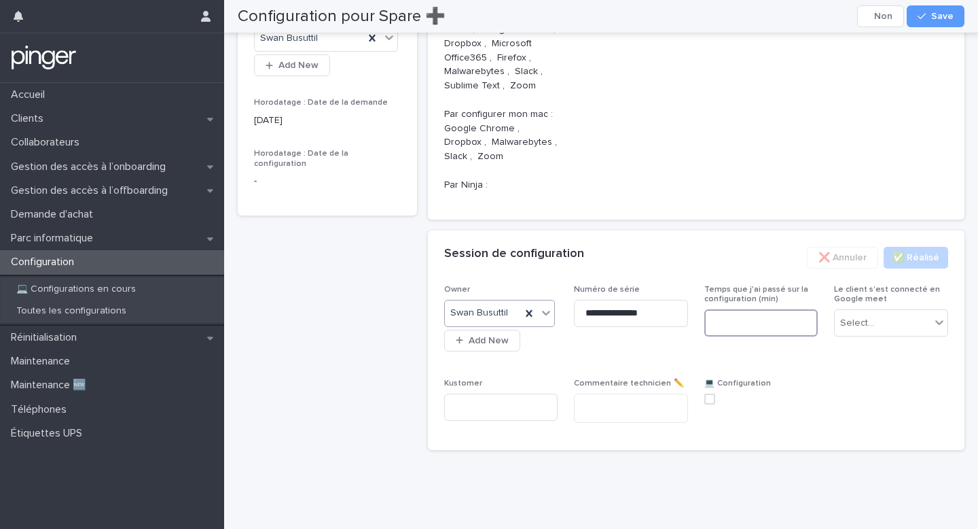
click at [743, 317] on input at bounding box center [761, 322] width 114 height 27
type input "**"
click at [863, 311] on div "Select..." at bounding box center [891, 322] width 114 height 27
click at [868, 363] on div "Non" at bounding box center [891, 373] width 113 height 24
click at [709, 399] on span at bounding box center [709, 398] width 11 height 11
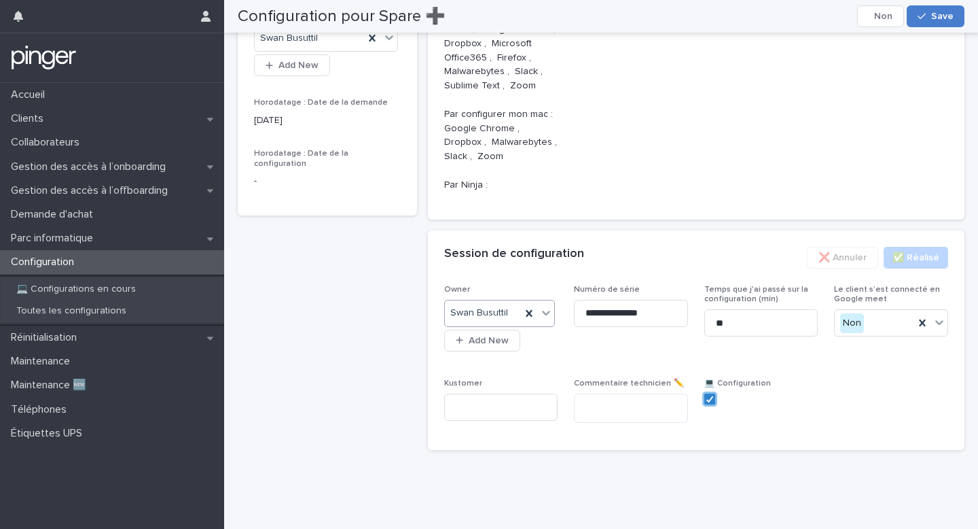
click at [942, 16] on span "Save" at bounding box center [942, 17] width 22 height 10
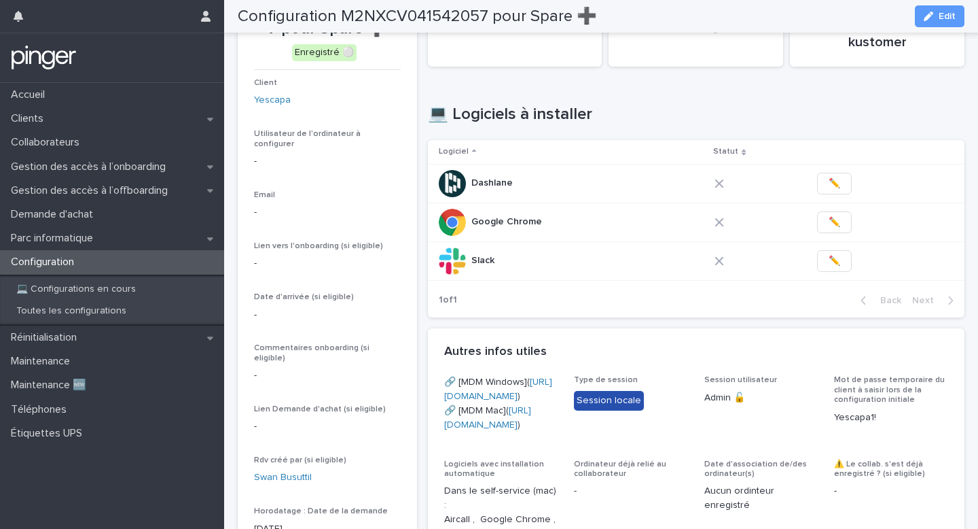
scroll to position [46, 0]
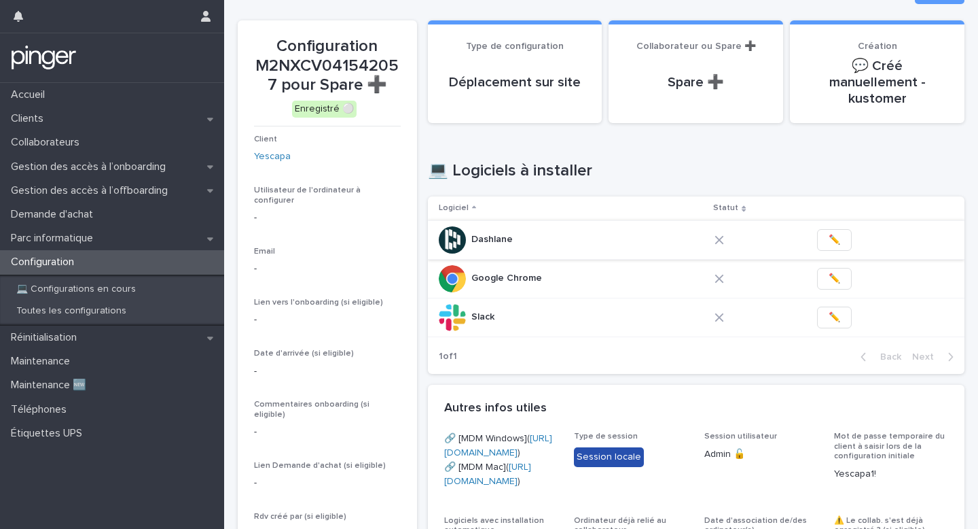
click at [837, 229] on button "✏️" at bounding box center [834, 240] width 35 height 22
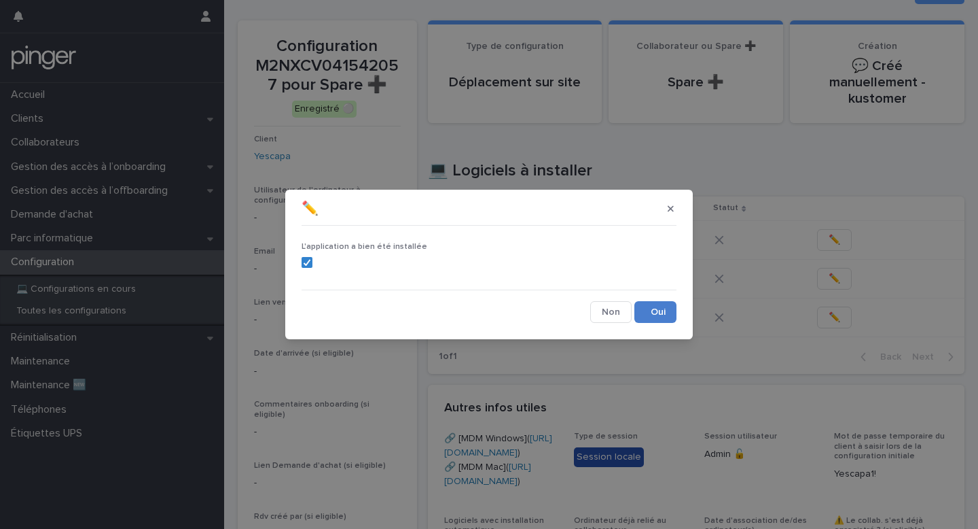
click at [662, 315] on button "Save" at bounding box center [656, 312] width 42 height 22
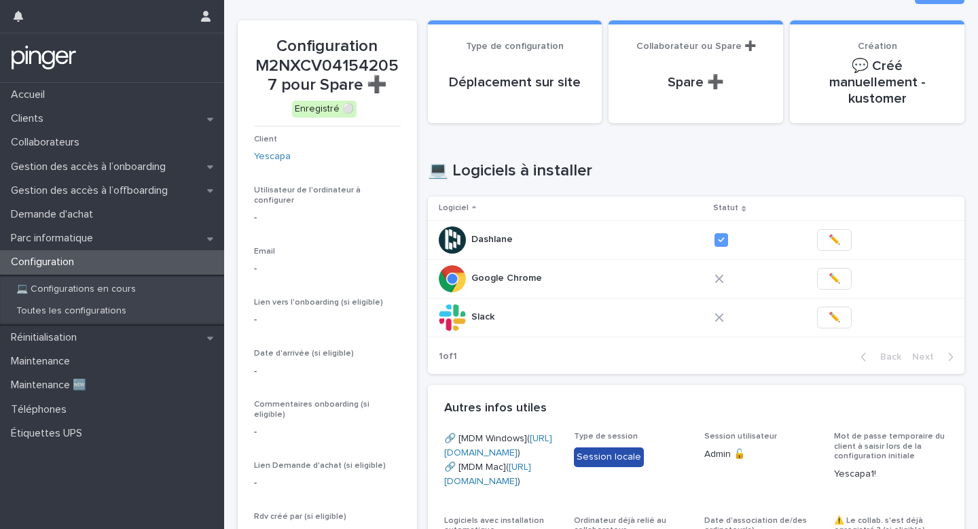
click at [835, 272] on span "✏️" at bounding box center [835, 279] width 12 height 14
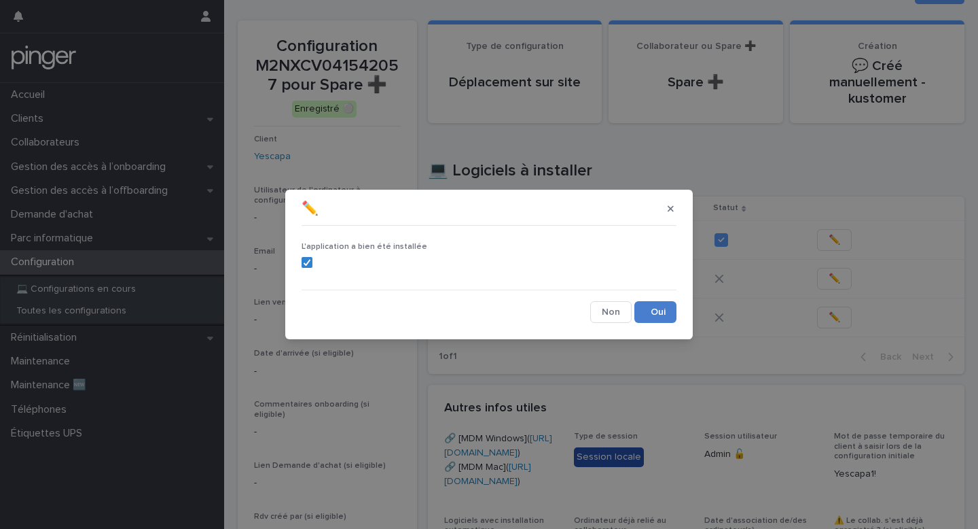
click at [666, 309] on button "Save" at bounding box center [656, 312] width 42 height 22
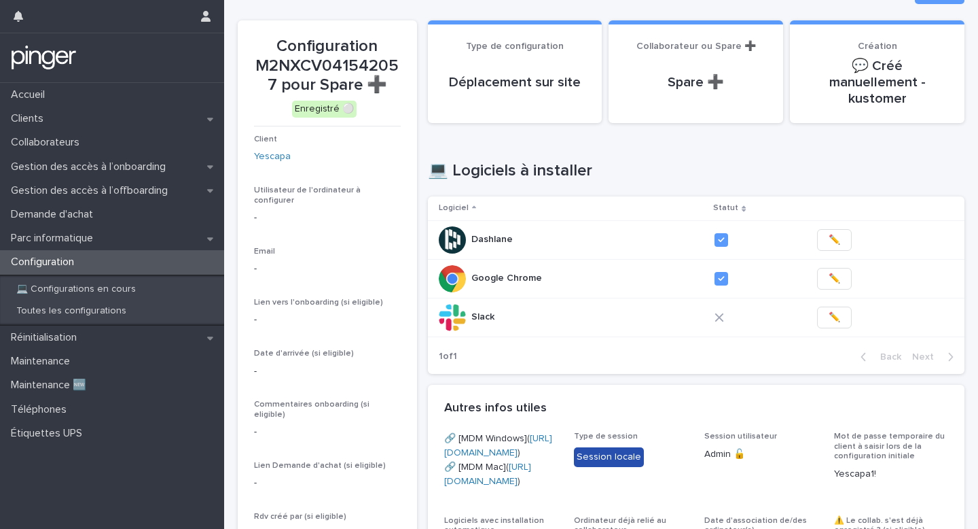
click at [830, 310] on span "✏️" at bounding box center [835, 317] width 12 height 14
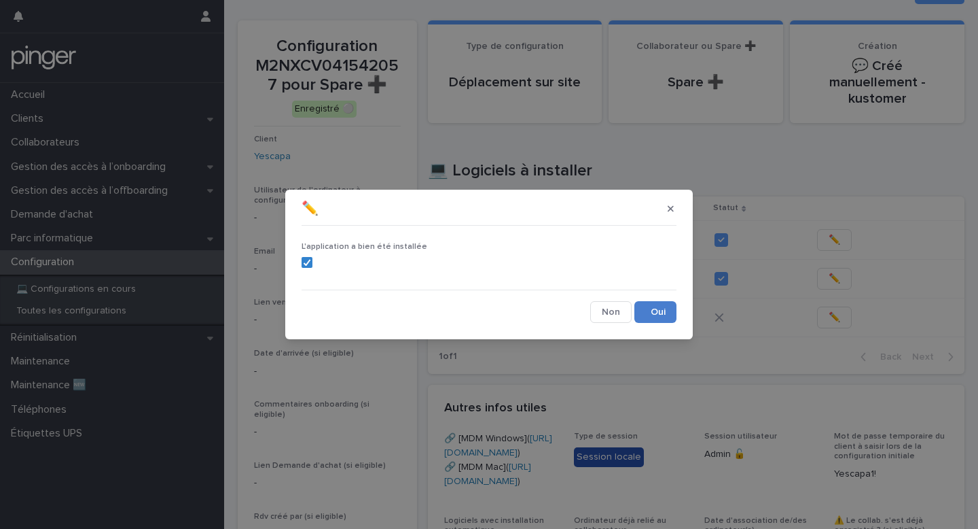
click at [653, 307] on button "Save" at bounding box center [656, 312] width 42 height 22
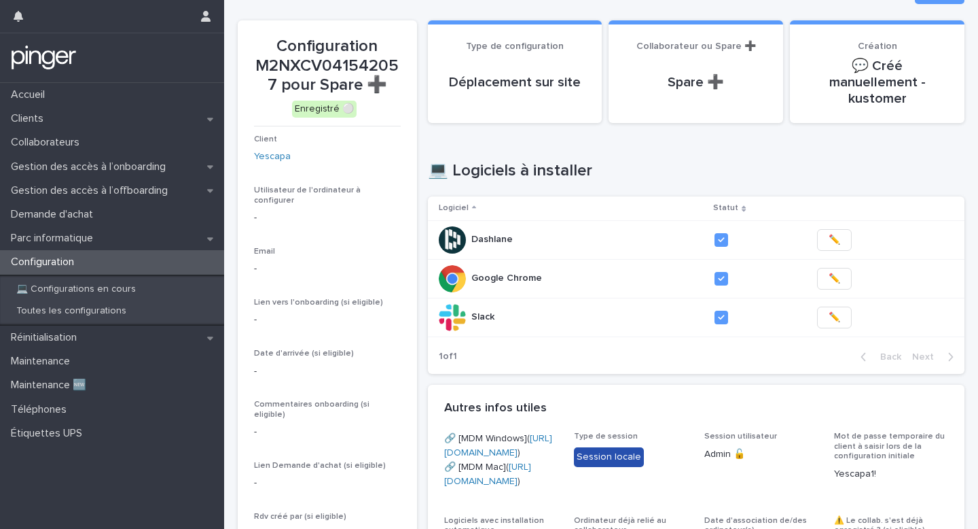
scroll to position [0, 0]
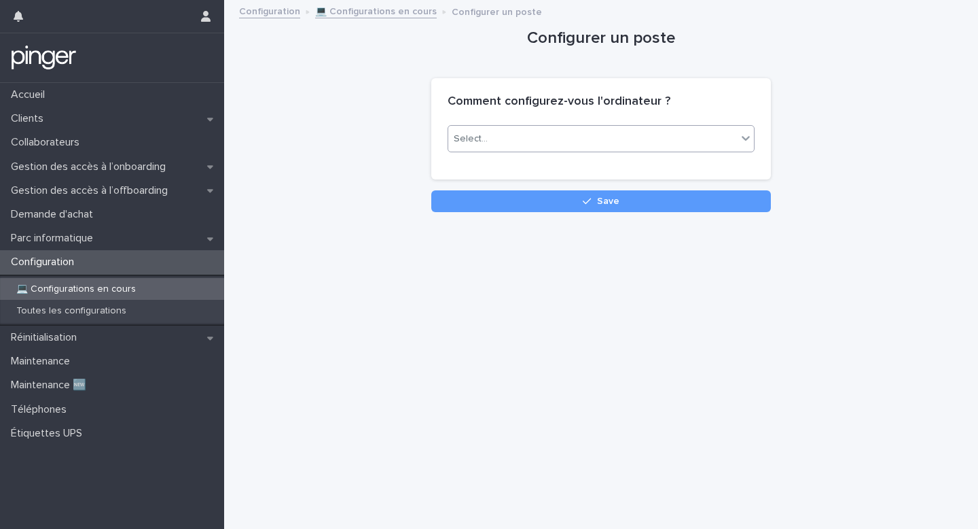
click at [692, 135] on div "Select..." at bounding box center [592, 139] width 289 height 22
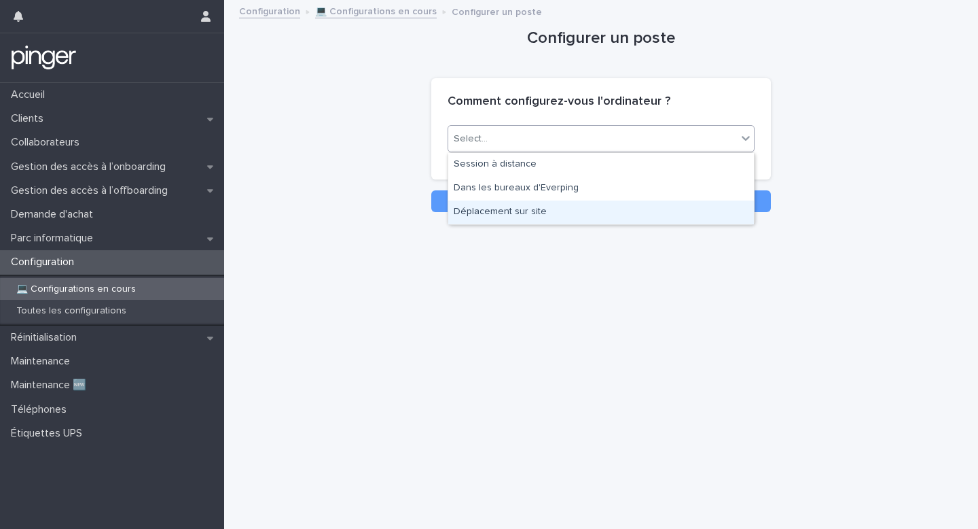
click at [639, 224] on div "Déplacement sur site" at bounding box center [601, 212] width 306 height 24
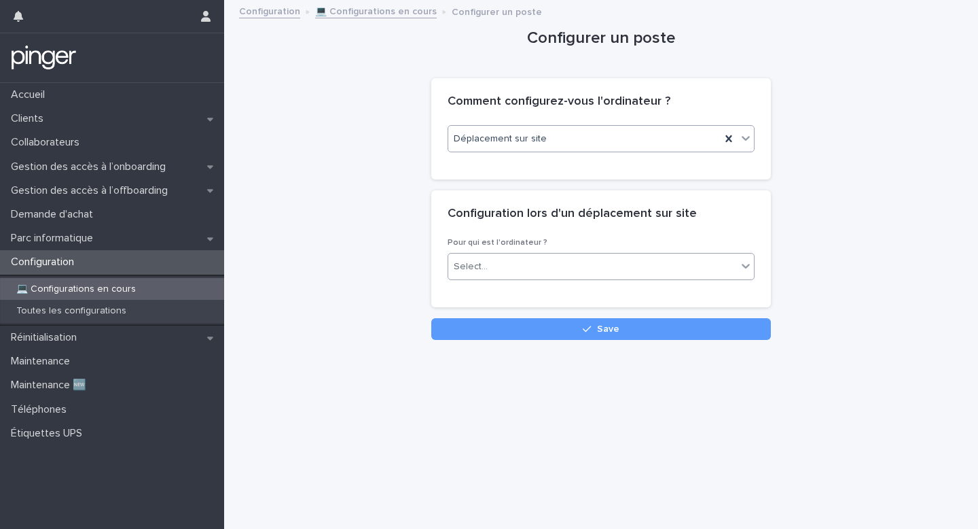
click at [602, 264] on div "Select..." at bounding box center [592, 266] width 289 height 22
click at [593, 312] on div "Spare" at bounding box center [601, 316] width 306 height 24
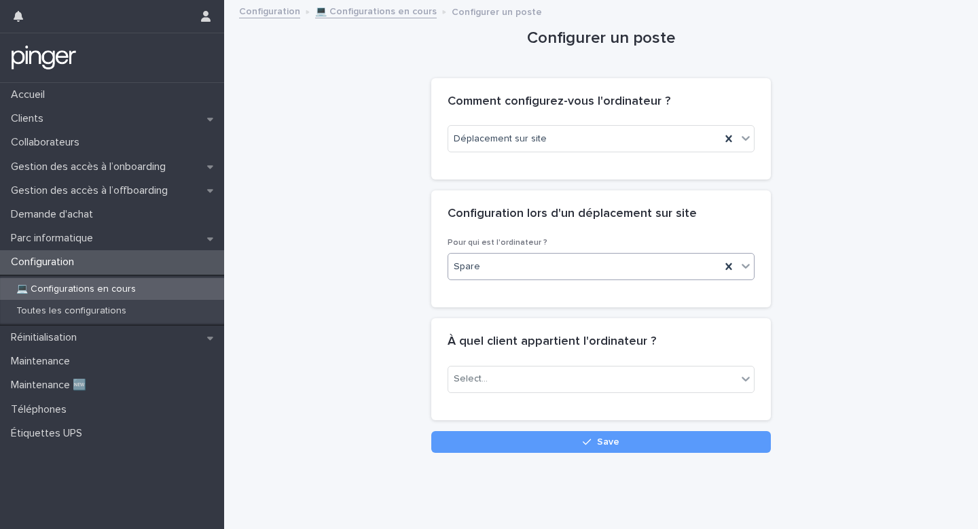
click at [590, 357] on div "À quel client appartient l'ordinateur ?" at bounding box center [601, 342] width 340 height 48
click at [588, 371] on div "Select..." at bounding box center [592, 379] width 289 height 22
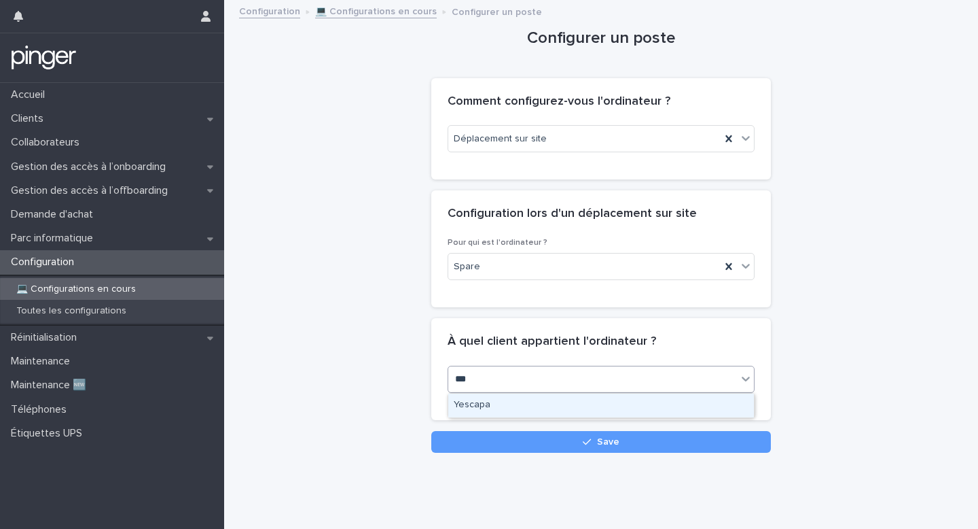
type input "****"
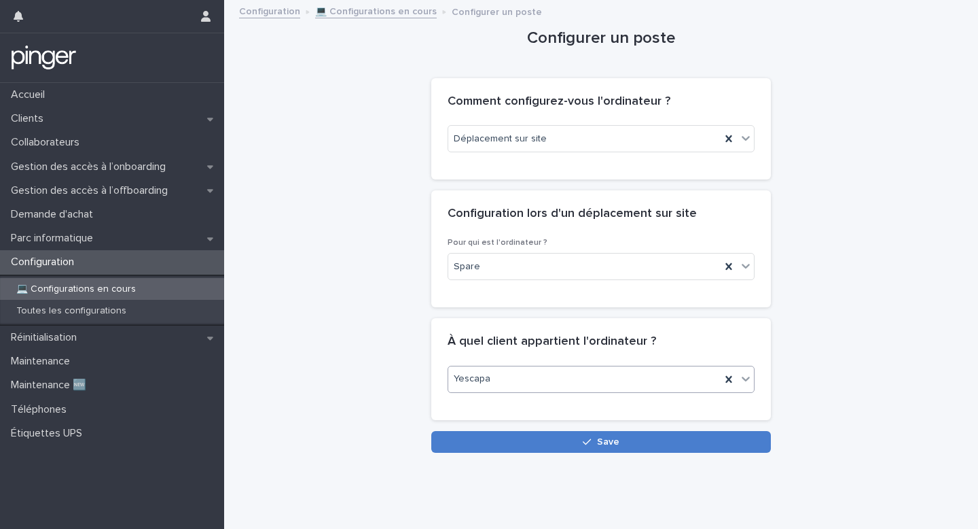
click at [618, 433] on button "Save" at bounding box center [601, 442] width 340 height 22
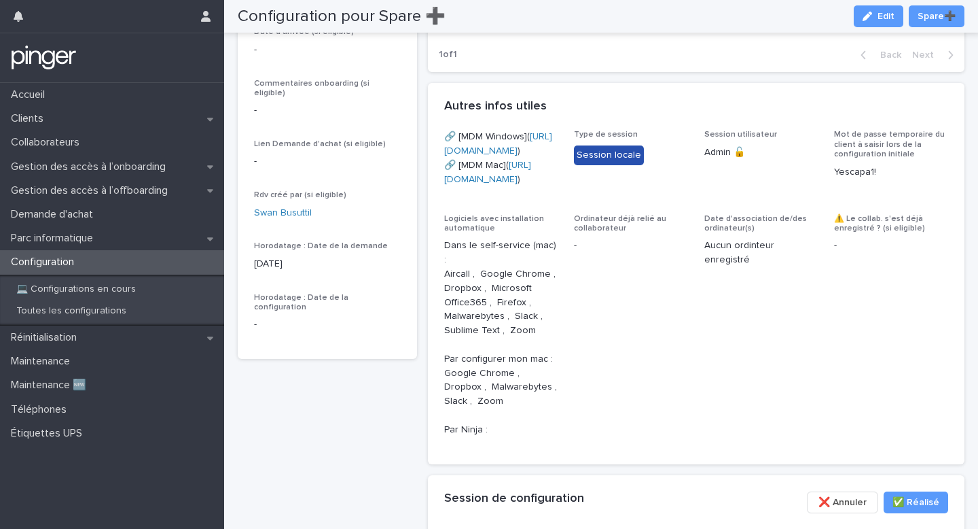
scroll to position [352, 0]
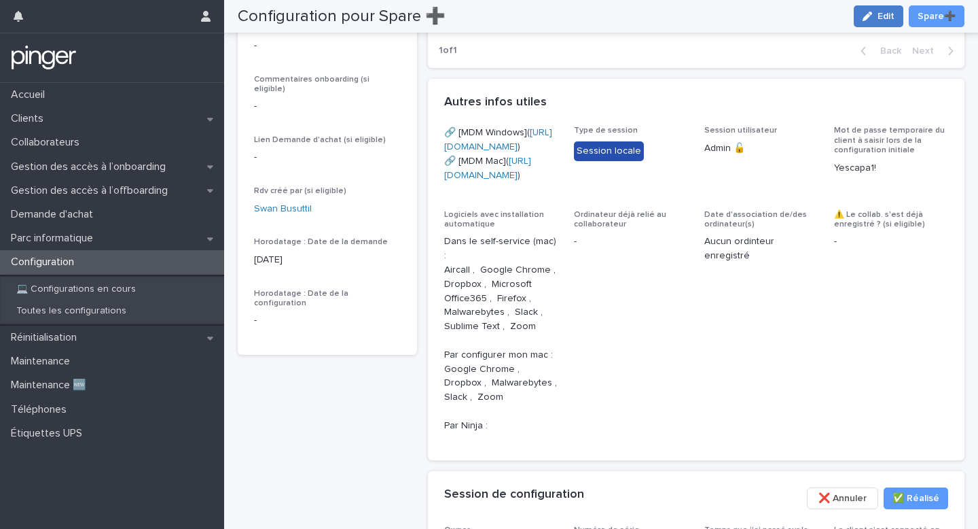
click at [876, 20] on div "button" at bounding box center [870, 17] width 15 height 10
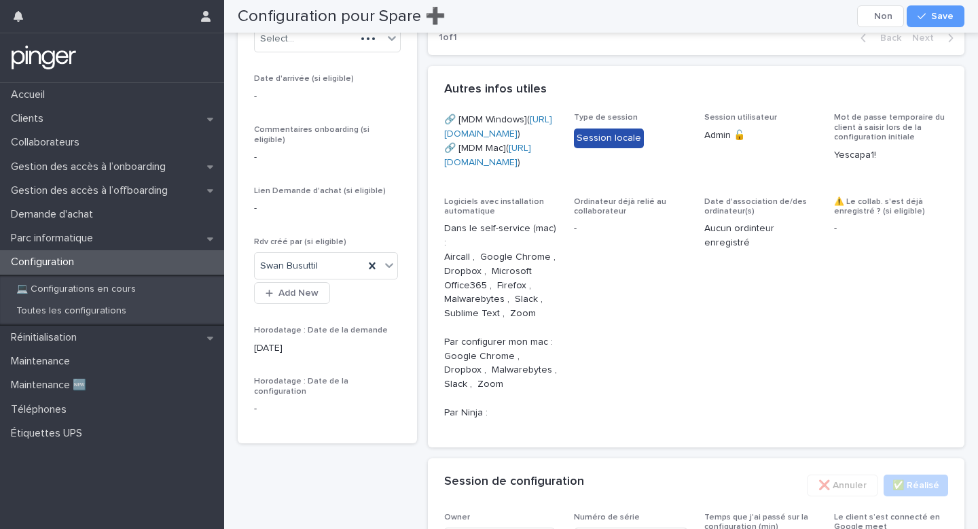
scroll to position [689, 0]
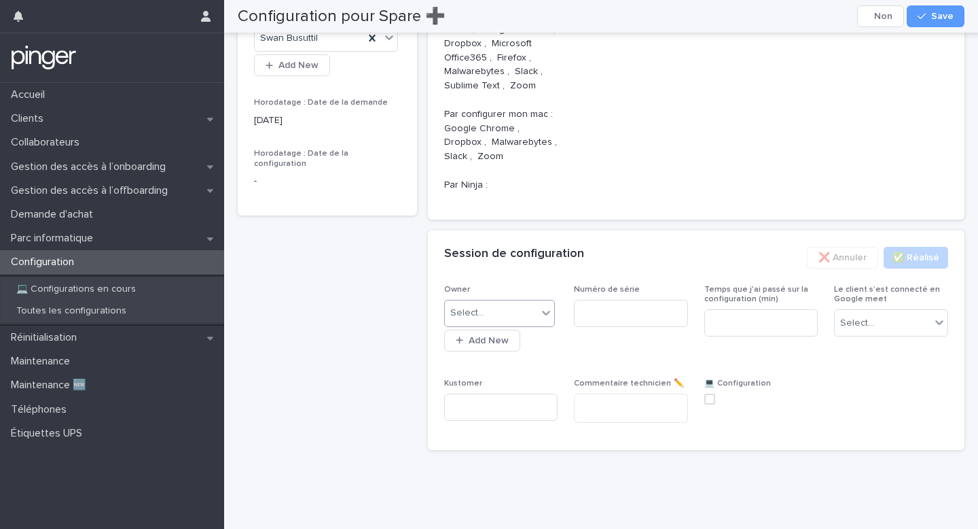
click at [512, 312] on div "Select..." at bounding box center [491, 313] width 93 height 22
type input "**"
click at [594, 302] on input at bounding box center [631, 313] width 114 height 27
type input "**********"
click at [749, 323] on input at bounding box center [761, 322] width 114 height 27
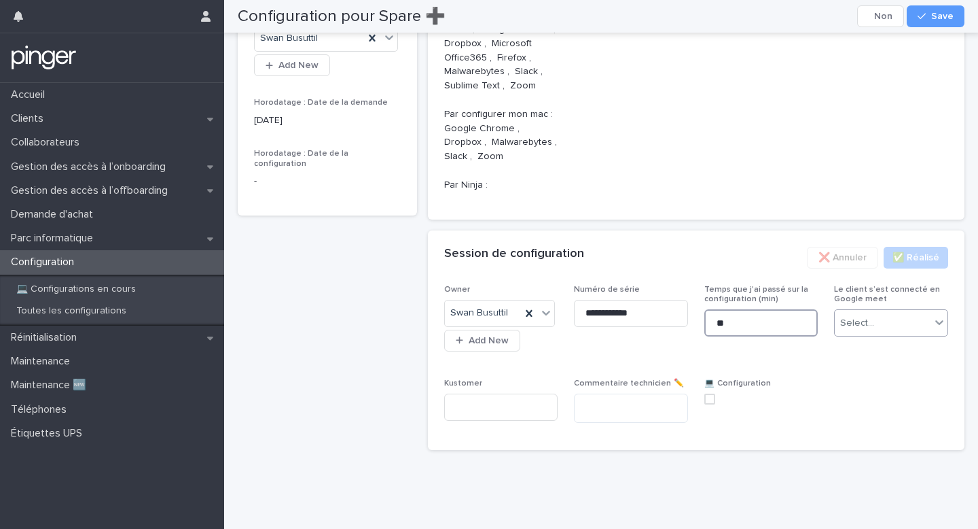
type input "**"
click at [876, 312] on div "Select..." at bounding box center [883, 323] width 96 height 22
click at [865, 374] on div "Non" at bounding box center [891, 373] width 113 height 24
click at [714, 397] on span at bounding box center [709, 398] width 11 height 11
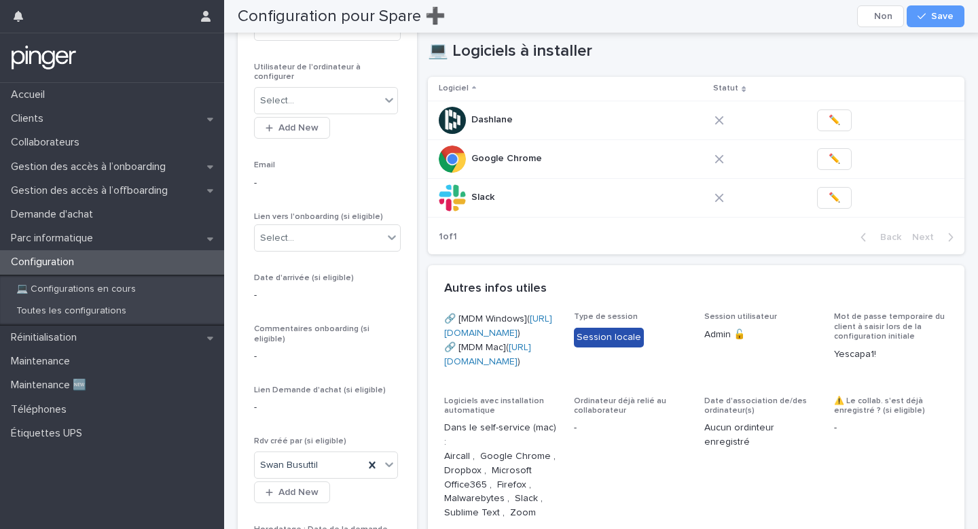
scroll to position [132, 0]
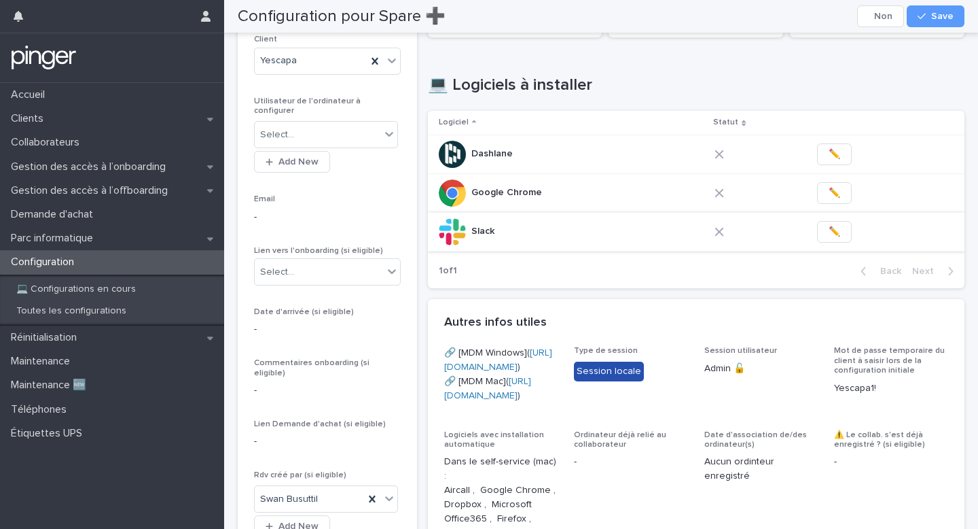
click at [836, 225] on span "✏️" at bounding box center [835, 232] width 12 height 14
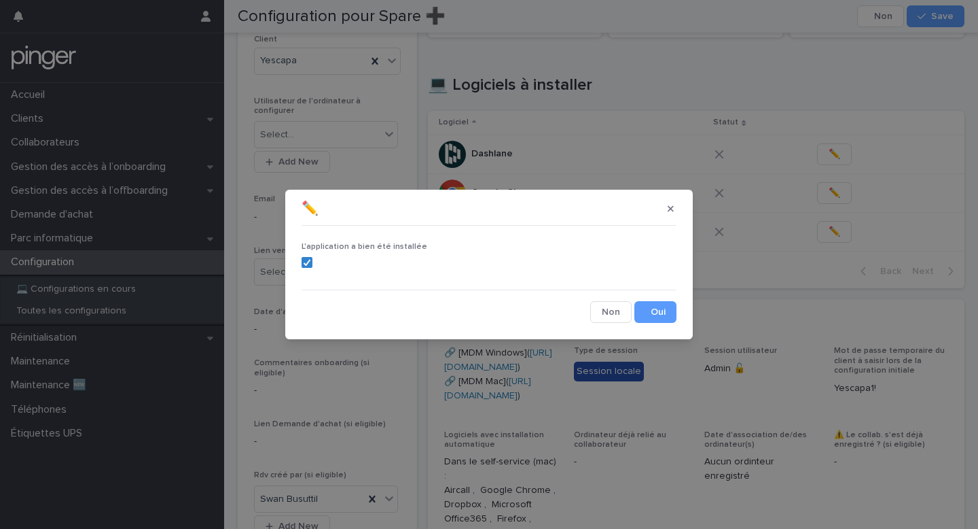
click at [666, 304] on button "Save" at bounding box center [656, 312] width 42 height 22
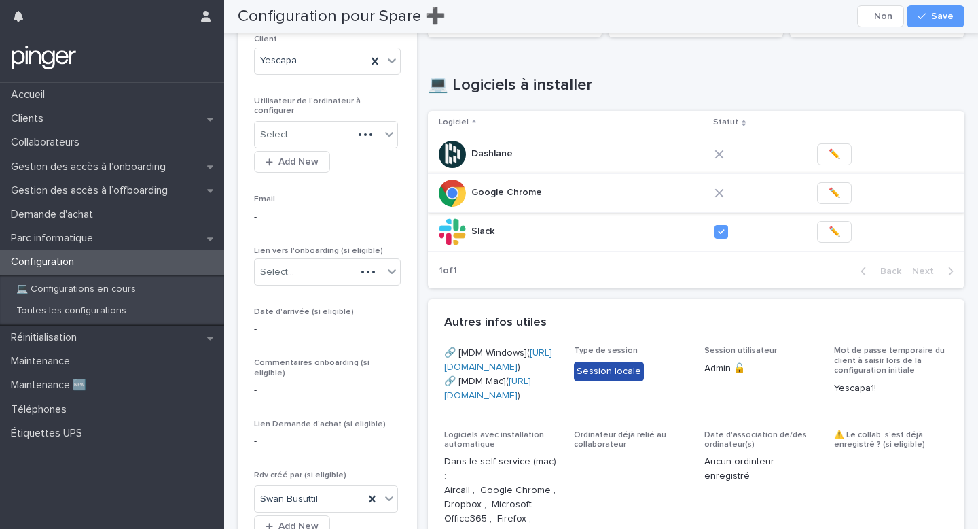
click at [824, 182] on button "✏️" at bounding box center [834, 193] width 35 height 22
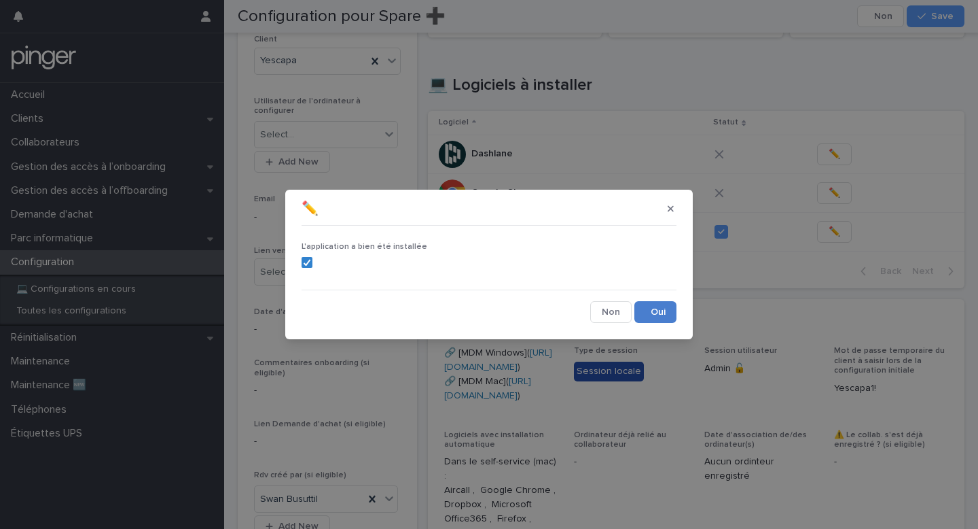
click at [647, 309] on button "Save" at bounding box center [656, 312] width 42 height 22
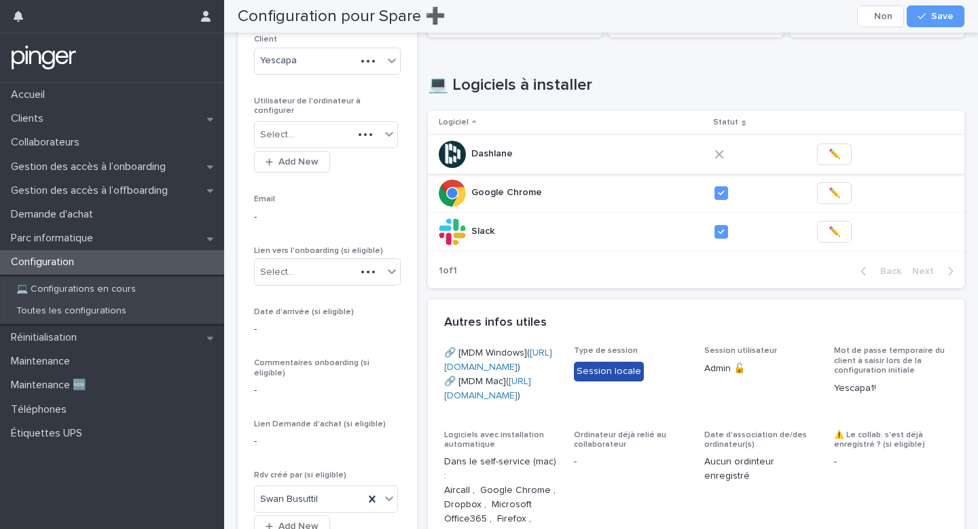
click at [830, 147] on span "✏️" at bounding box center [835, 154] width 12 height 14
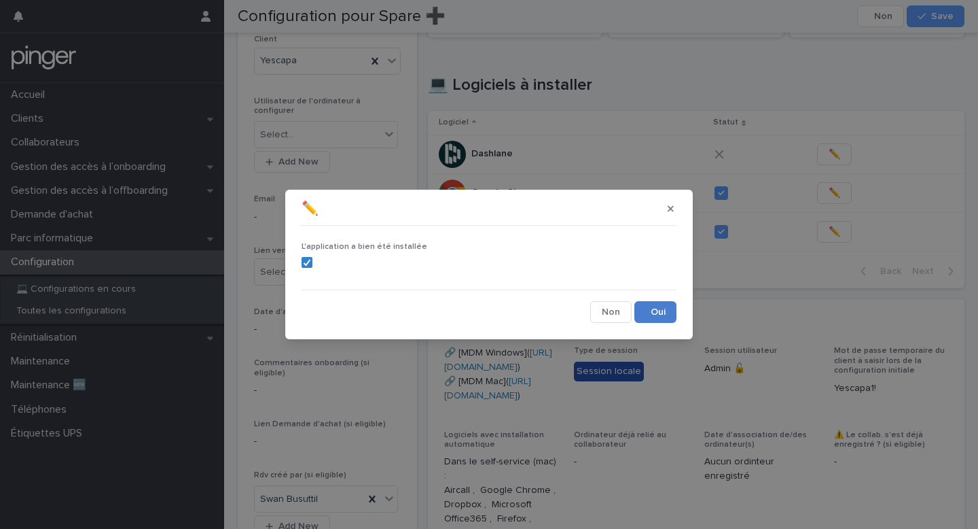
click at [657, 315] on button "Save" at bounding box center [656, 312] width 42 height 22
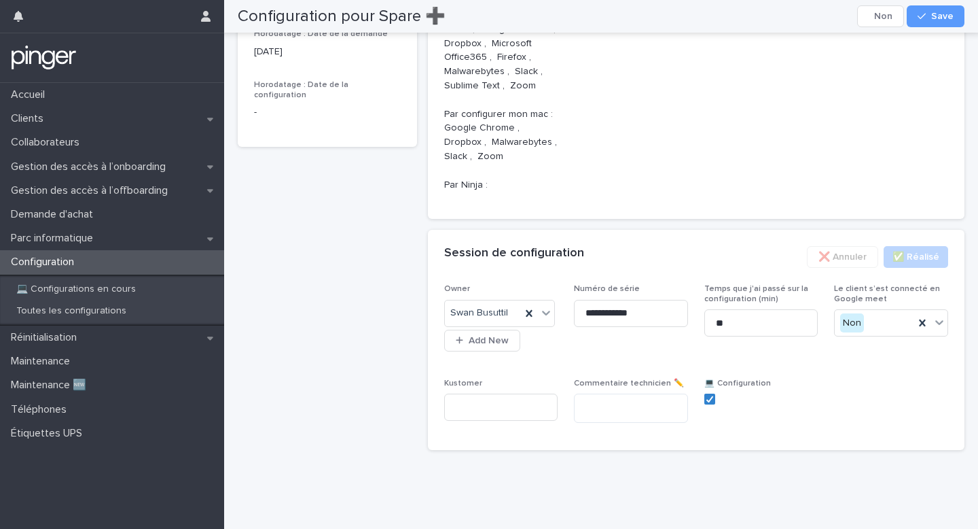
scroll to position [757, 0]
click at [941, 18] on span "Save" at bounding box center [942, 17] width 22 height 10
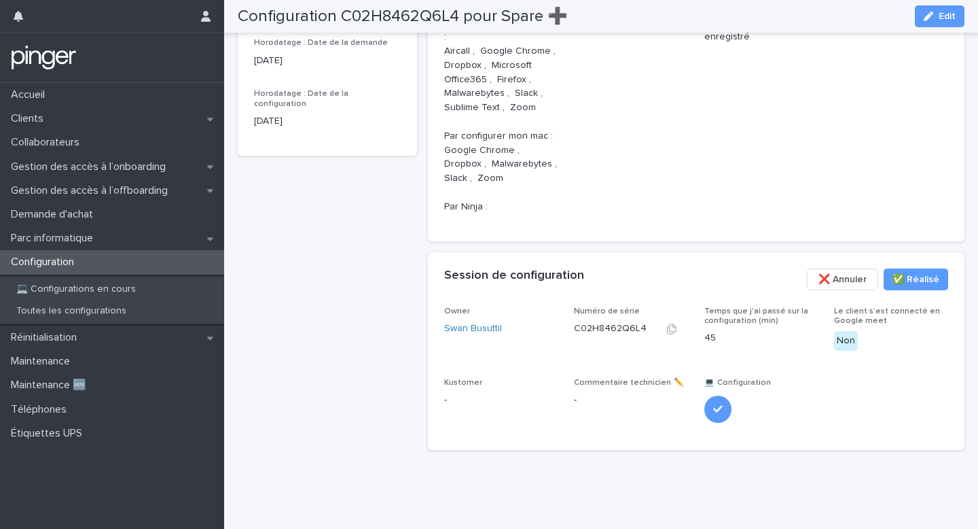
scroll to position [661, 0]
click at [628, 328] on p "C02H8462Q6L4" at bounding box center [610, 328] width 73 height 14
click at [678, 334] on button "button" at bounding box center [672, 328] width 33 height 11
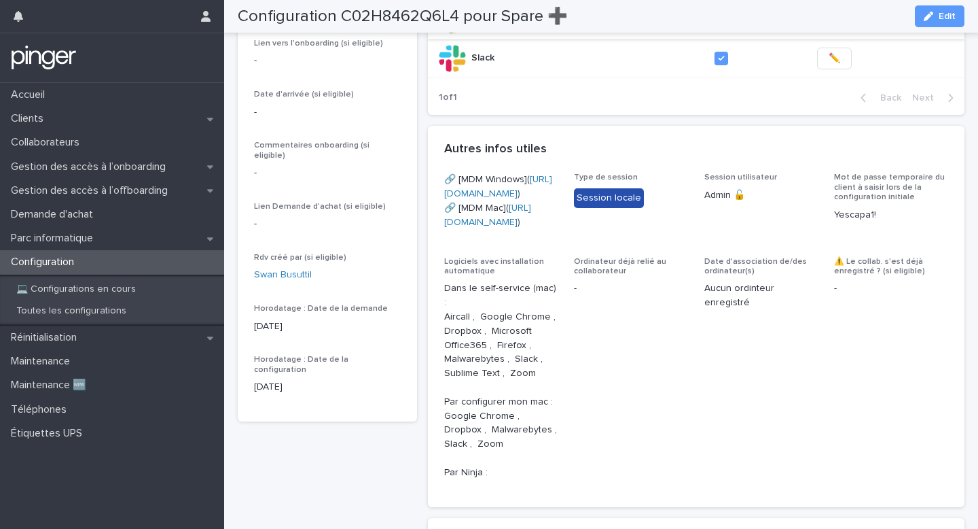
scroll to position [300, 0]
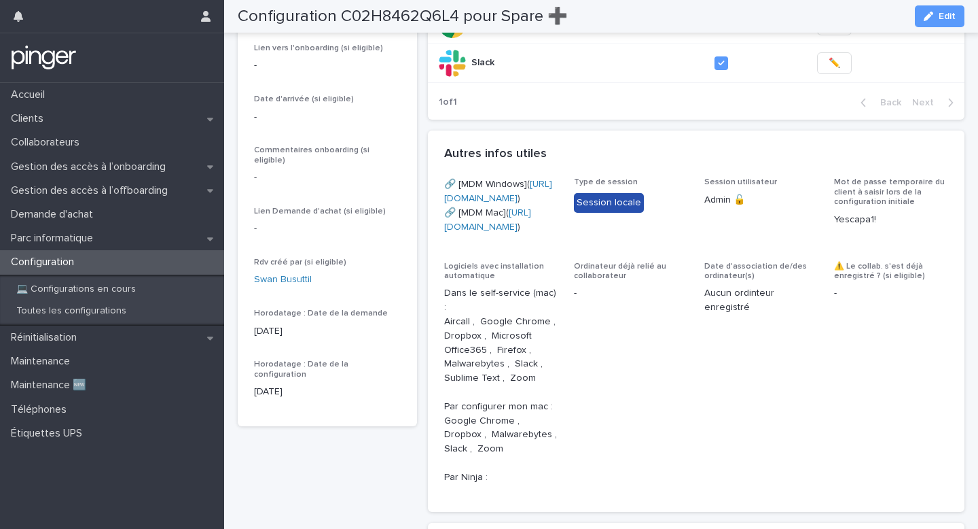
click at [534, 245] on div "🔗 [MDM Windows]( [URL][DOMAIN_NAME] ) 🔗 [MDM Mac]( [URL][DOMAIN_NAME] )" at bounding box center [501, 210] width 114 height 67
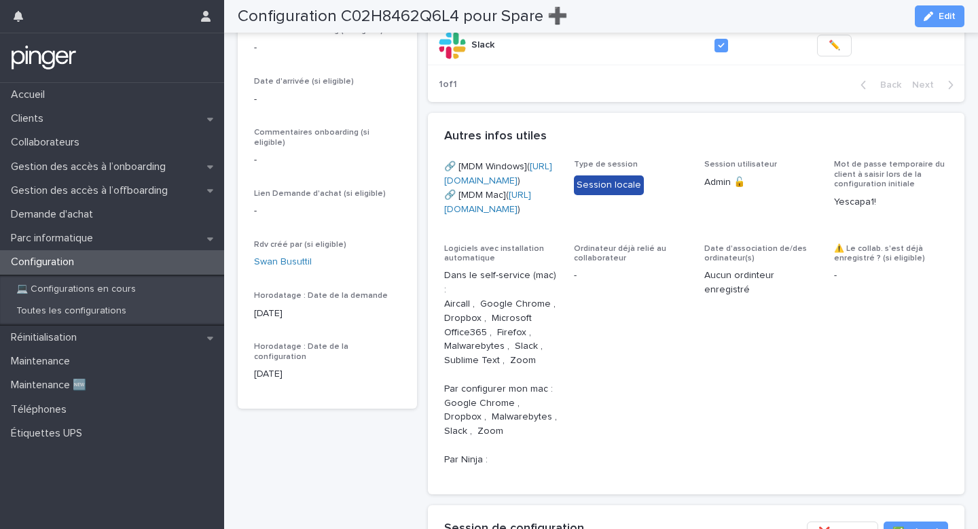
copy link "[URL][DOMAIN_NAME]"
